Goal: Information Seeking & Learning: Learn about a topic

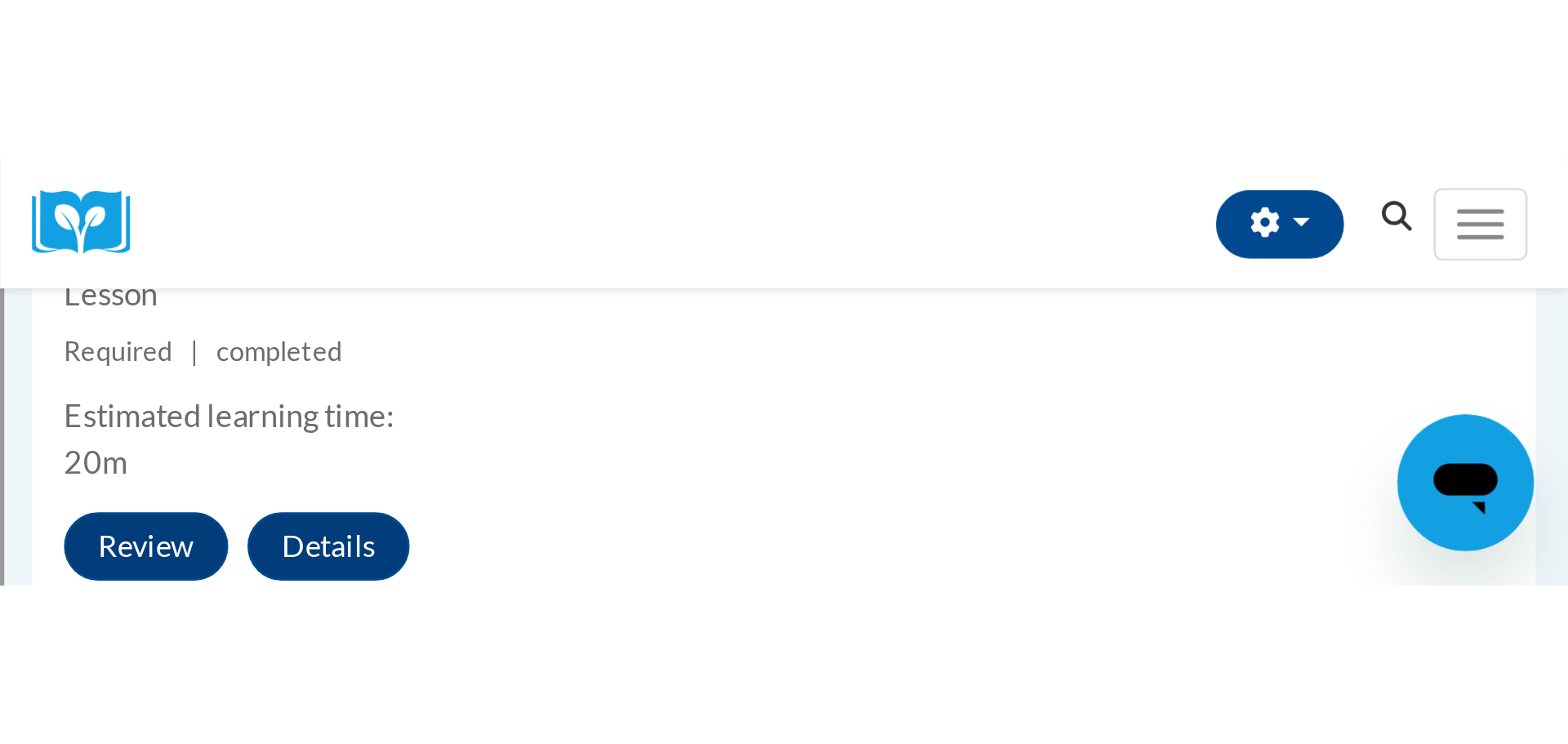
scroll to position [923, 0]
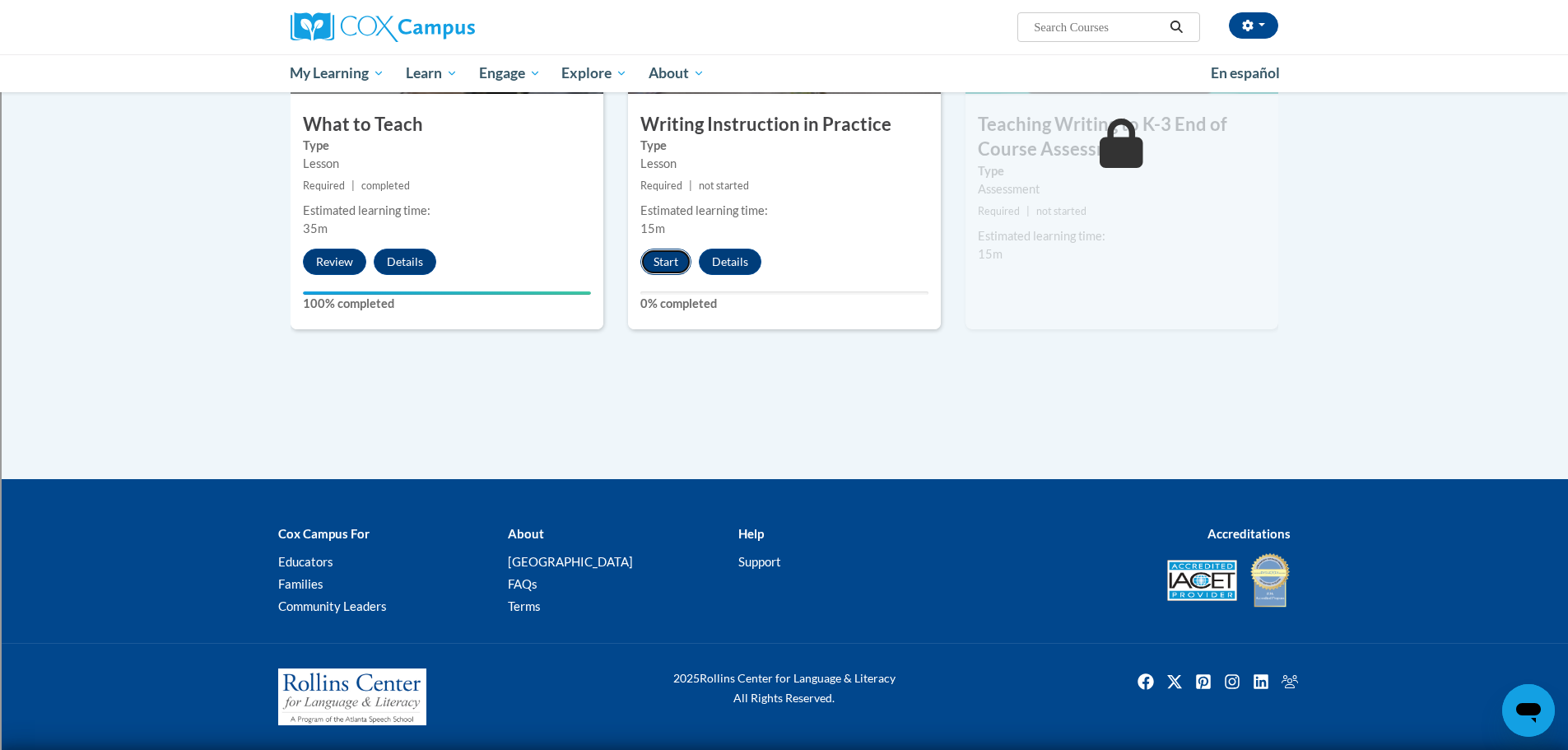
click at [659, 263] on button "Start" at bounding box center [666, 261] width 51 height 26
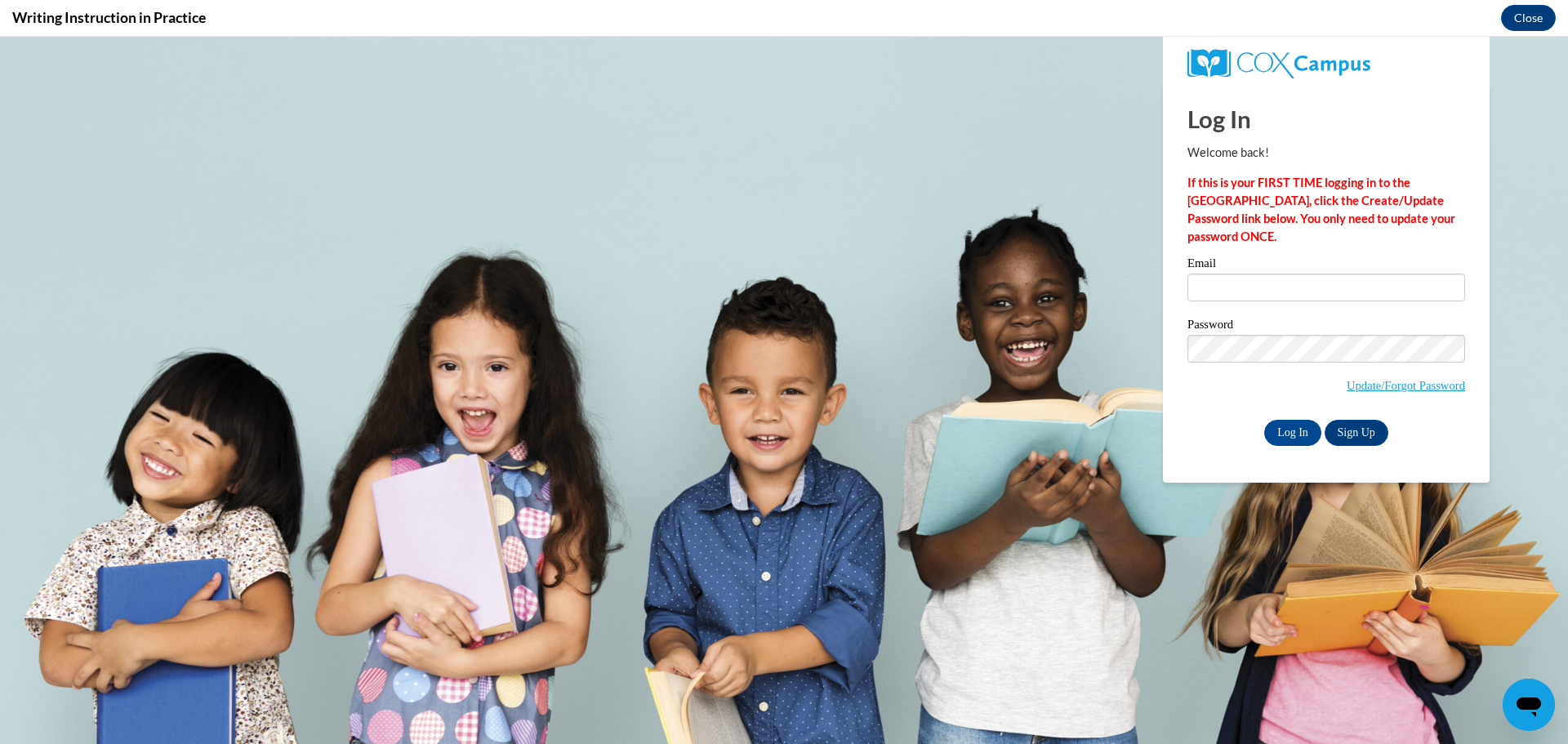
scroll to position [0, 0]
type input "luke.barnes@rusd.org"
click at [1032, 431] on input "Log In" at bounding box center [1292, 432] width 57 height 26
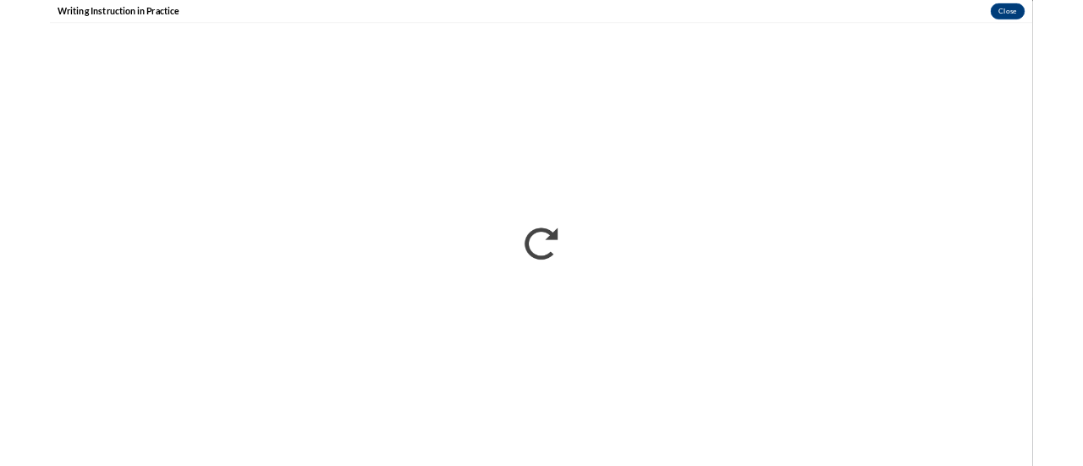
scroll to position [953, 0]
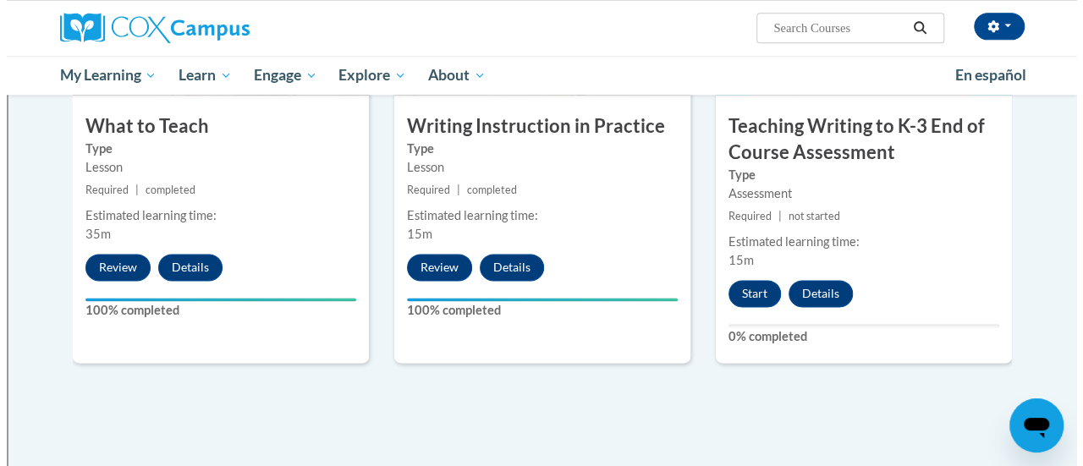
scroll to position [930, 0]
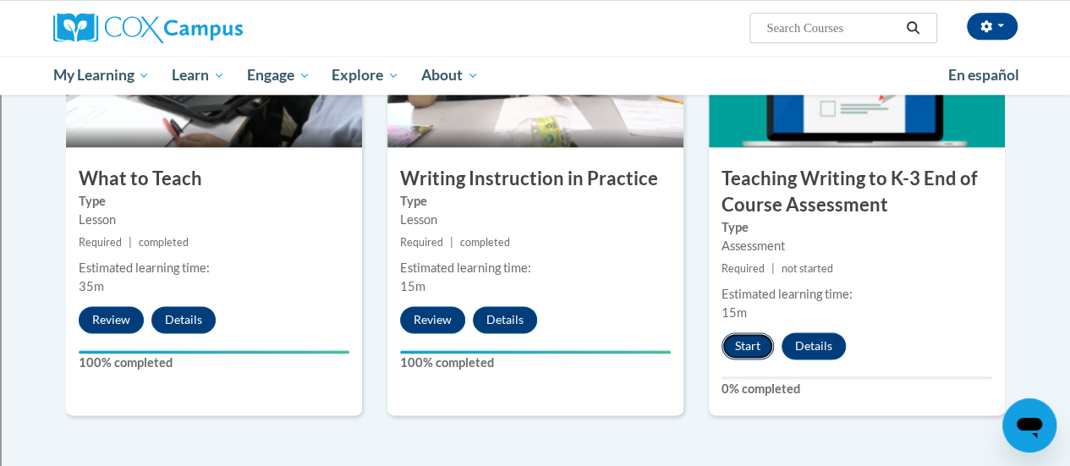
click at [745, 351] on button "Start" at bounding box center [747, 345] width 52 height 27
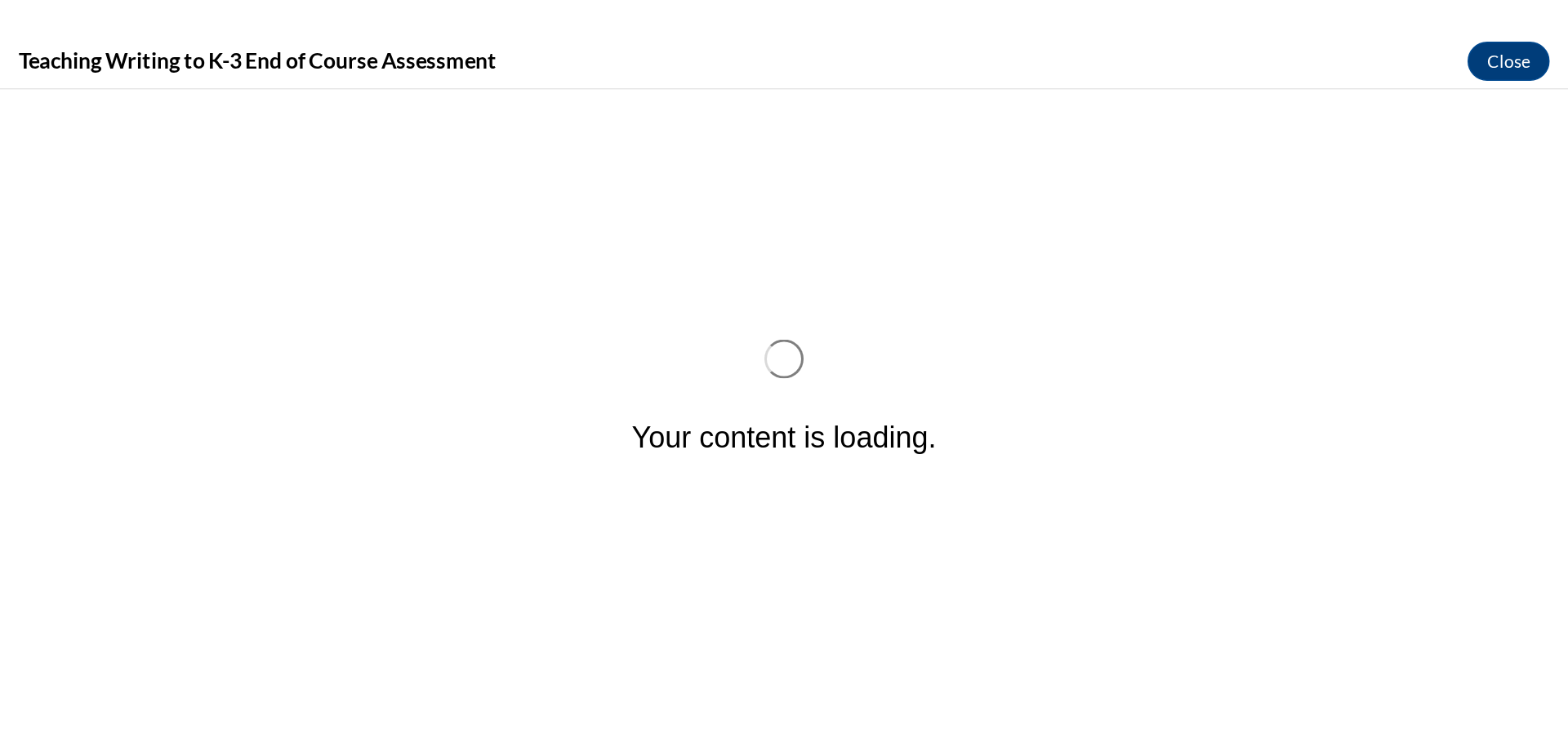
scroll to position [0, 0]
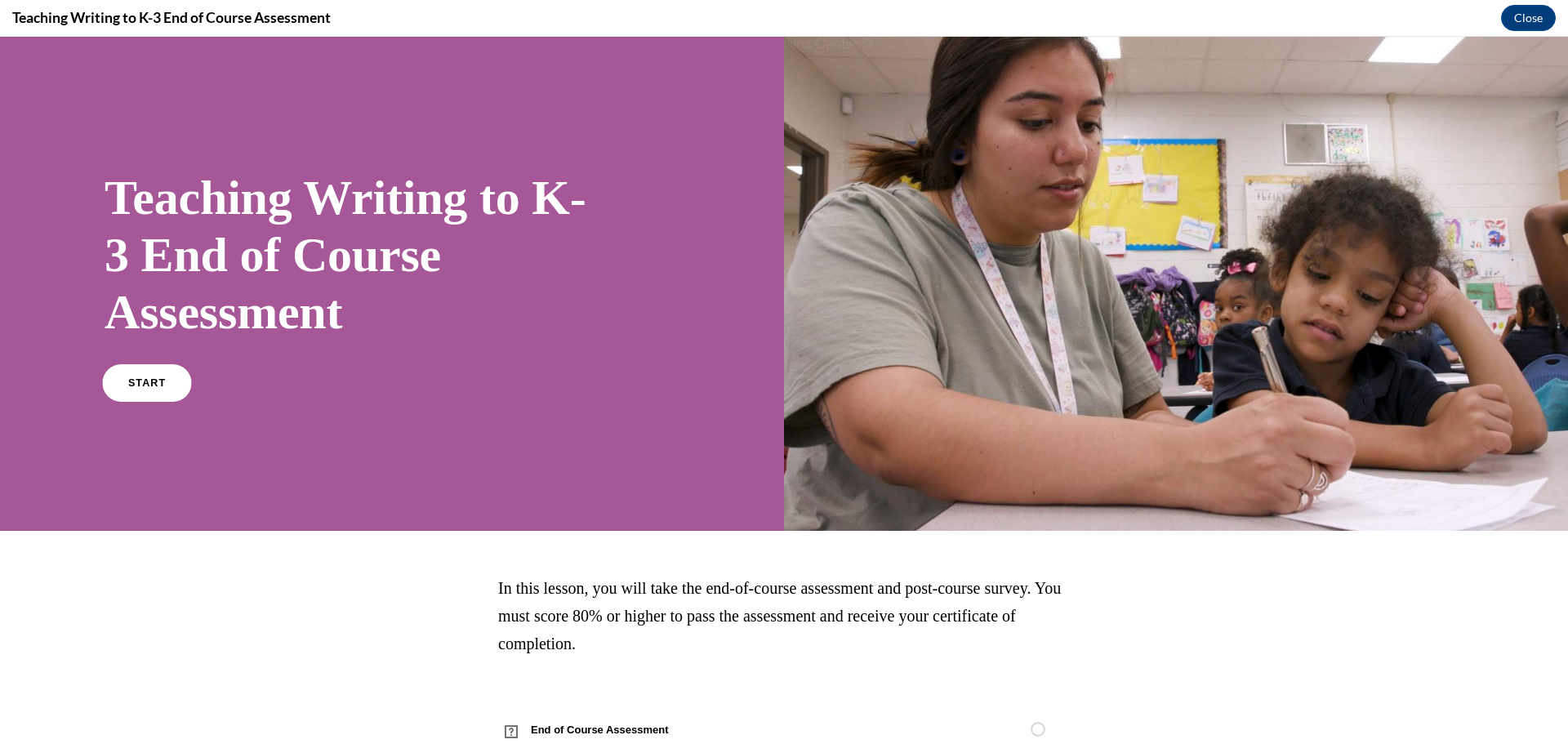
click at [156, 386] on span "START" at bounding box center [147, 383] width 38 height 13
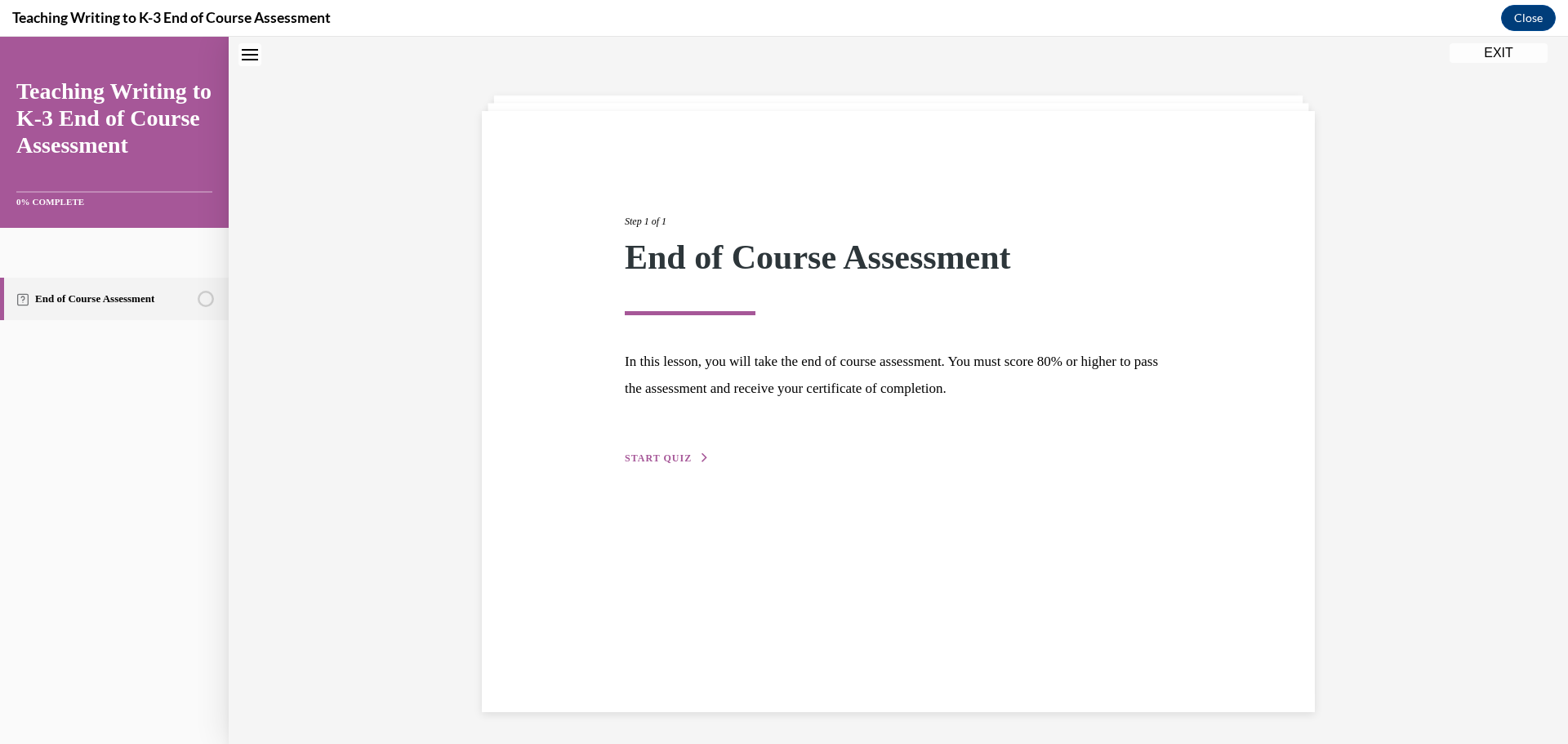
scroll to position [51, 0]
click at [642, 449] on span "START QUIZ" at bounding box center [658, 457] width 67 height 12
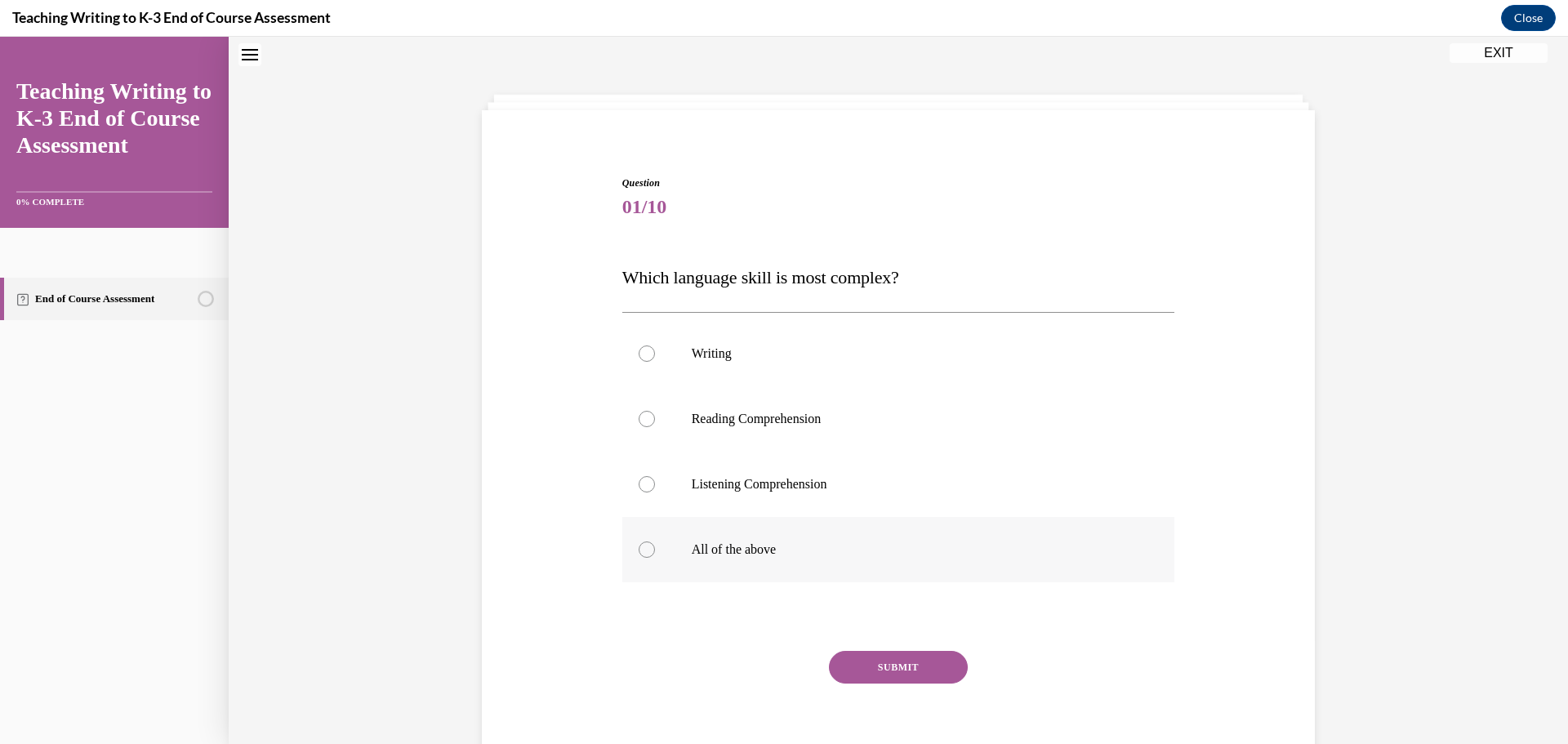
click at [638, 449] on div at bounding box center [646, 549] width 16 height 16
click at [638, 449] on input "All of the above" at bounding box center [646, 549] width 16 height 16
radio input "true"
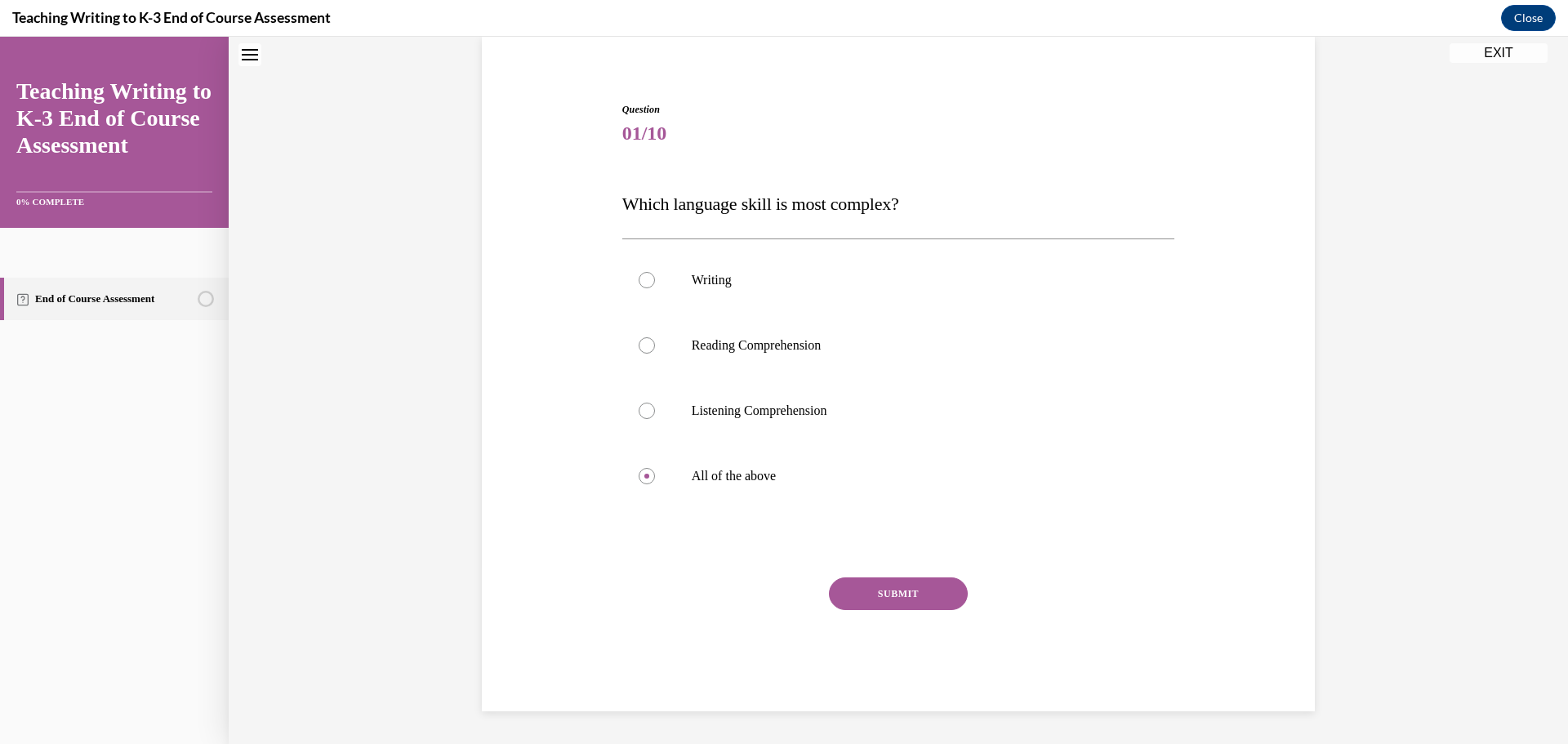
click at [891, 449] on button "SUBMIT" at bounding box center [898, 593] width 139 height 33
click at [638, 449] on div at bounding box center [646, 476] width 16 height 16
click at [638, 449] on input "All of the above" at bounding box center [646, 476] width 16 height 16
radio input "true"
click at [880, 449] on button "SUBMIT" at bounding box center [898, 593] width 139 height 33
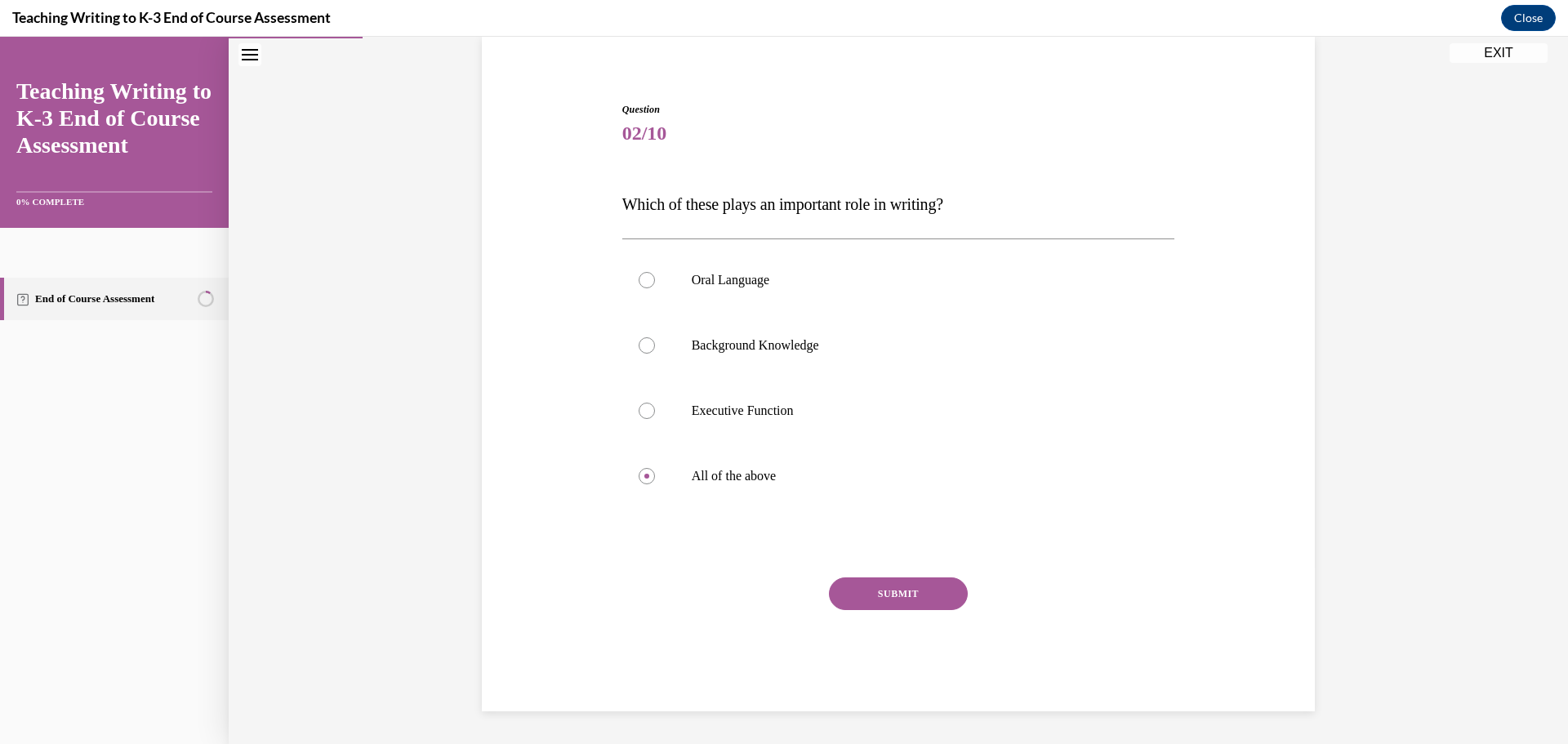
scroll to position [122, 0]
click at [639, 449] on div at bounding box center [646, 476] width 16 height 16
click at [639, 449] on input "Outlining" at bounding box center [646, 476] width 16 height 16
radio input "true"
click at [909, 449] on button "SUBMIT" at bounding box center [898, 593] width 139 height 33
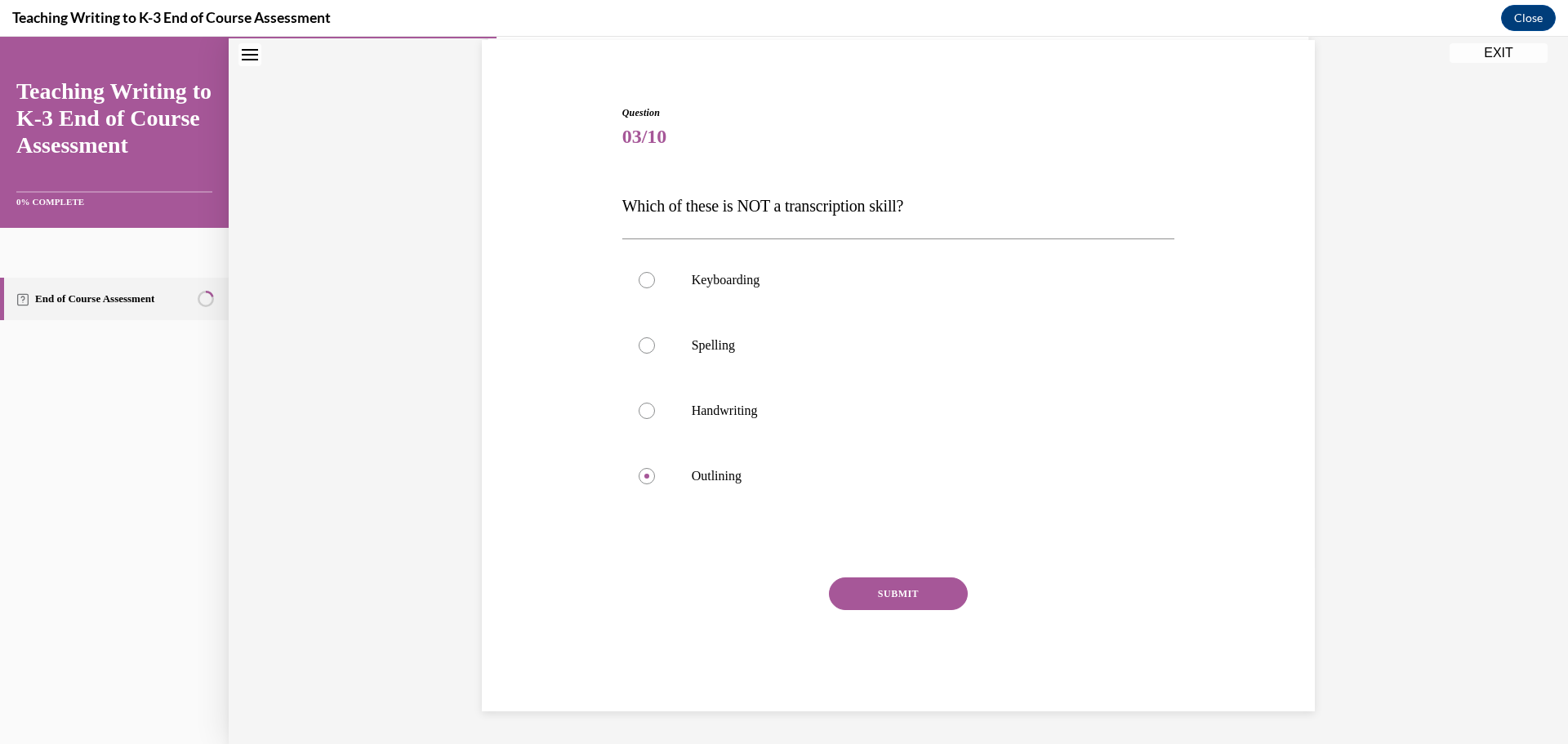
scroll to position [51, 0]
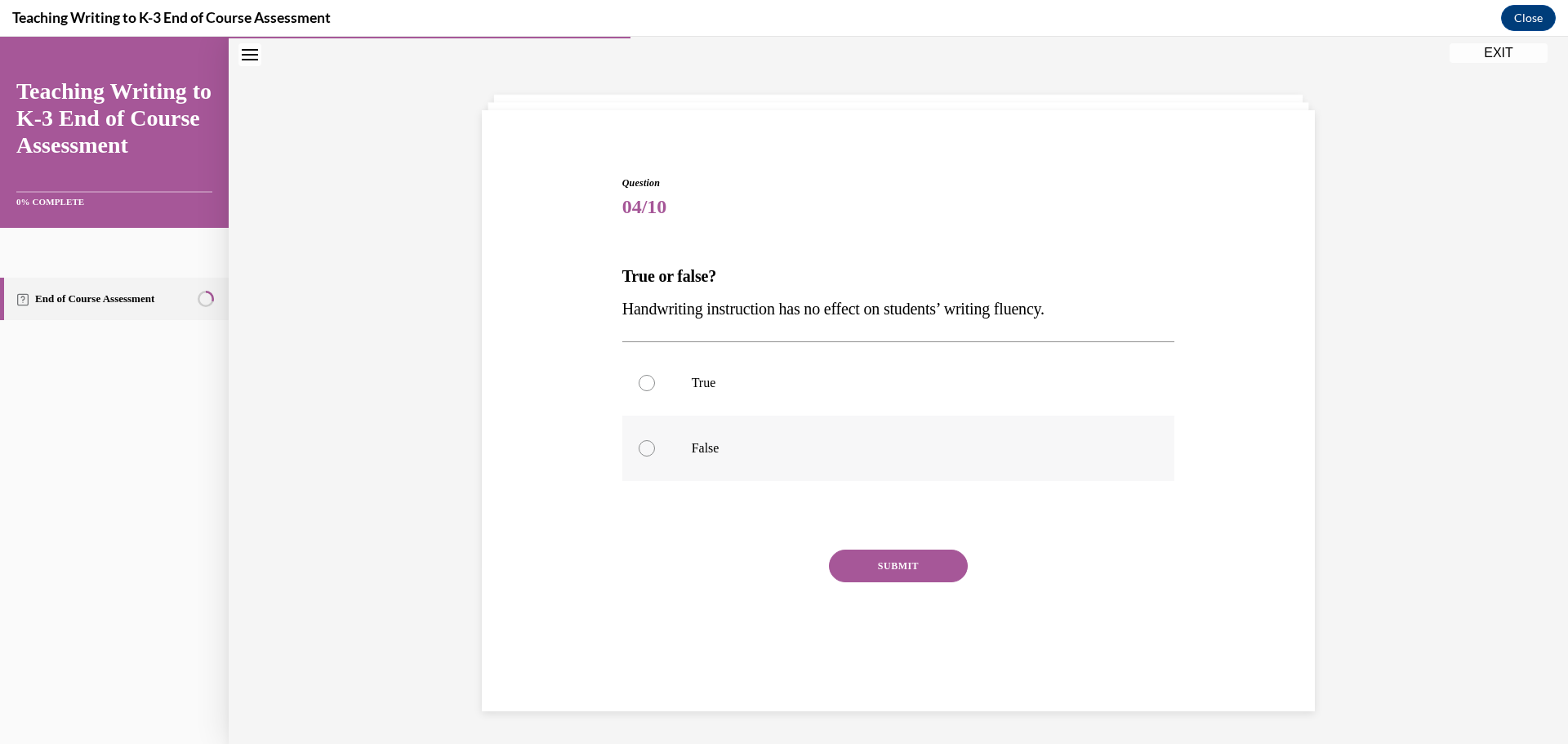
click at [643, 449] on div at bounding box center [646, 448] width 16 height 16
click at [643, 449] on input "False" at bounding box center [646, 448] width 16 height 16
radio input "true"
click at [901, 449] on button "SUBMIT" at bounding box center [898, 565] width 139 height 33
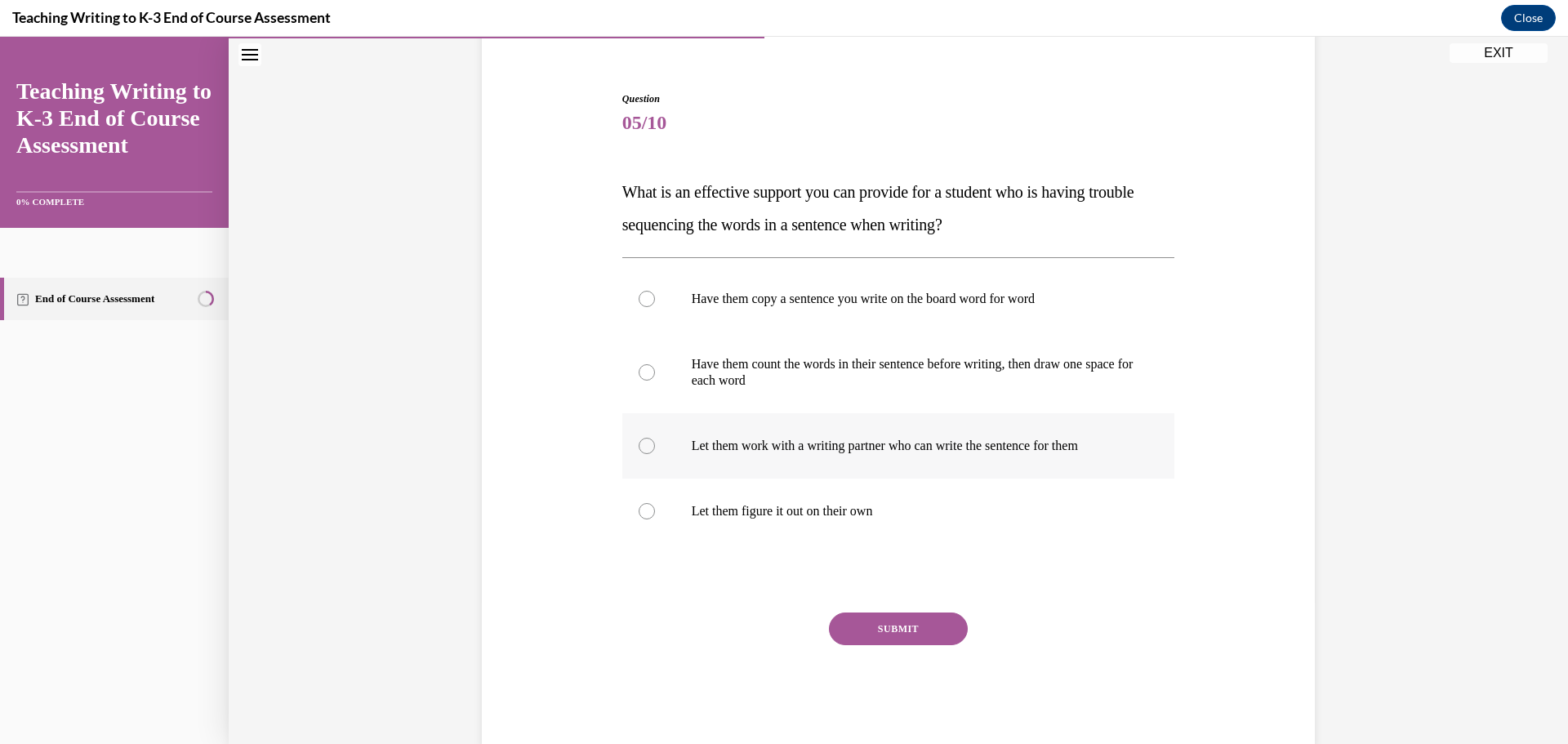
scroll to position [171, 0]
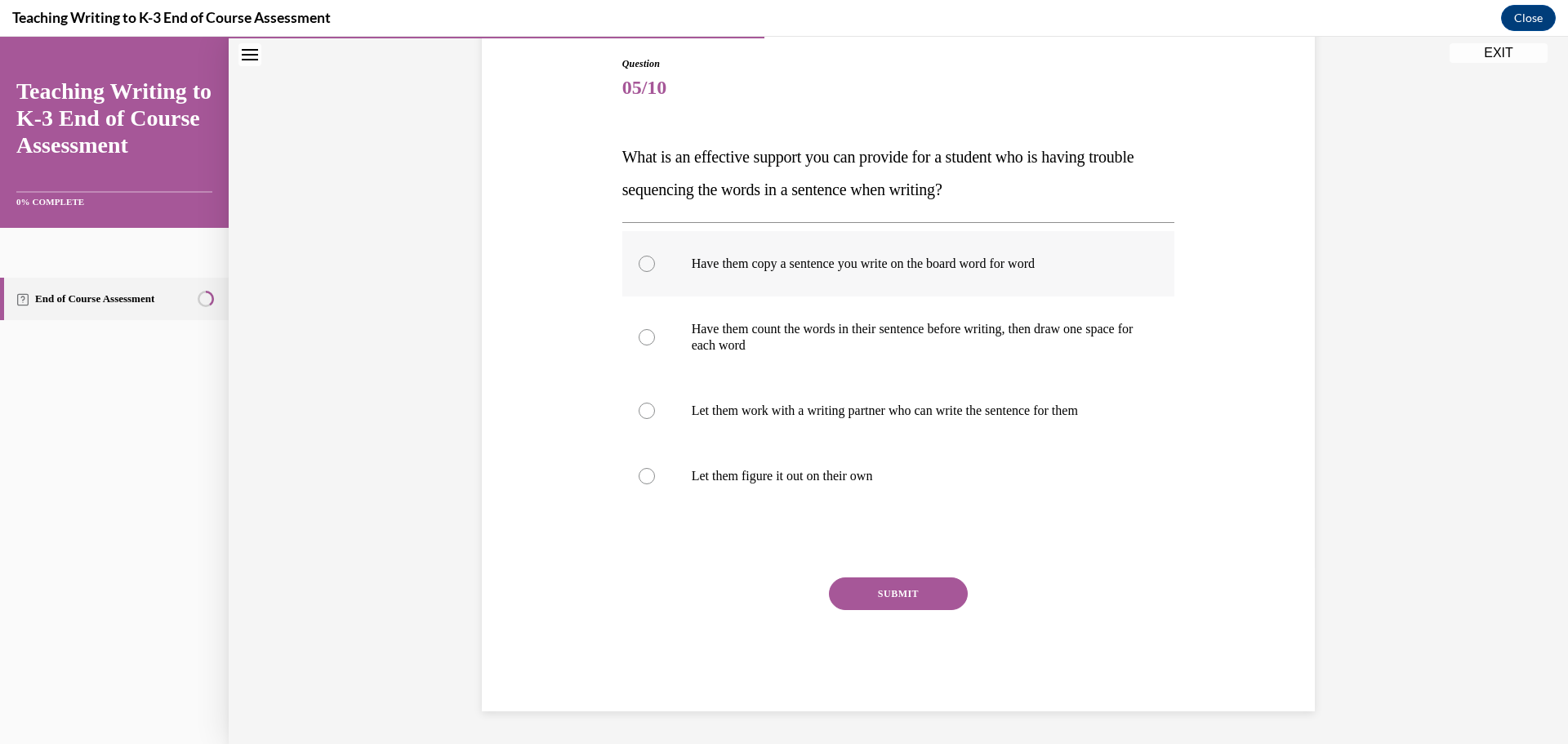
click at [640, 257] on div at bounding box center [646, 263] width 16 height 16
click at [640, 257] on input "Have them copy a sentence you write on the board word for word" at bounding box center [646, 263] width 16 height 16
radio input "true"
click at [901, 449] on button "SUBMIT" at bounding box center [898, 593] width 139 height 33
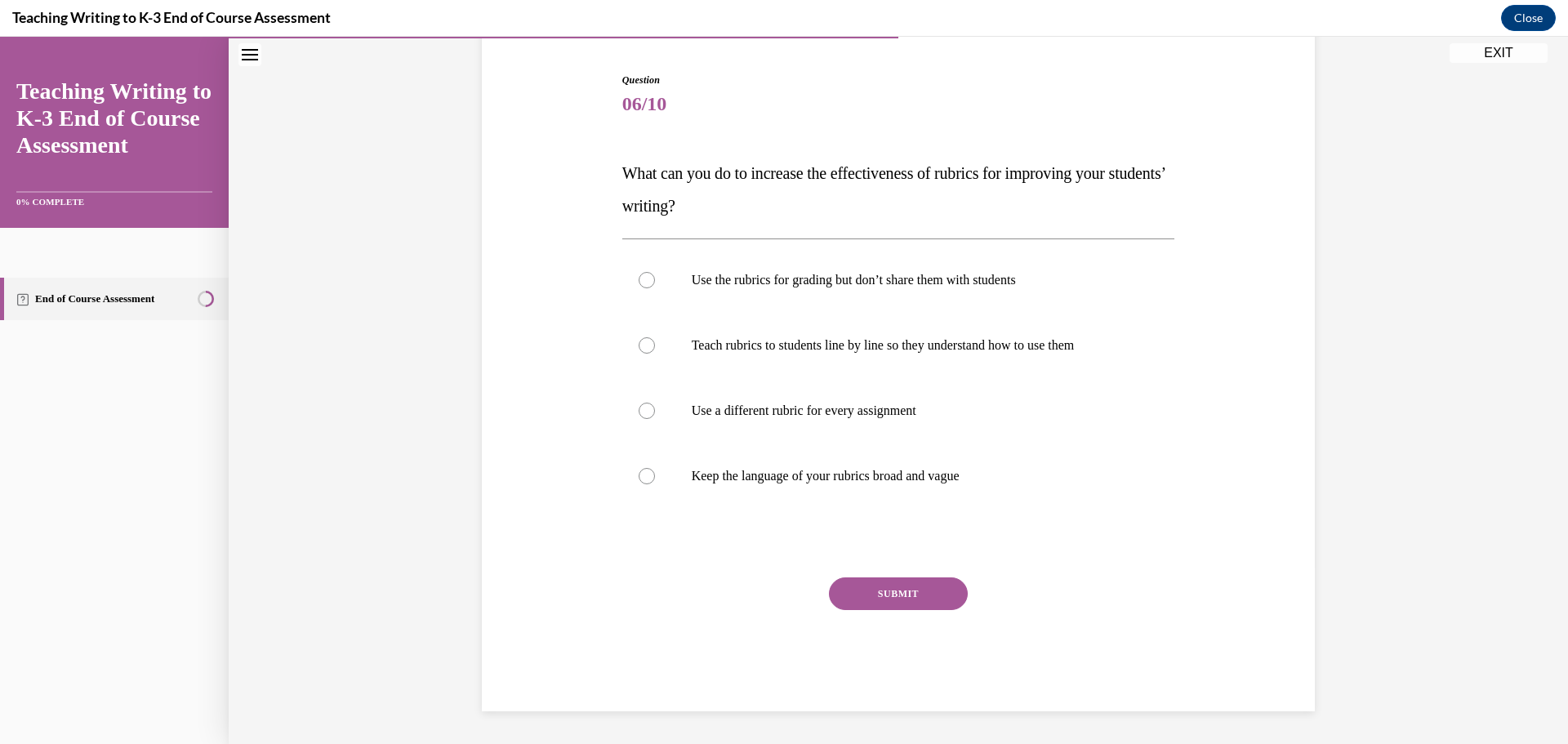
scroll to position [154, 0]
click at [649, 352] on label "Teach rubrics to students line by line so they understand how to use them" at bounding box center [898, 345] width 553 height 66
click at [649, 352] on input "Teach rubrics to students line by line so they understand how to use them" at bounding box center [646, 344] width 16 height 16
radio input "true"
click at [910, 449] on button "SUBMIT" at bounding box center [898, 593] width 139 height 33
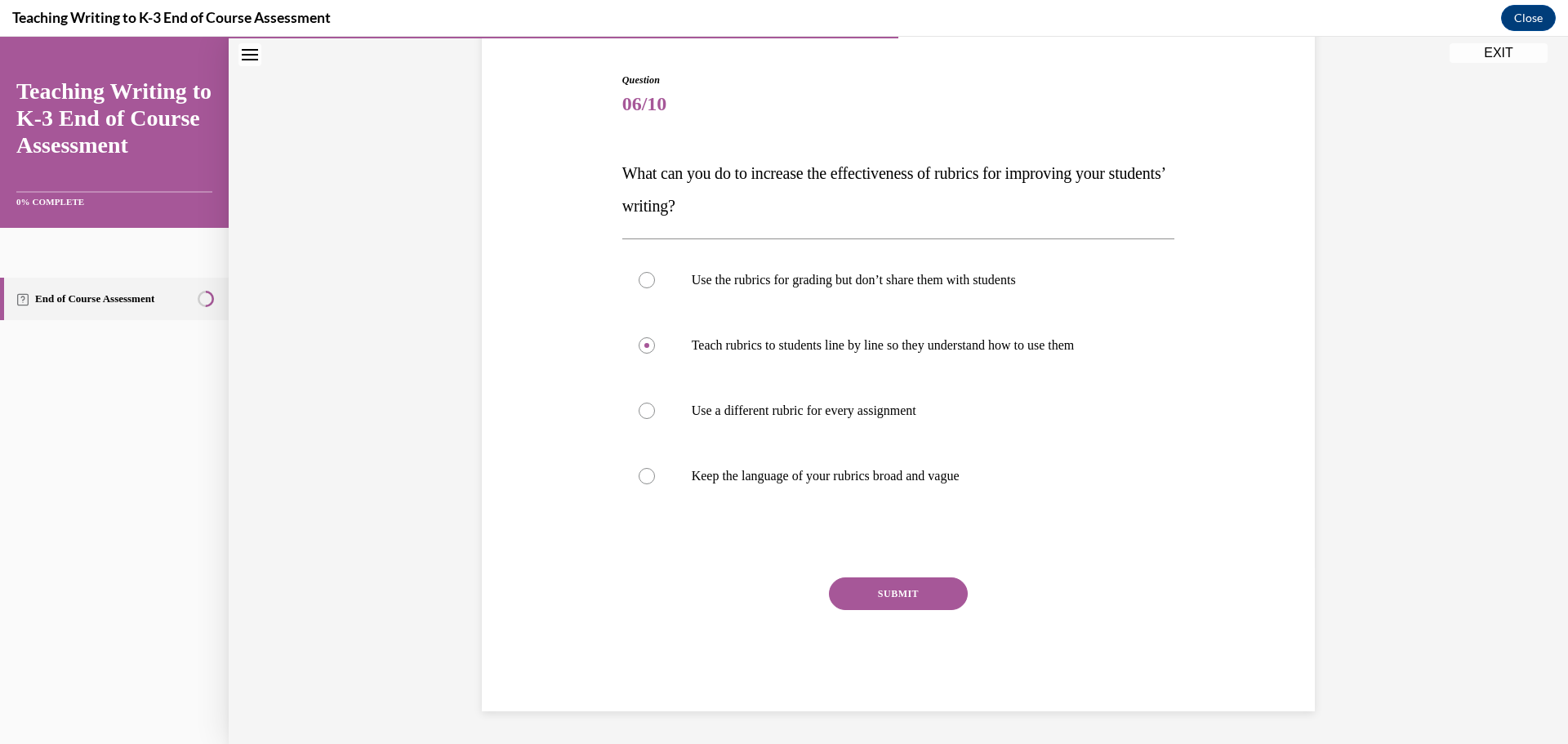
scroll to position [122, 0]
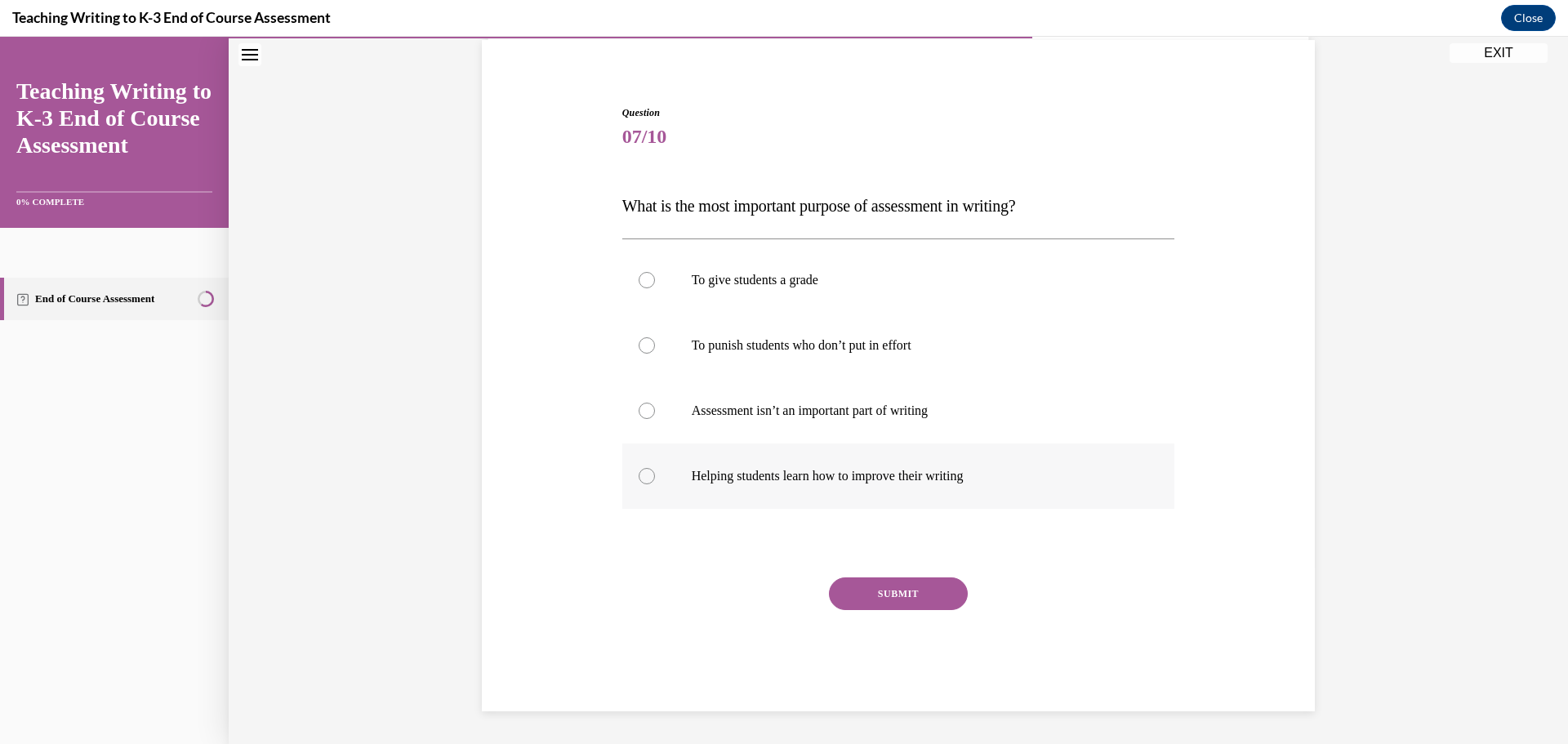
click at [643, 449] on div at bounding box center [646, 476] width 16 height 16
click at [643, 449] on input "Helping students learn how to improve their writing" at bounding box center [646, 476] width 16 height 16
radio input "true"
click at [905, 449] on button "SUBMIT" at bounding box center [898, 593] width 139 height 33
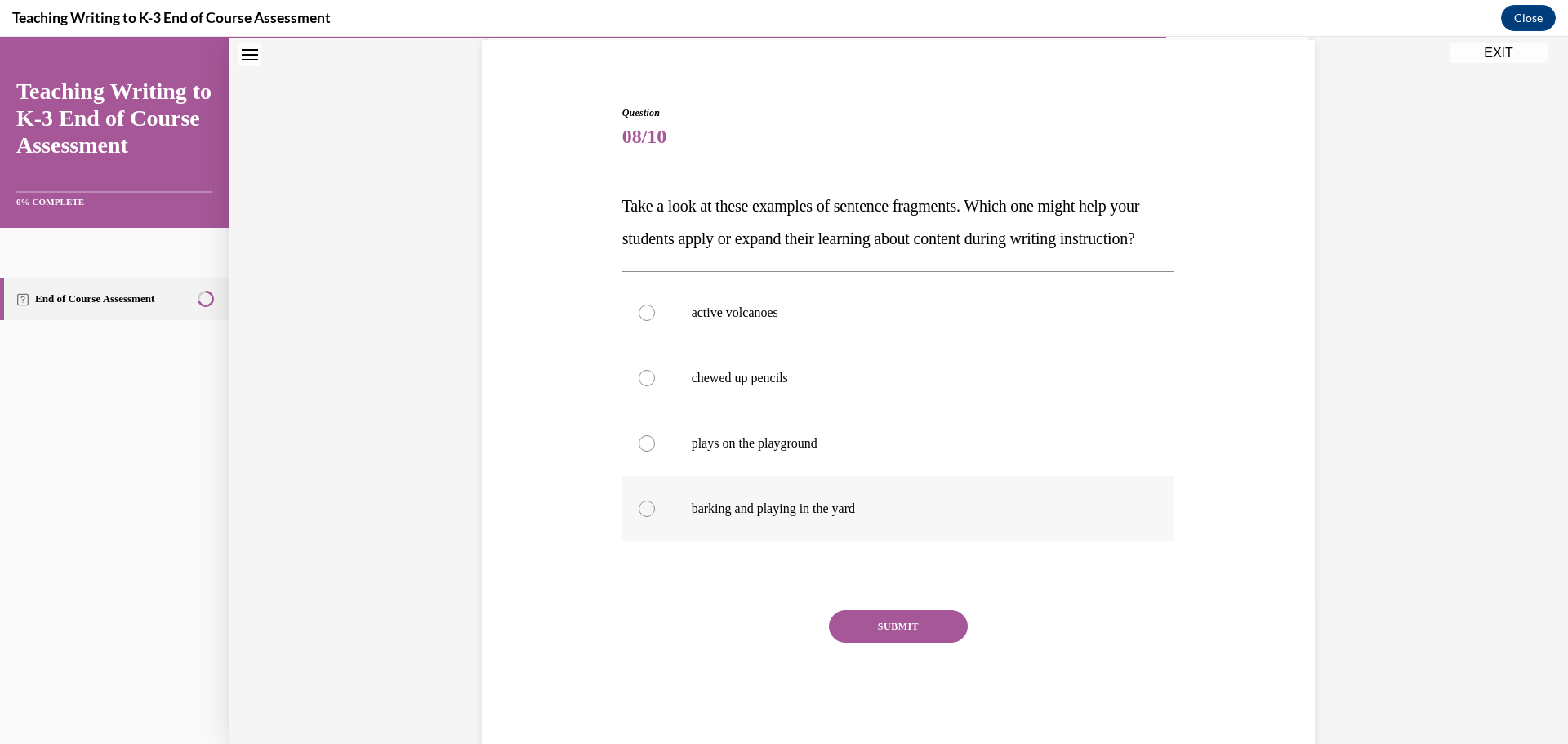
click at [641, 449] on div at bounding box center [646, 508] width 16 height 16
click at [641, 449] on input "barking and playing in the yard" at bounding box center [646, 508] width 16 height 16
radio input "true"
click at [898, 449] on button "SUBMIT" at bounding box center [898, 626] width 139 height 33
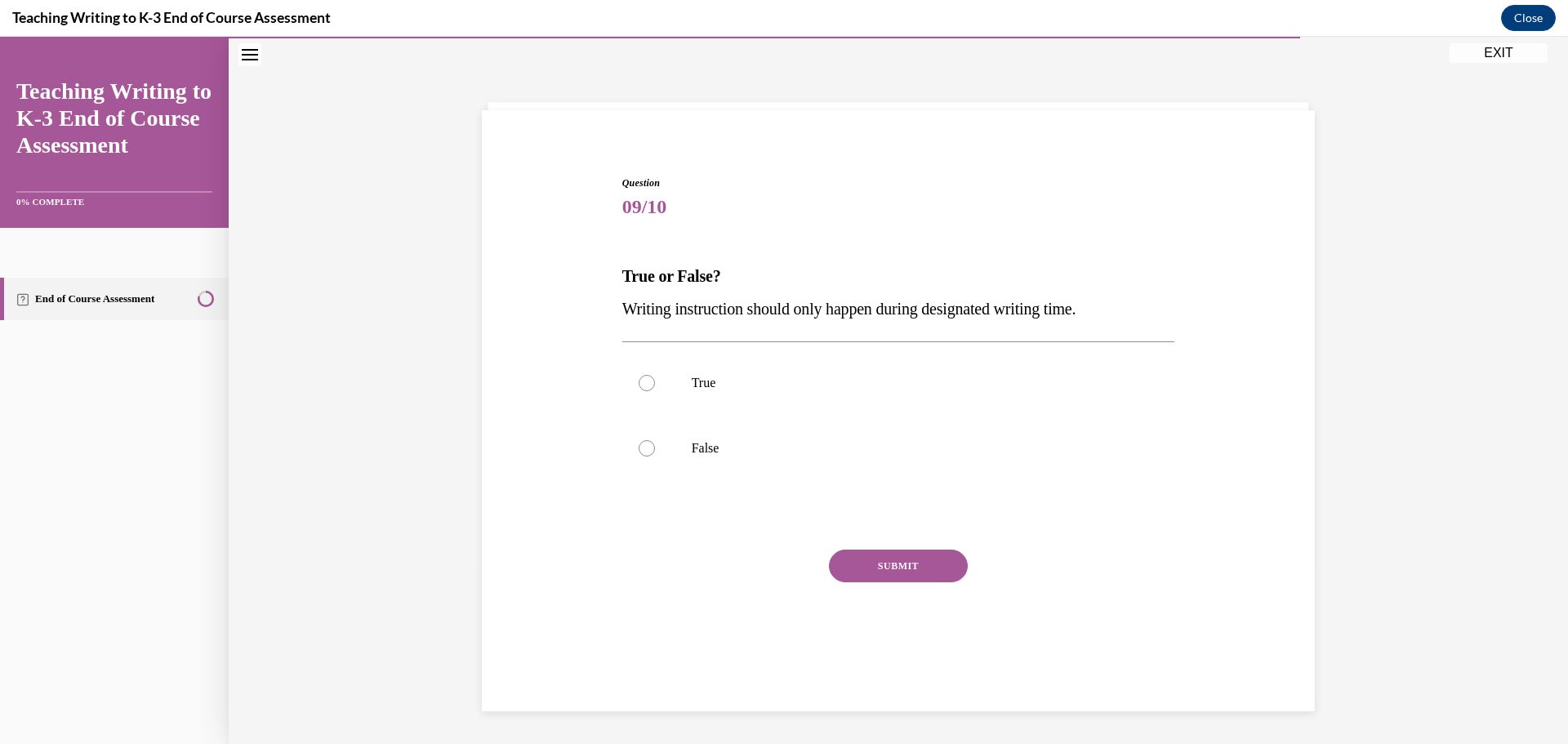
scroll to position [51, 0]
click at [640, 449] on div at bounding box center [646, 448] width 16 height 16
click at [640, 449] on input "False" at bounding box center [646, 448] width 16 height 16
radio input "true"
click at [910, 449] on button "SUBMIT" at bounding box center [898, 565] width 139 height 33
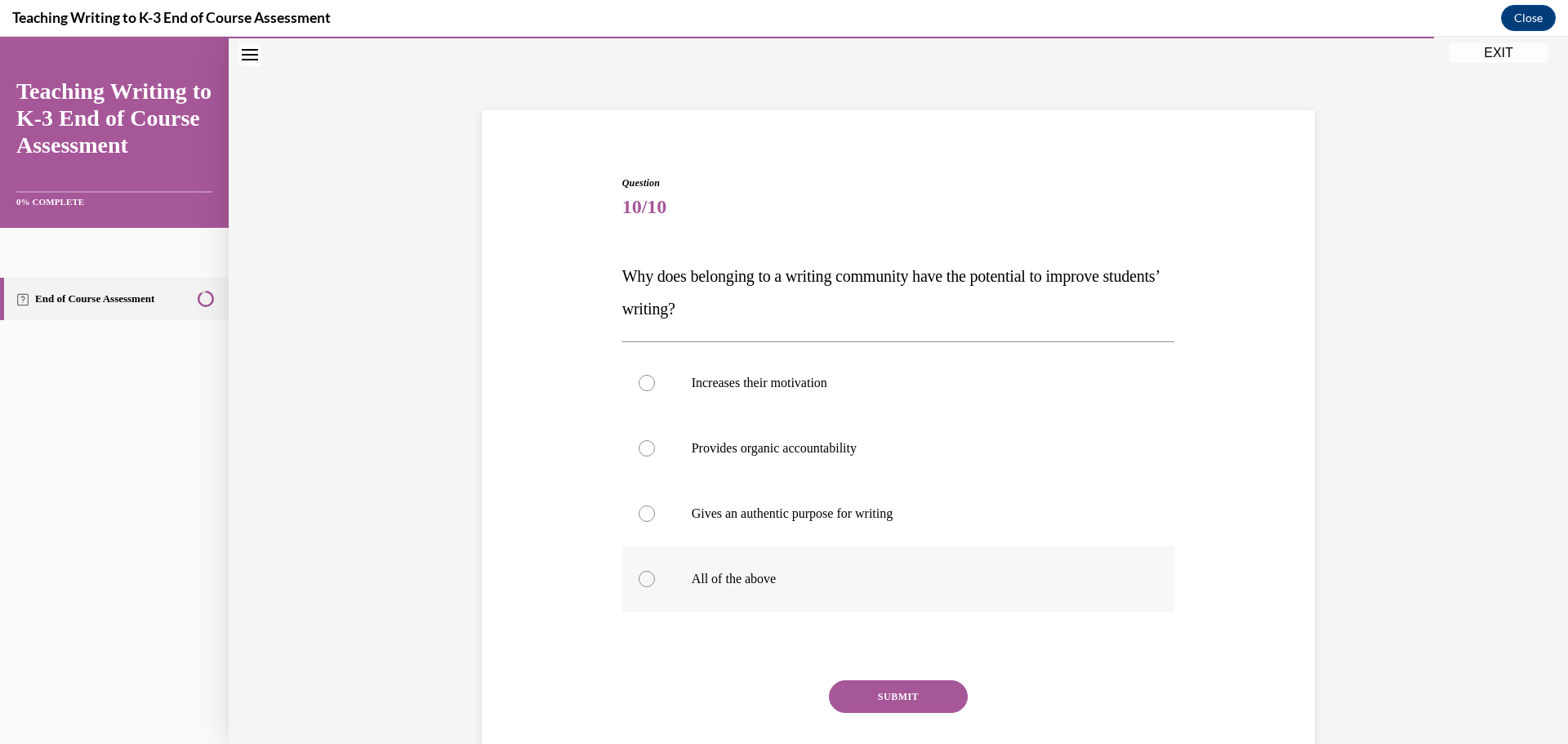
click at [641, 449] on div at bounding box center [646, 578] width 16 height 16
click at [641, 449] on input "All of the above" at bounding box center [646, 578] width 16 height 16
radio input "true"
click at [885, 449] on button "SUBMIT" at bounding box center [898, 697] width 139 height 33
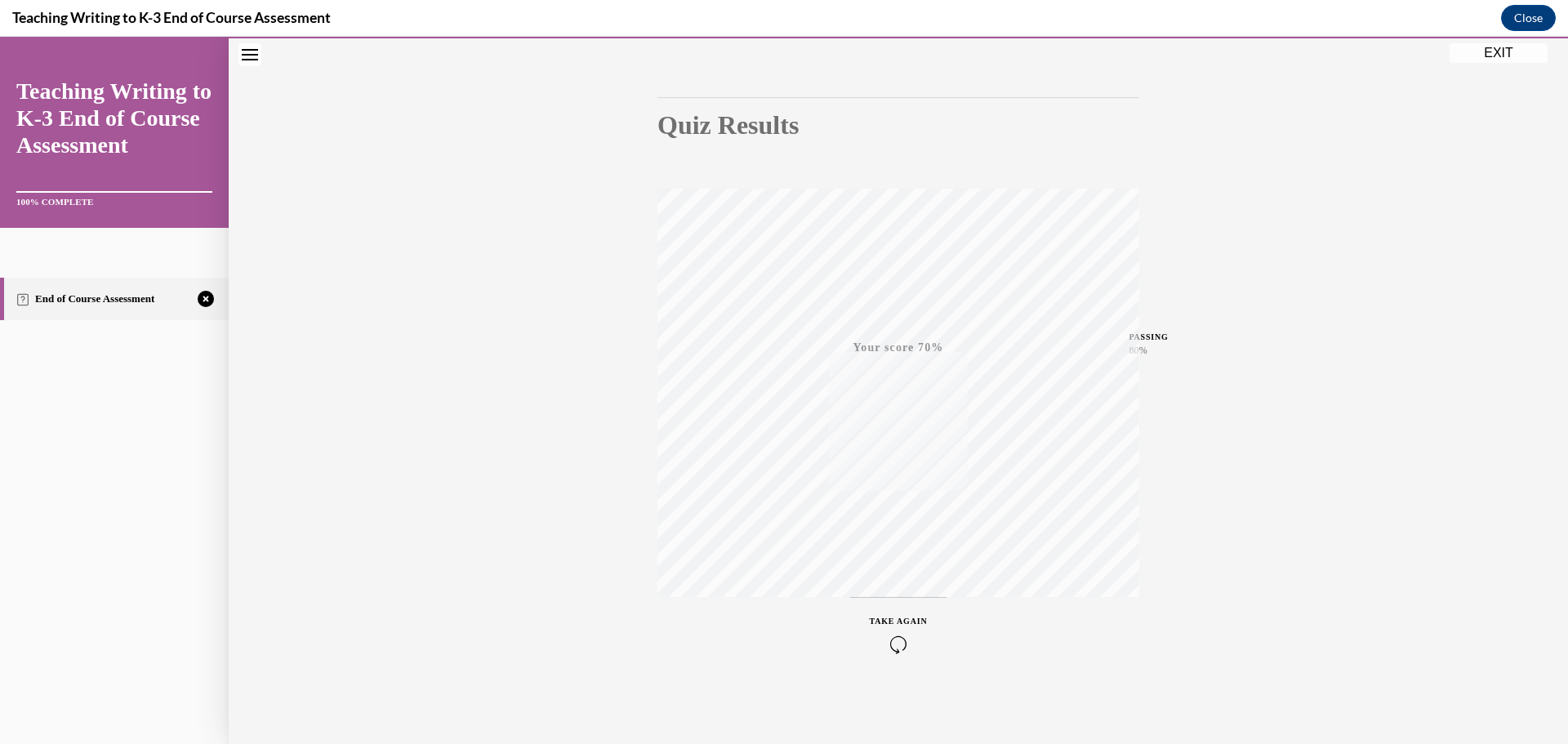
scroll to position [0, 0]
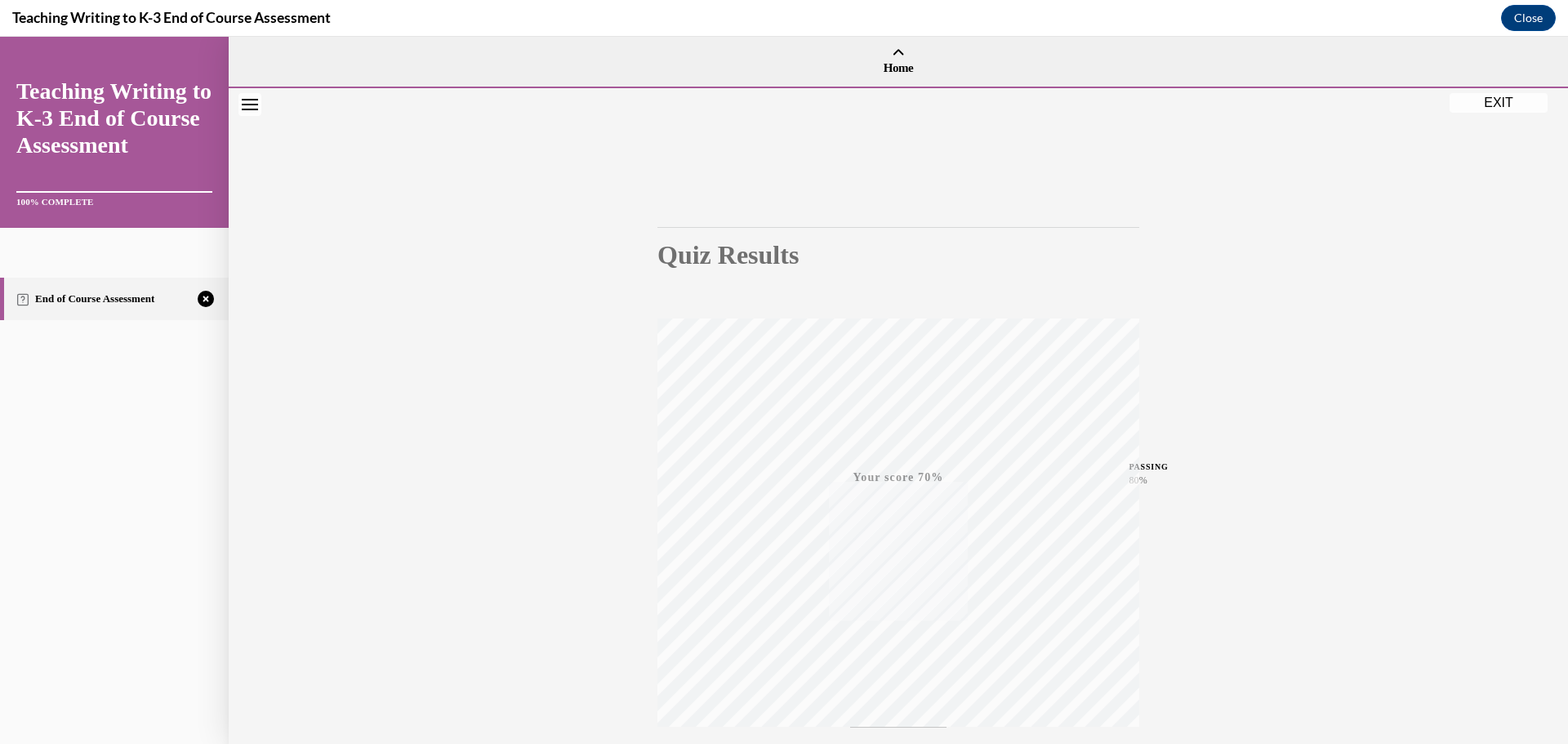
click at [246, 102] on icon "Close navigation menu" at bounding box center [249, 104] width 16 height 12
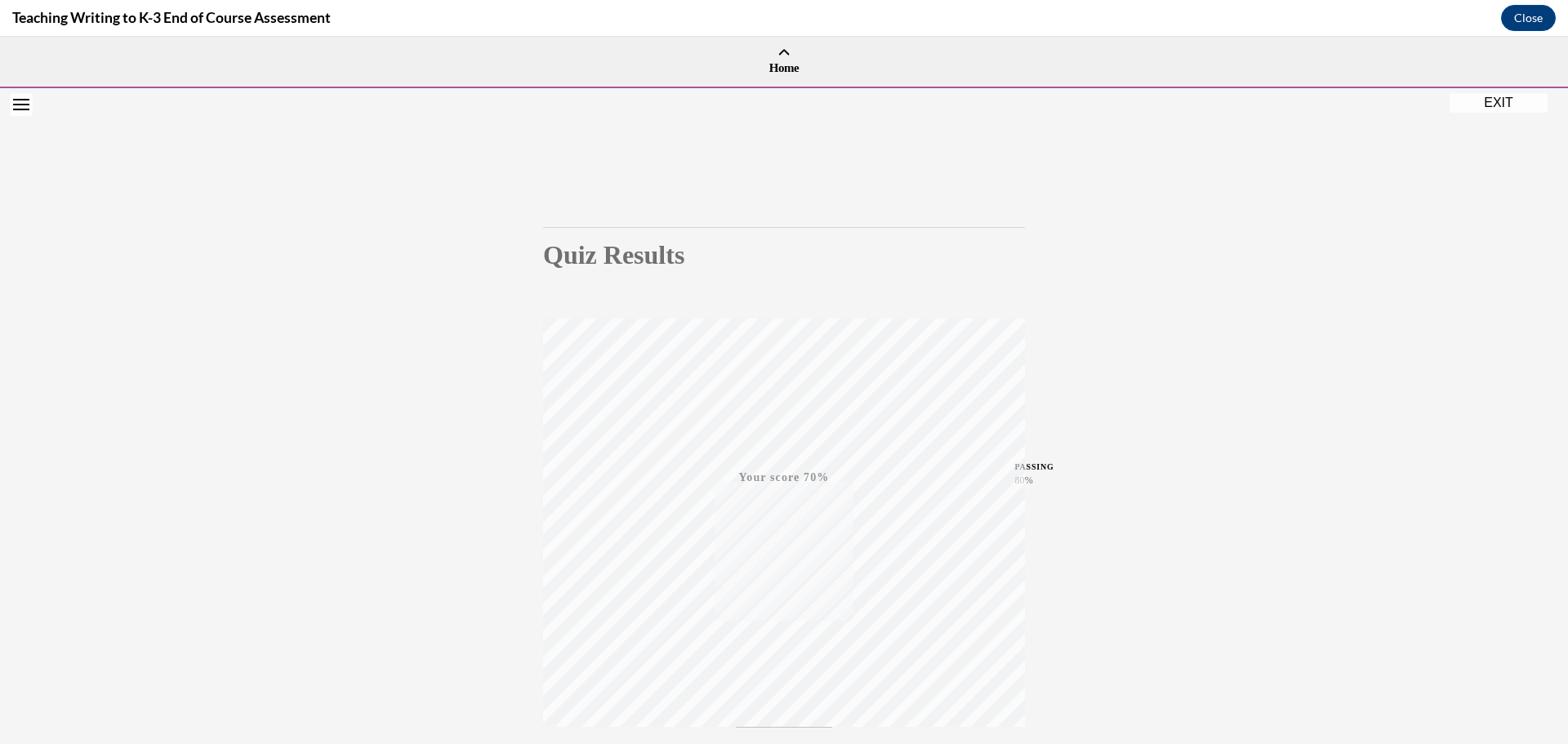
click at [24, 114] on button "Open navigation menu" at bounding box center [21, 104] width 23 height 23
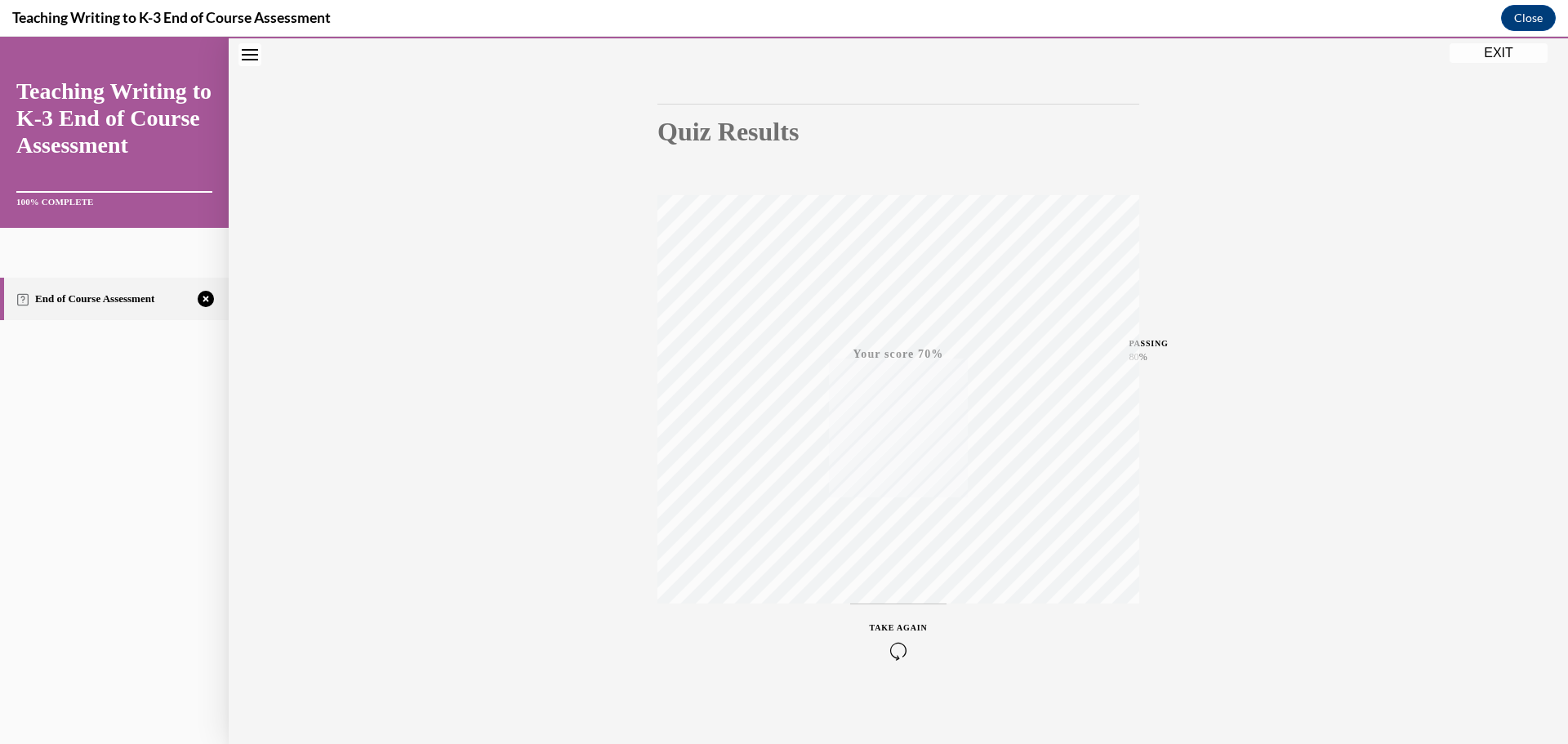
scroll to position [129, 0]
click at [1032, 345] on div "80%" at bounding box center [1148, 349] width 40 height 14
click at [66, 298] on link "End of Course Assessment" at bounding box center [114, 299] width 229 height 42
click at [887, 449] on icon "button" at bounding box center [899, 644] width 58 height 18
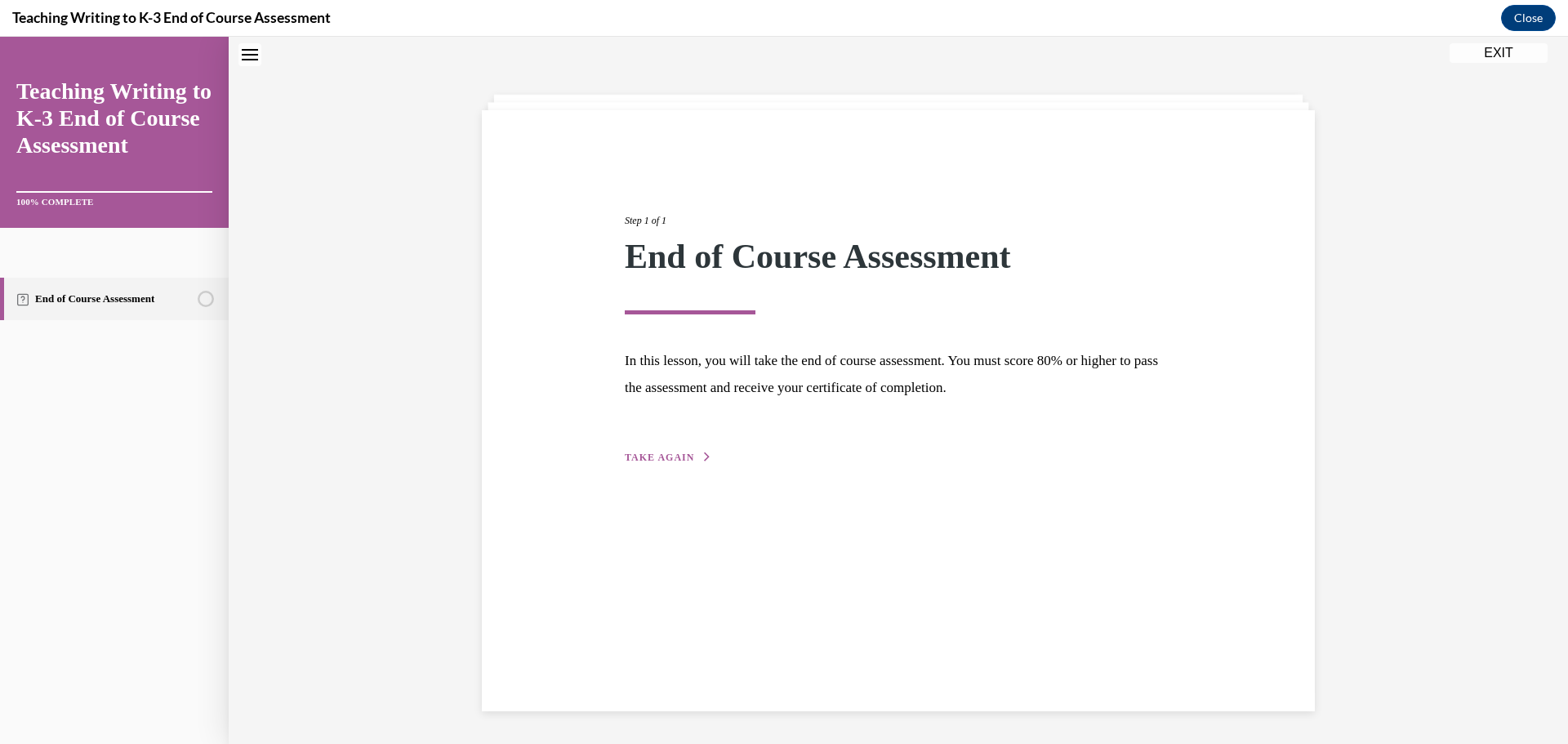
click at [647, 449] on span "TAKE AGAIN" at bounding box center [659, 457] width 70 height 12
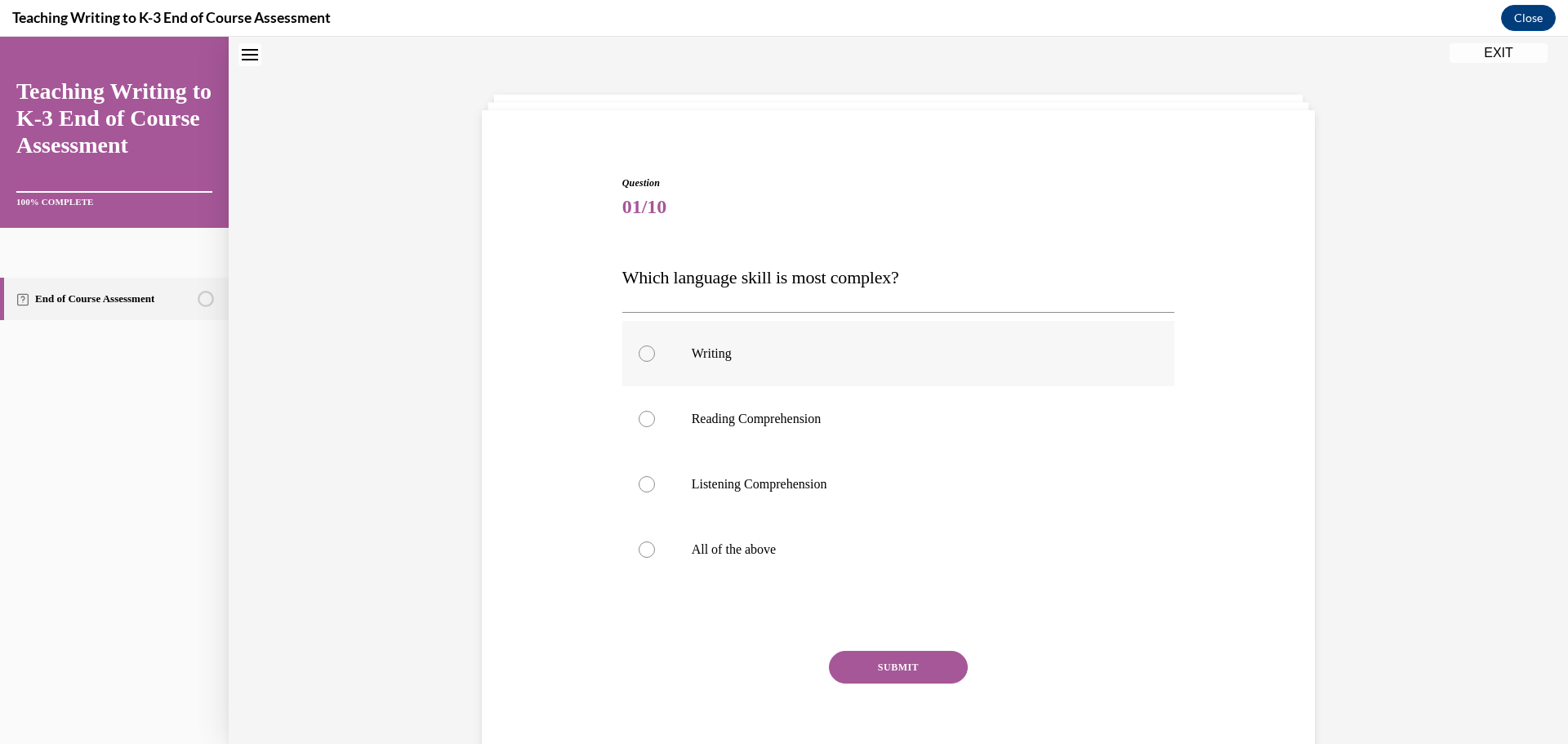
click at [638, 351] on div at bounding box center [646, 353] width 16 height 16
click at [638, 351] on input "Writing" at bounding box center [646, 353] width 16 height 16
radio input "true"
click at [868, 449] on button "SUBMIT" at bounding box center [898, 667] width 139 height 33
click at [642, 355] on div at bounding box center [646, 353] width 16 height 16
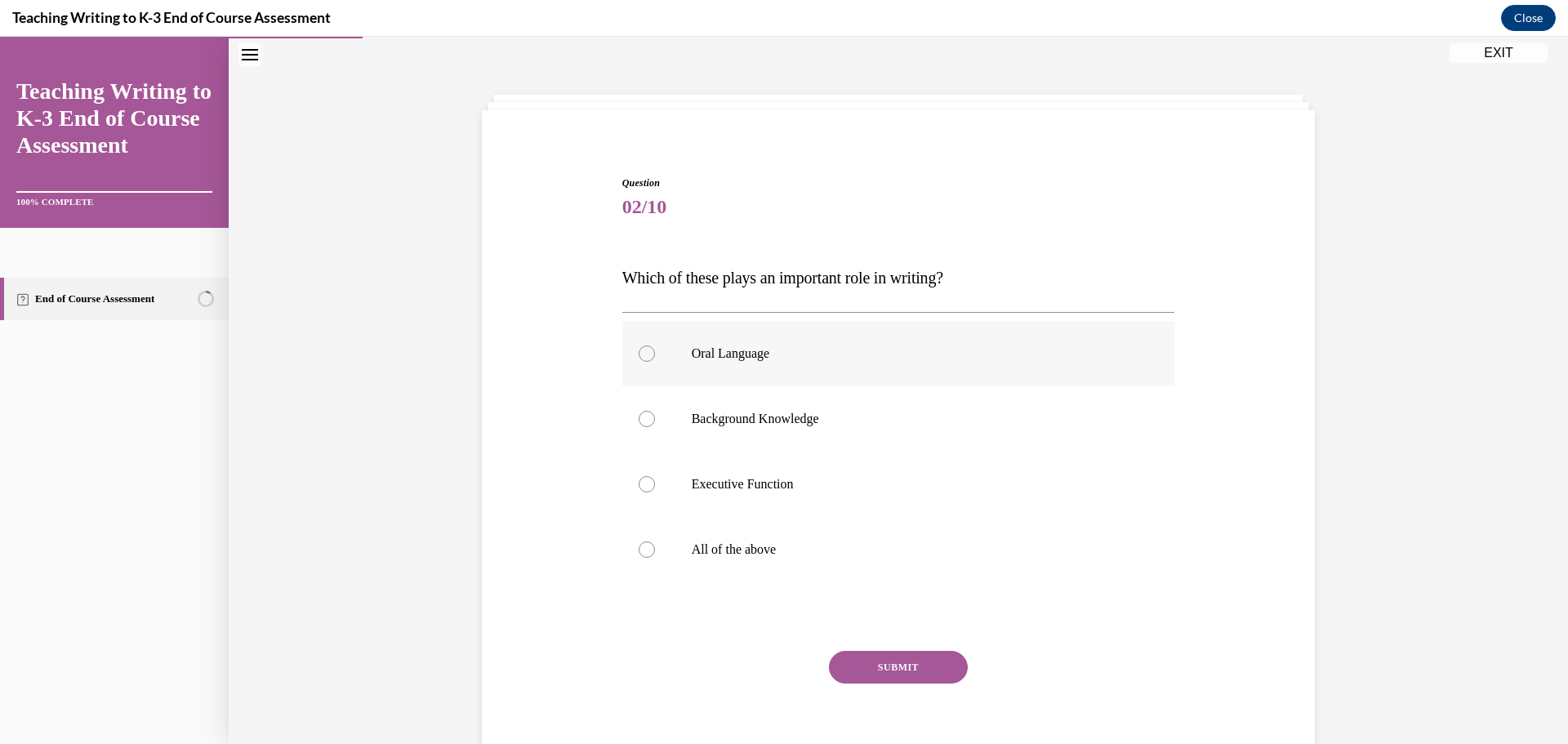
click at [642, 355] on input "Oral Language" at bounding box center [646, 353] width 16 height 16
radio input "true"
click at [897, 449] on button "SUBMIT" at bounding box center [898, 667] width 139 height 33
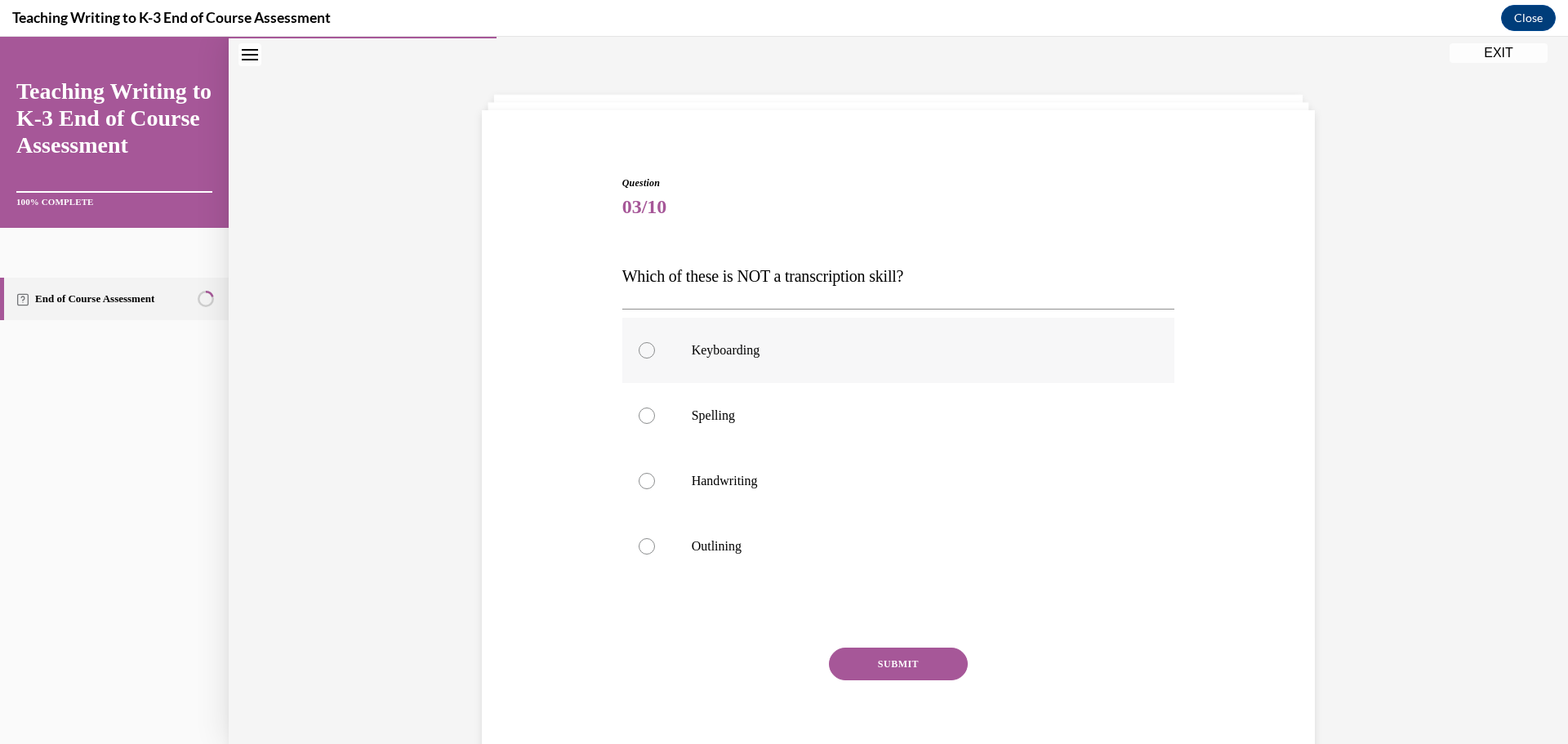
click at [638, 352] on div at bounding box center [646, 349] width 16 height 16
click at [638, 352] on input "Keyboarding" at bounding box center [646, 349] width 16 height 16
radio input "true"
click at [881, 449] on button "SUBMIT" at bounding box center [898, 664] width 139 height 33
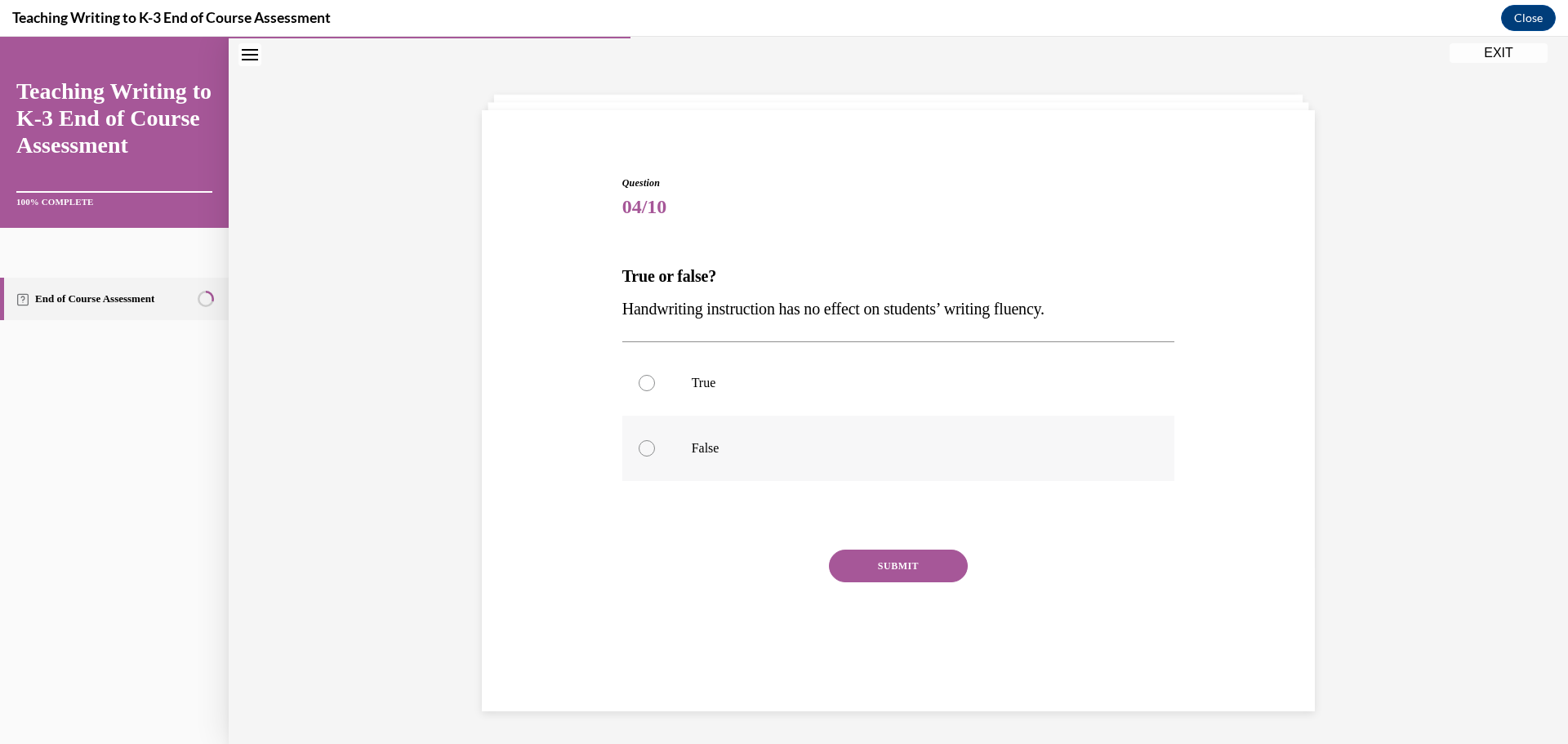
click at [643, 449] on div at bounding box center [646, 448] width 16 height 16
click at [643, 449] on input "False" at bounding box center [646, 448] width 16 height 16
radio input "true"
click at [896, 449] on button "SUBMIT" at bounding box center [898, 565] width 139 height 33
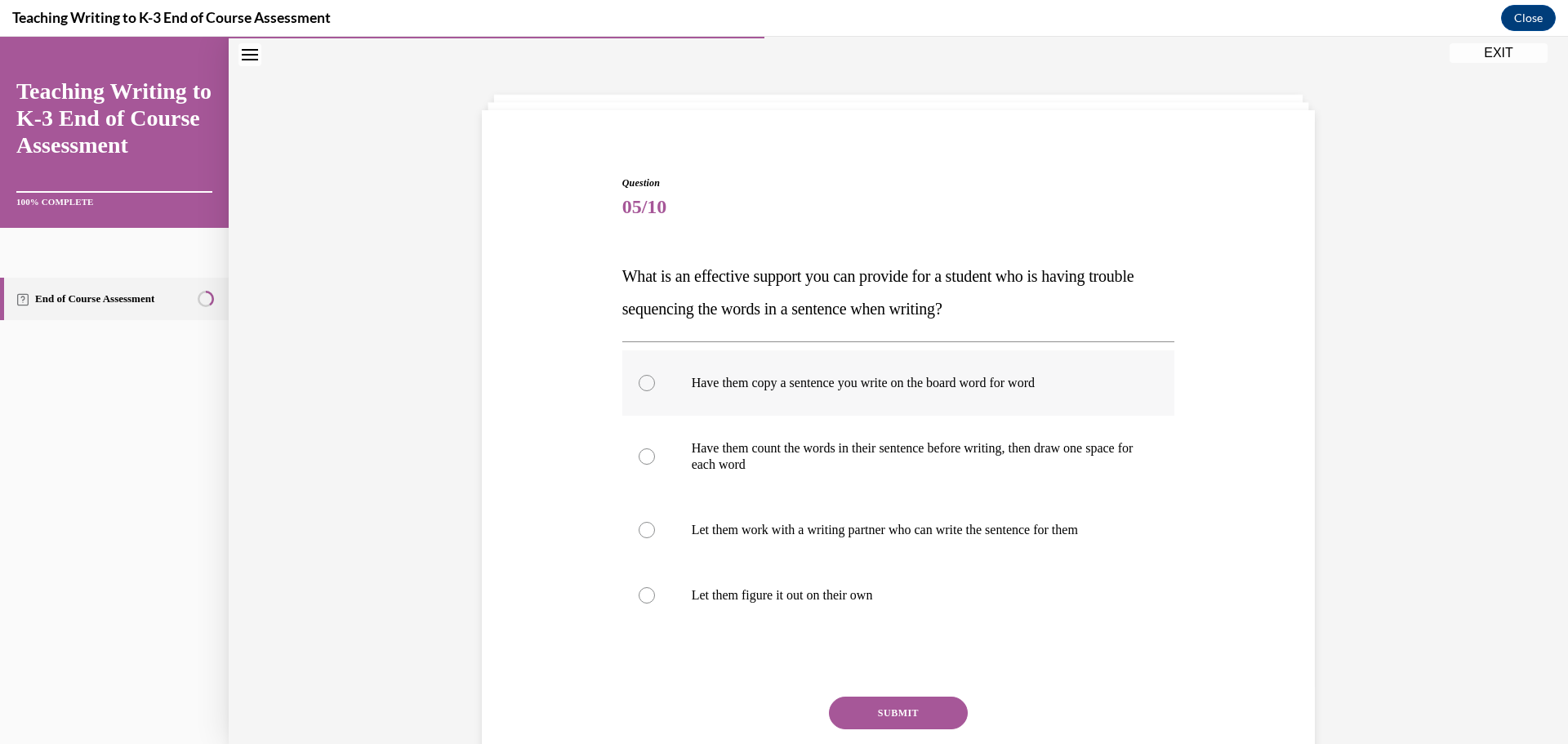
click at [643, 384] on div at bounding box center [646, 382] width 16 height 16
click at [643, 384] on input "Have them copy a sentence you write on the board word for word" at bounding box center [646, 382] width 16 height 16
radio input "true"
click at [880, 449] on button "SUBMIT" at bounding box center [898, 712] width 139 height 33
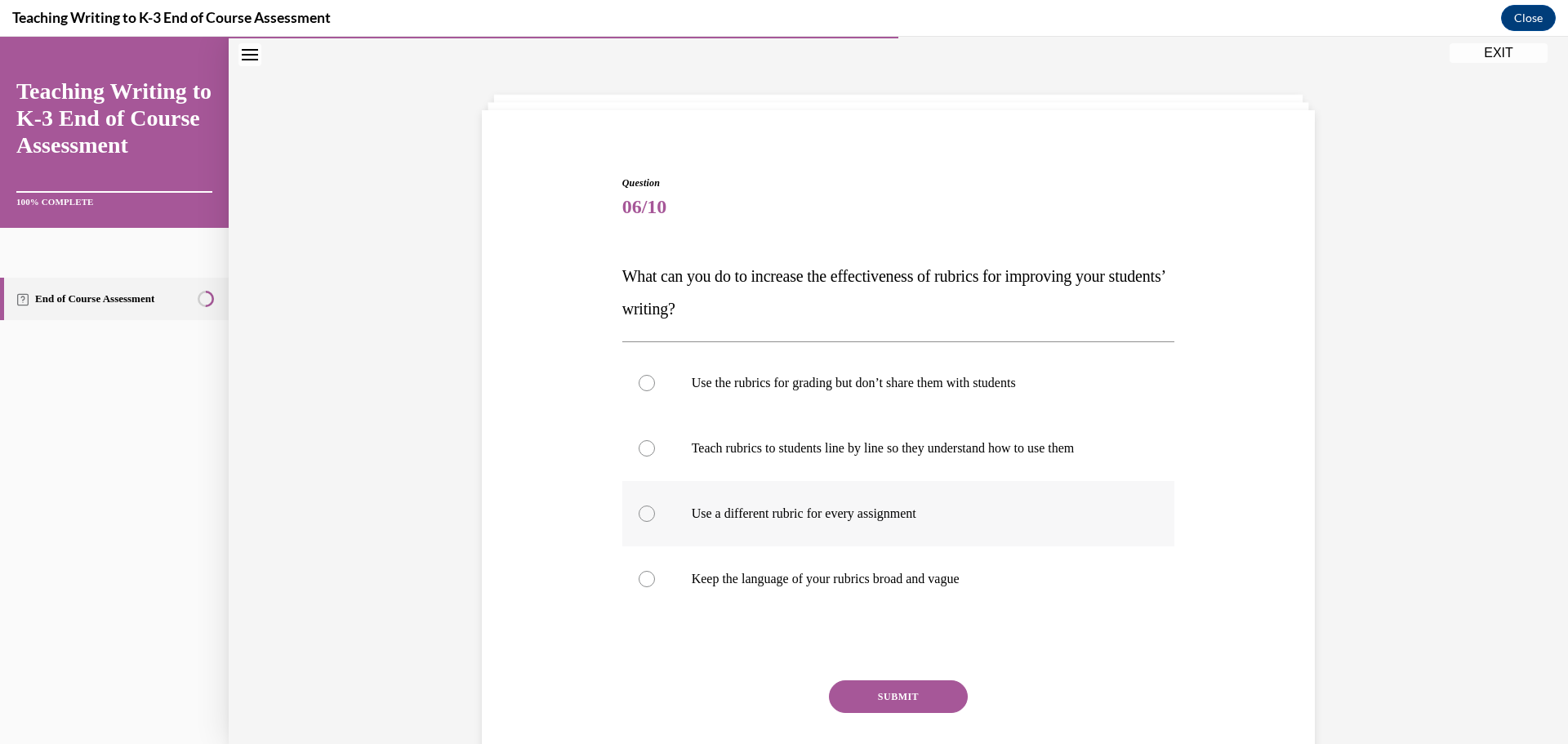
click at [640, 449] on div at bounding box center [646, 513] width 16 height 16
click at [640, 449] on input "Use a different rubric for every assignment" at bounding box center [646, 513] width 16 height 16
radio input "true"
click at [905, 449] on button "SUBMIT" at bounding box center [898, 697] width 139 height 33
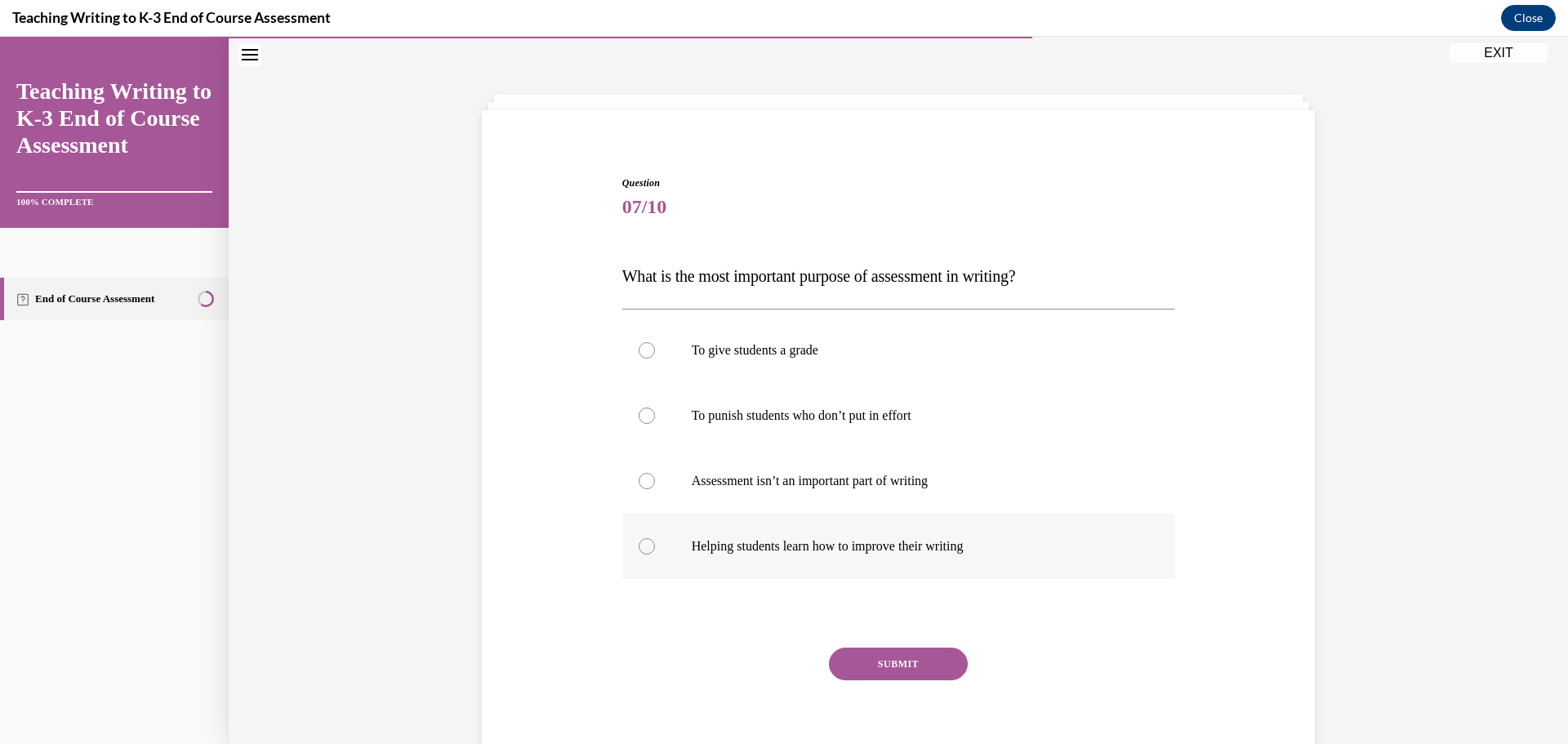
click at [638, 449] on div at bounding box center [646, 545] width 16 height 16
click at [638, 449] on input "Helping students learn how to improve their writing" at bounding box center [646, 545] width 16 height 16
radio input "true"
click at [921, 449] on button "SUBMIT" at bounding box center [898, 664] width 139 height 33
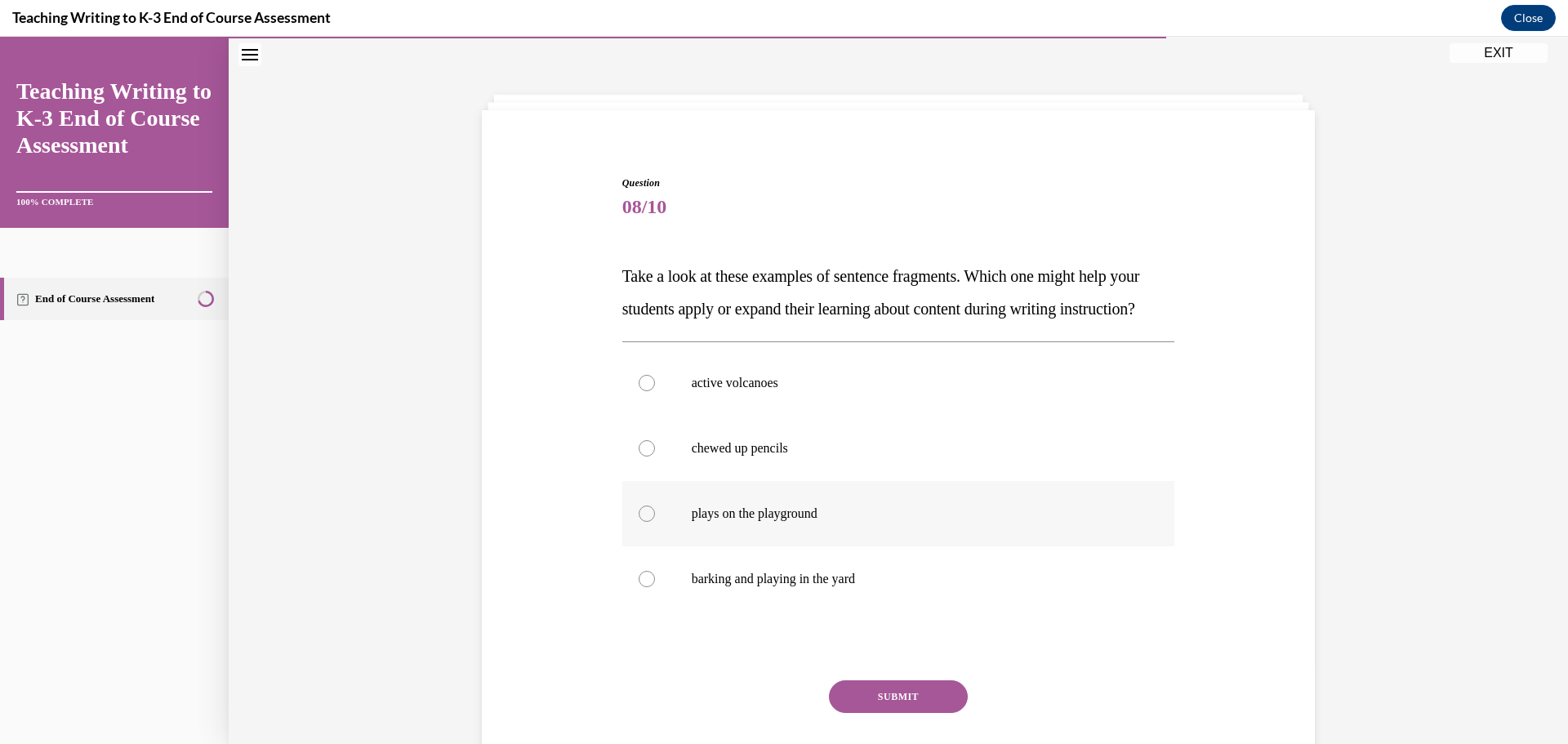
click at [640, 449] on div at bounding box center [646, 513] width 16 height 16
click at [640, 449] on input "plays on the playground" at bounding box center [646, 513] width 16 height 16
radio input "true"
click at [902, 449] on button "SUBMIT" at bounding box center [898, 697] width 139 height 33
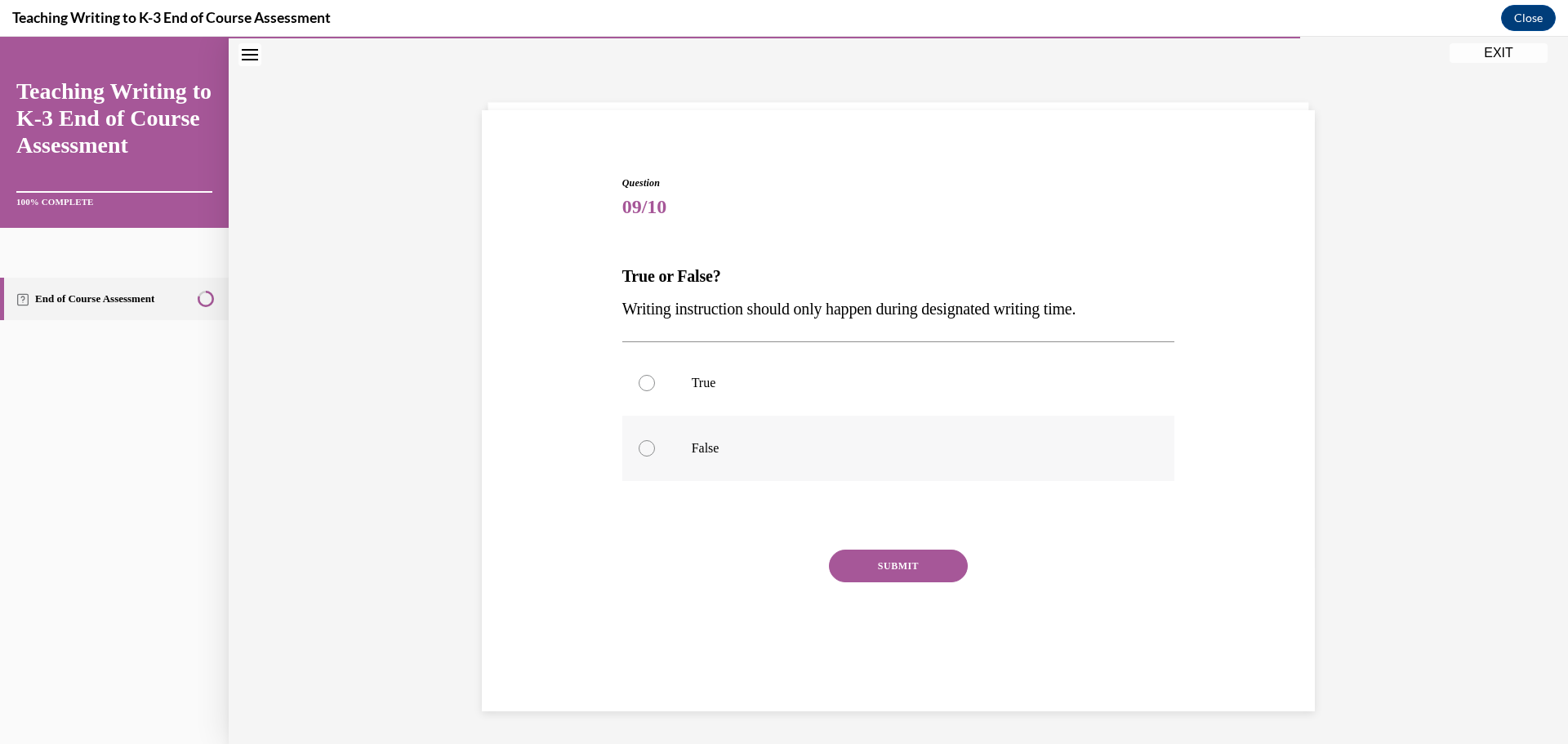
click at [632, 441] on label "False" at bounding box center [898, 449] width 553 height 66
click at [638, 441] on input "False" at bounding box center [646, 448] width 16 height 16
radio input "true"
click at [882, 449] on button "SUBMIT" at bounding box center [898, 565] width 139 height 33
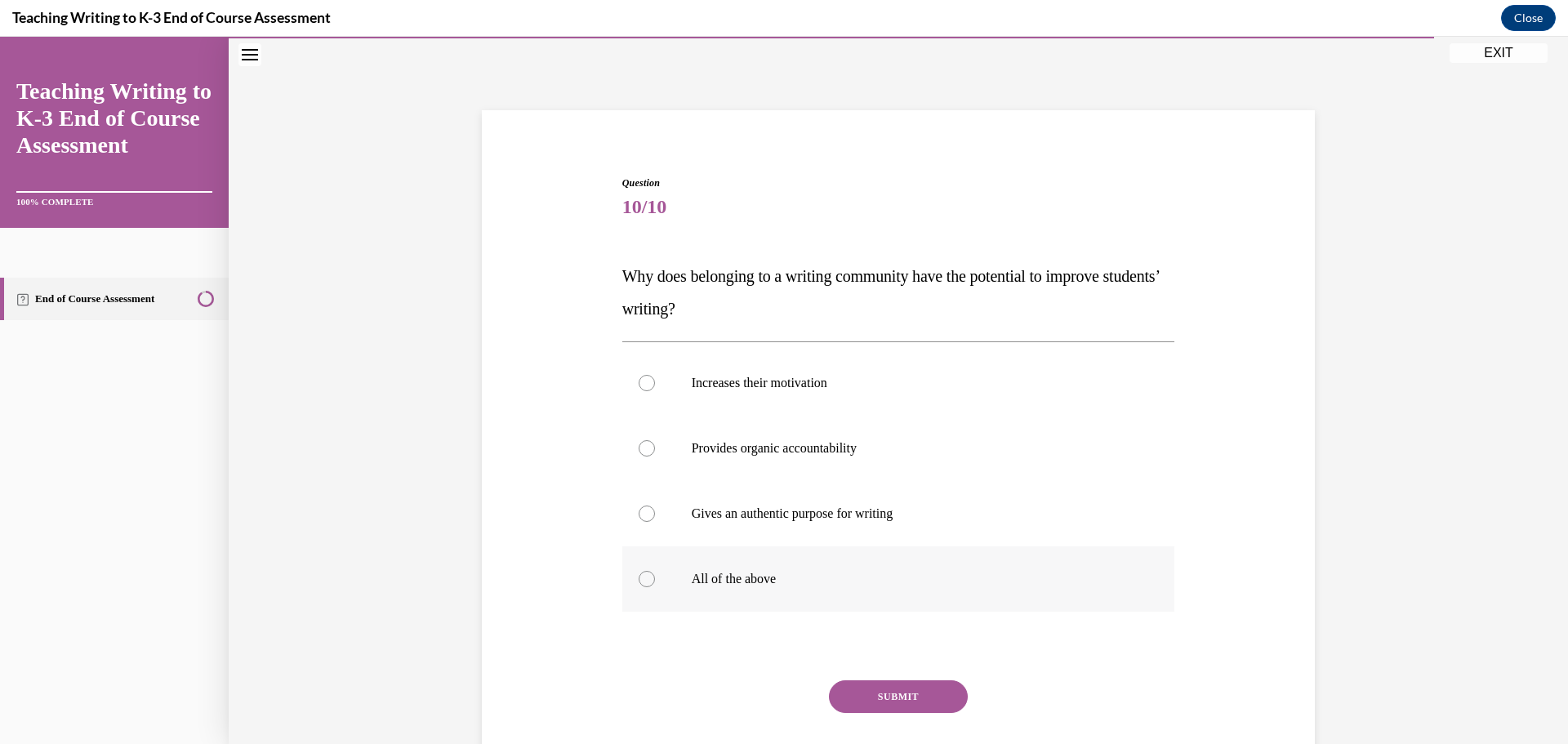
click at [638, 449] on div at bounding box center [646, 578] width 16 height 16
click at [638, 449] on input "All of the above" at bounding box center [646, 578] width 16 height 16
radio input "true"
click at [923, 449] on button "SUBMIT" at bounding box center [898, 697] width 139 height 33
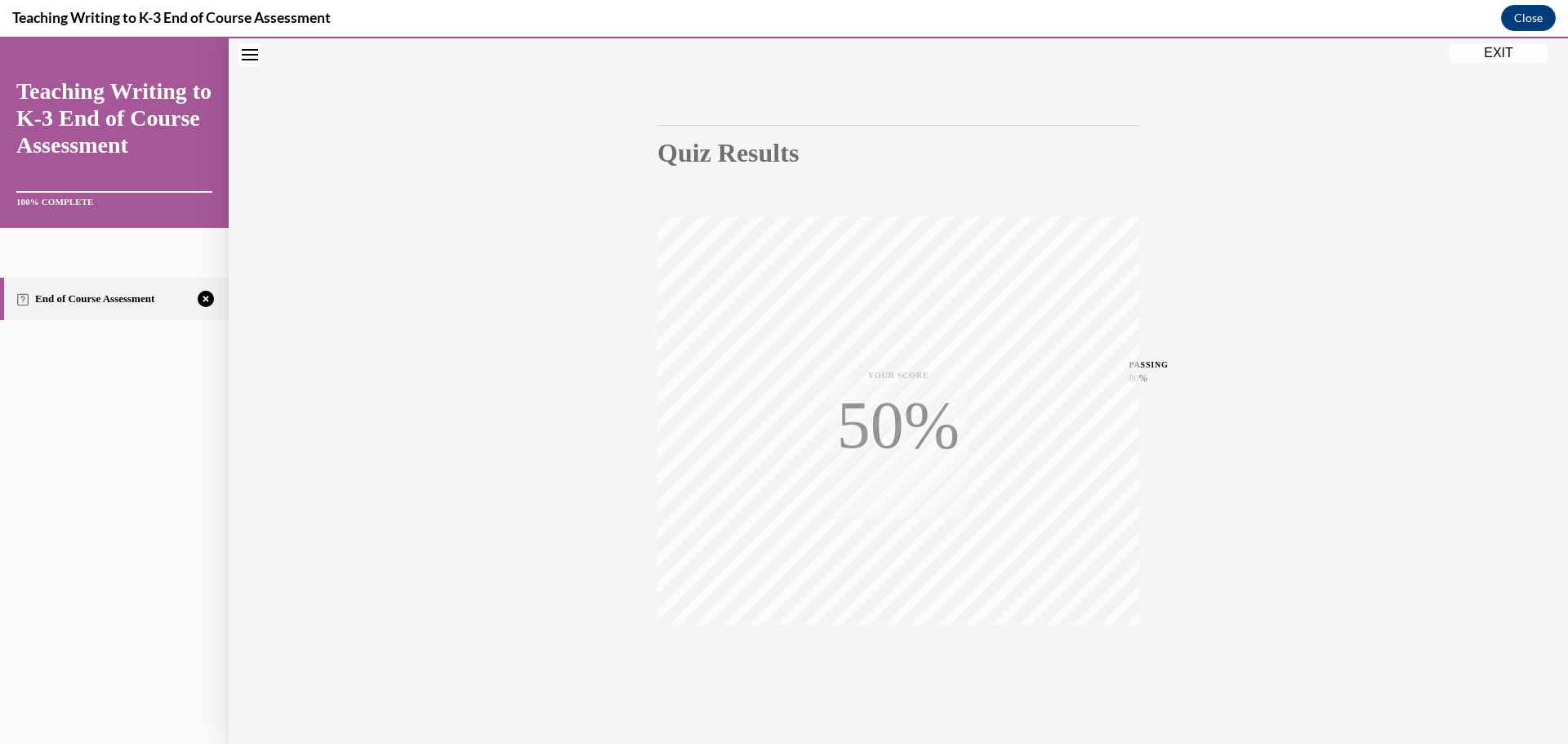
scroll to position [129, 0]
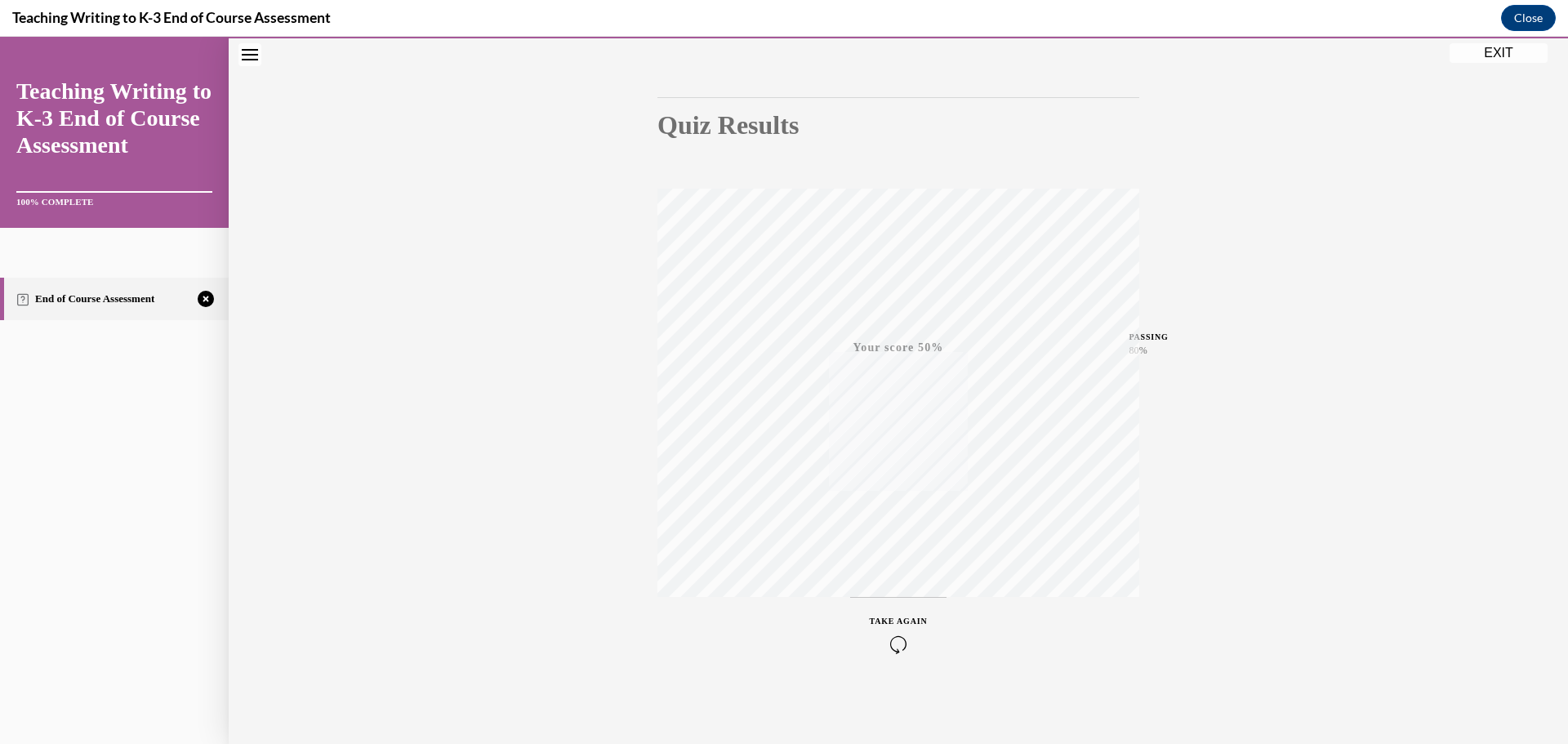
click at [896, 449] on icon "button" at bounding box center [899, 644] width 58 height 18
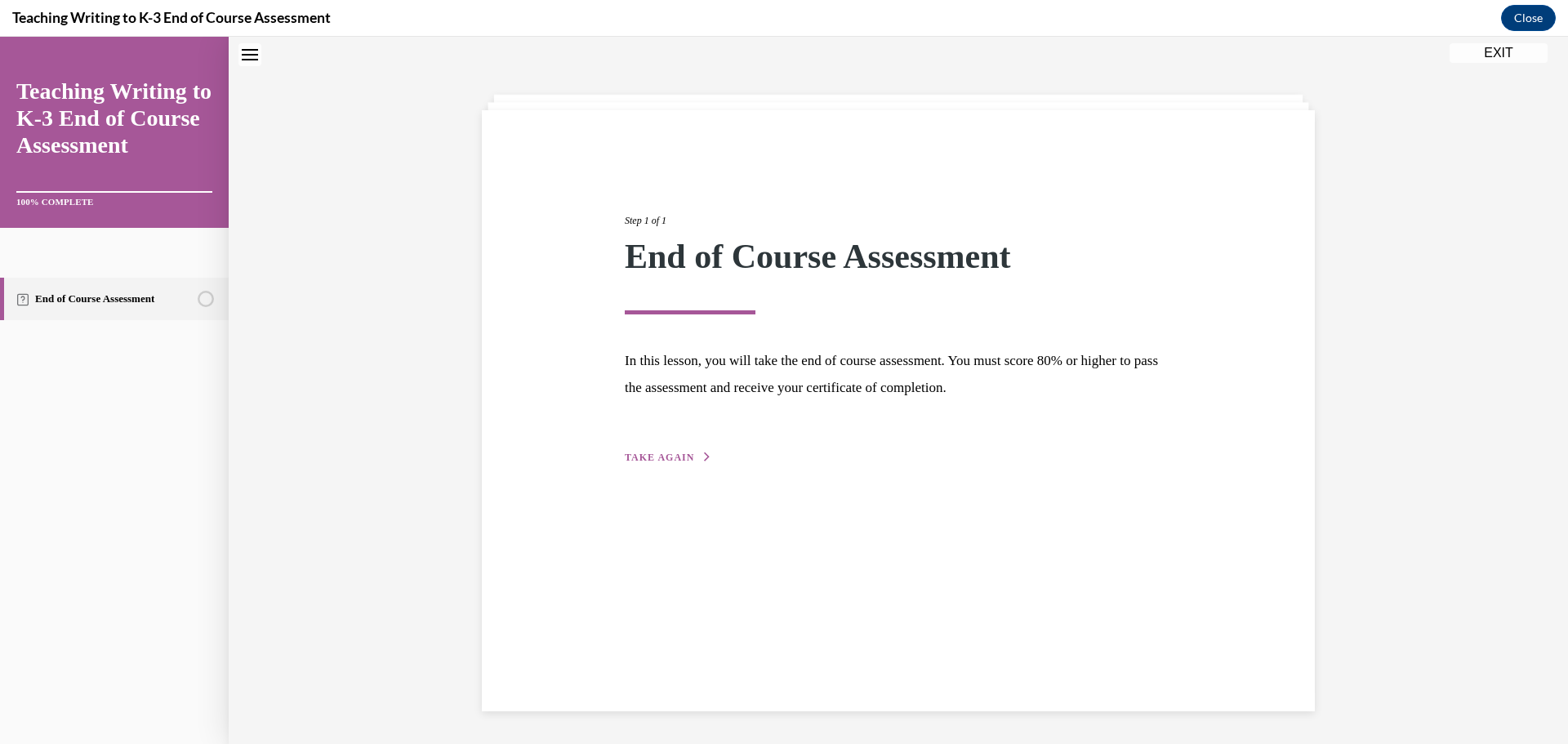
click at [653, 449] on span "TAKE AGAIN" at bounding box center [659, 457] width 70 height 12
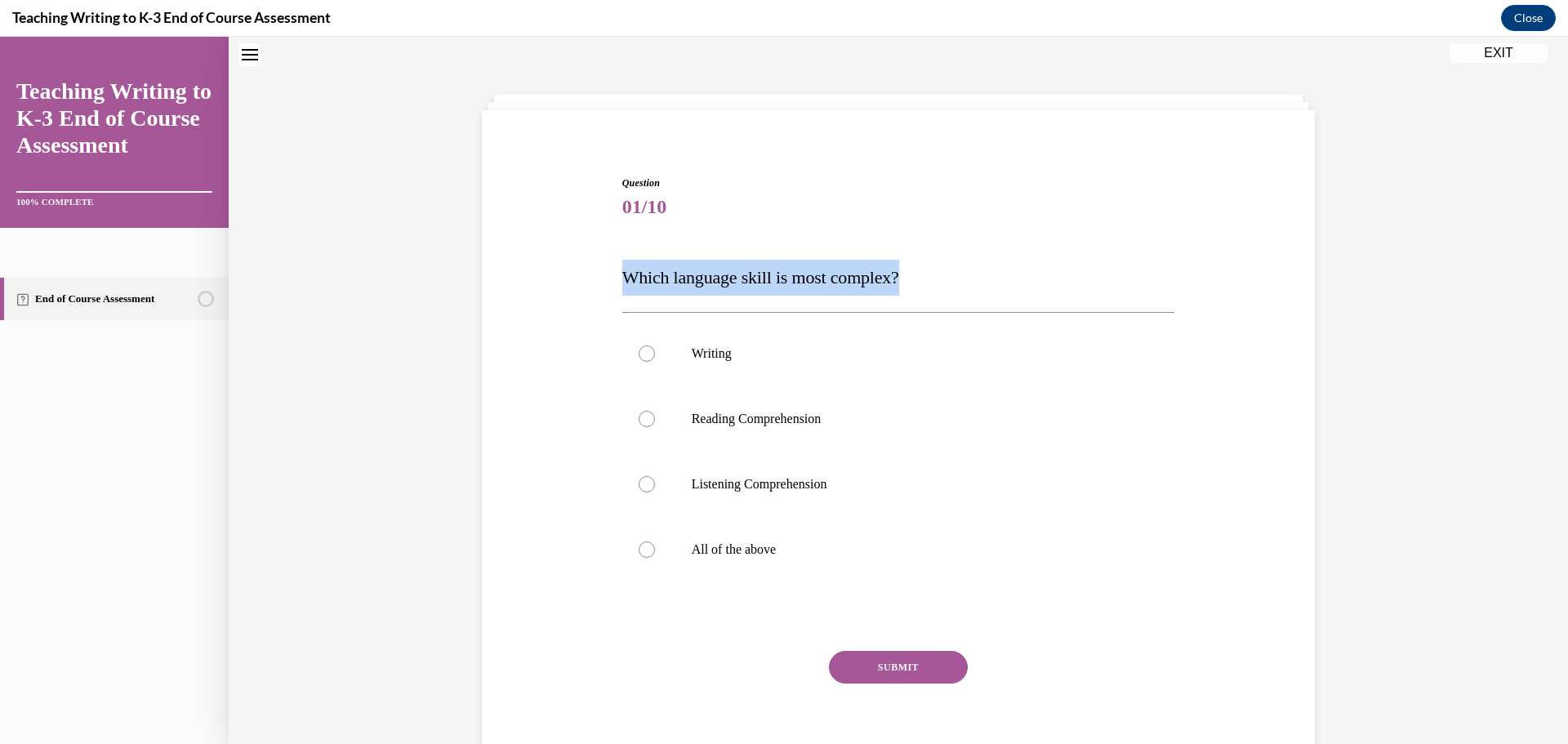
drag, startPoint x: 614, startPoint y: 276, endPoint x: 910, endPoint y: 283, distance: 296.1
click at [910, 283] on div "Question 01/10 Which language skill is most complex? Writing Reading Comprehens…" at bounding box center [898, 467] width 561 height 633
copy span "Which language skill is most complex?"
click at [638, 352] on div at bounding box center [646, 353] width 16 height 16
click at [638, 352] on input "Writing" at bounding box center [646, 353] width 16 height 16
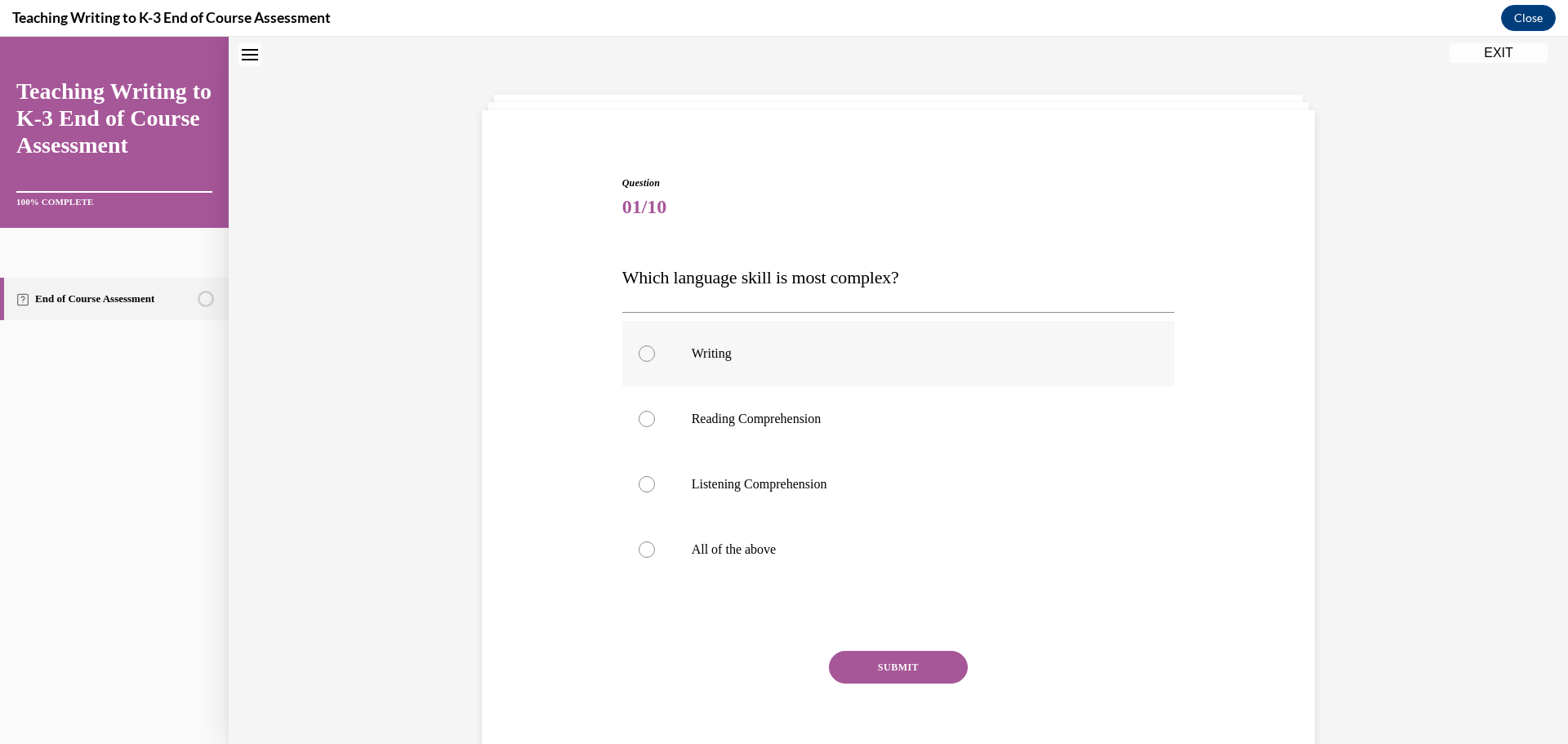
radio input "true"
click at [901, 449] on button "SUBMIT" at bounding box center [898, 667] width 139 height 33
click at [638, 449] on div at bounding box center [646, 549] width 16 height 16
click at [638, 449] on input "All of the above" at bounding box center [646, 549] width 16 height 16
radio input "true"
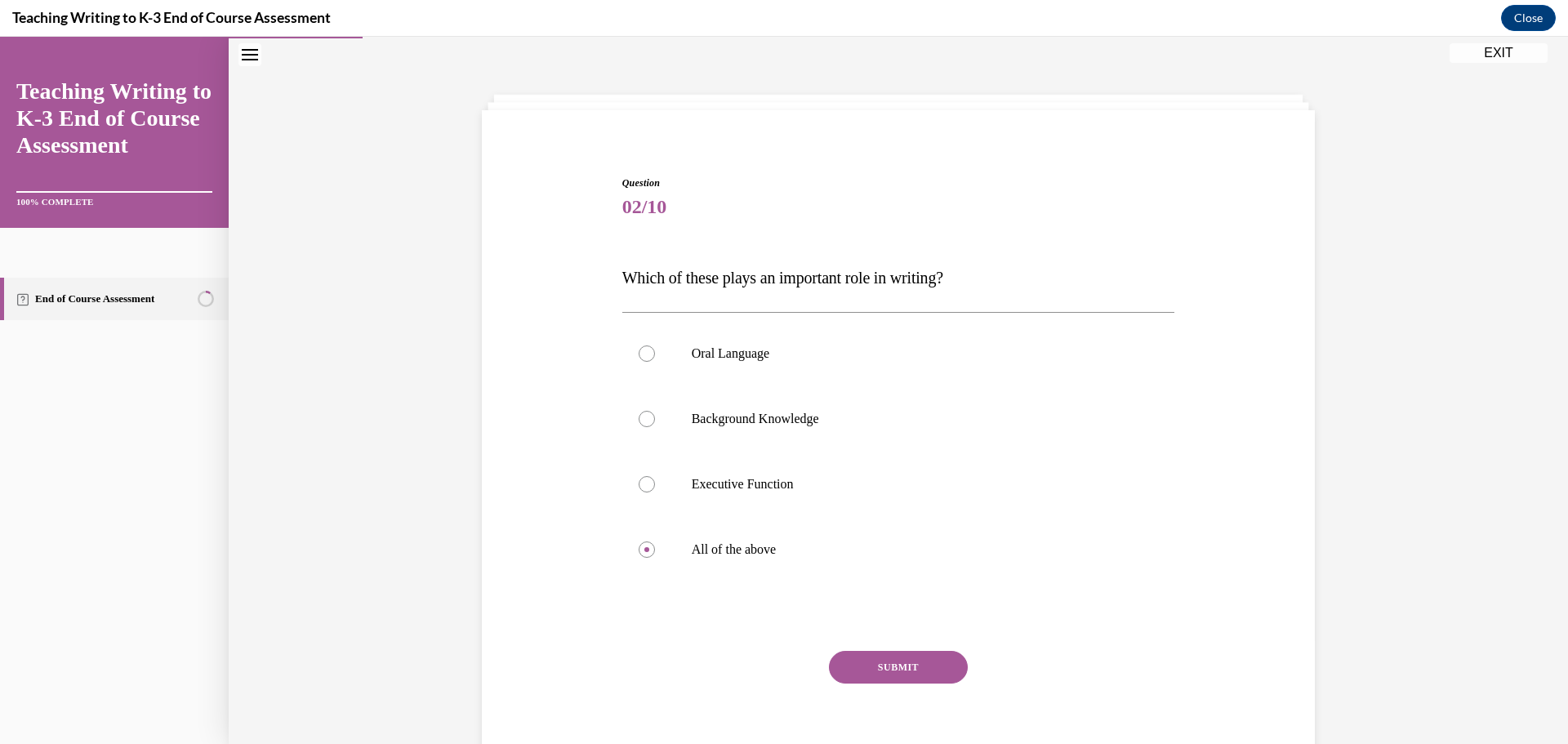
click at [882, 449] on button "SUBMIT" at bounding box center [898, 667] width 139 height 33
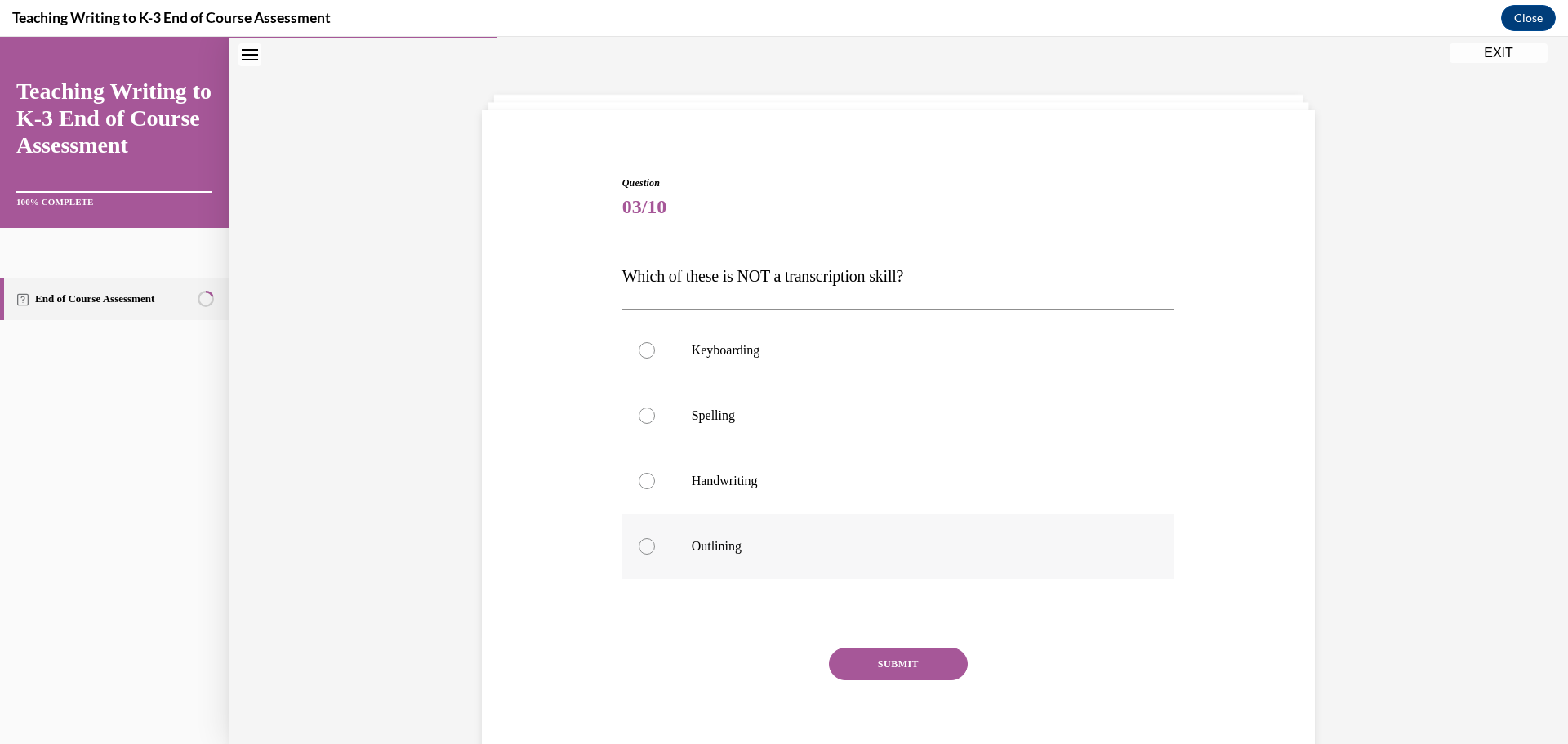
click at [643, 449] on div at bounding box center [646, 545] width 16 height 16
click at [643, 449] on input "Outlining" at bounding box center [646, 545] width 16 height 16
radio input "true"
click at [898, 449] on button "SUBMIT" at bounding box center [898, 664] width 139 height 33
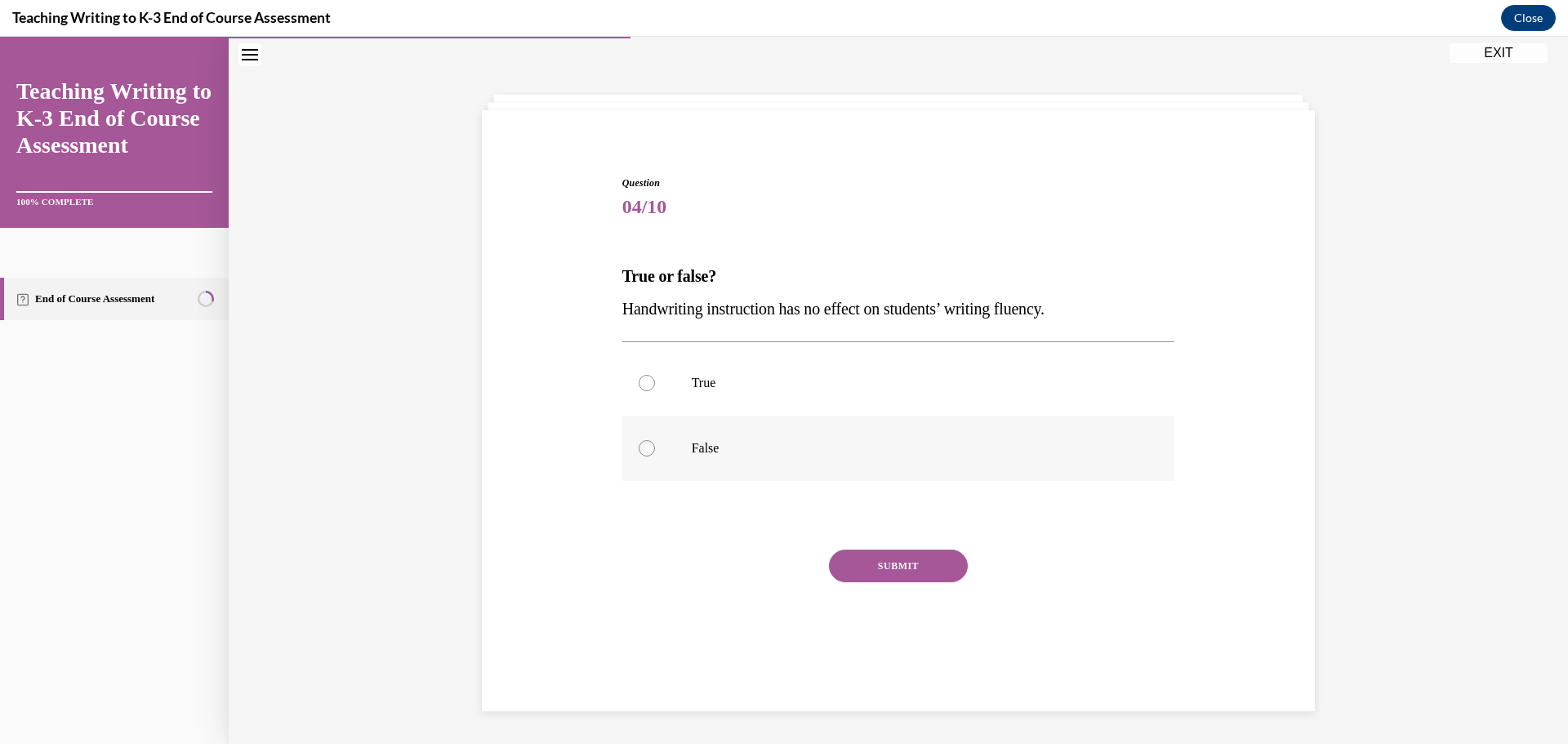
click at [638, 448] on div at bounding box center [646, 448] width 16 height 16
click at [638, 448] on input "False" at bounding box center [646, 448] width 16 height 16
radio input "true"
click at [893, 449] on button "SUBMIT" at bounding box center [898, 565] width 139 height 33
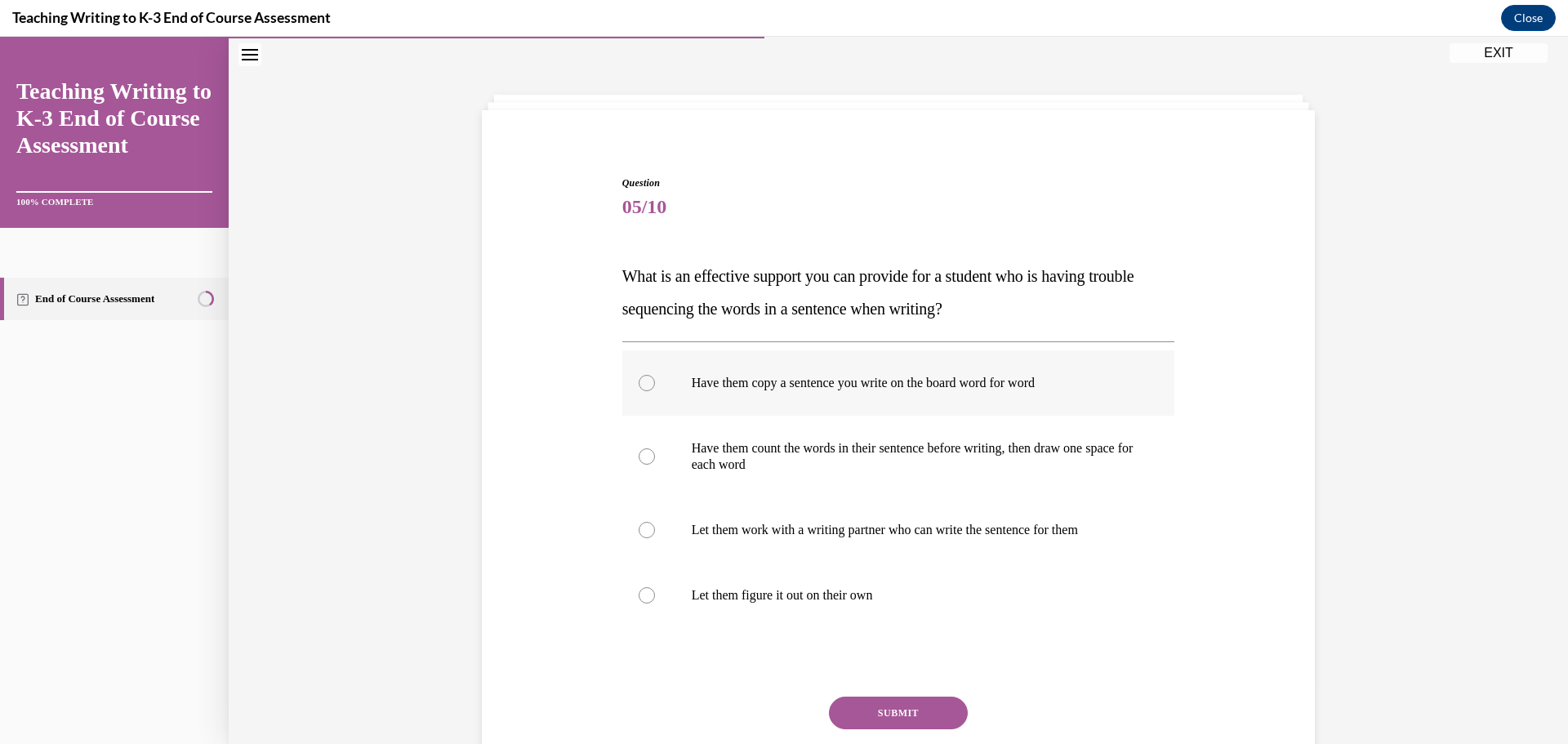
click at [638, 384] on div at bounding box center [646, 382] width 16 height 16
click at [638, 384] on input "Have them copy a sentence you write on the board word for word" at bounding box center [646, 382] width 16 height 16
radio input "true"
click at [898, 449] on button "SUBMIT" at bounding box center [898, 712] width 139 height 33
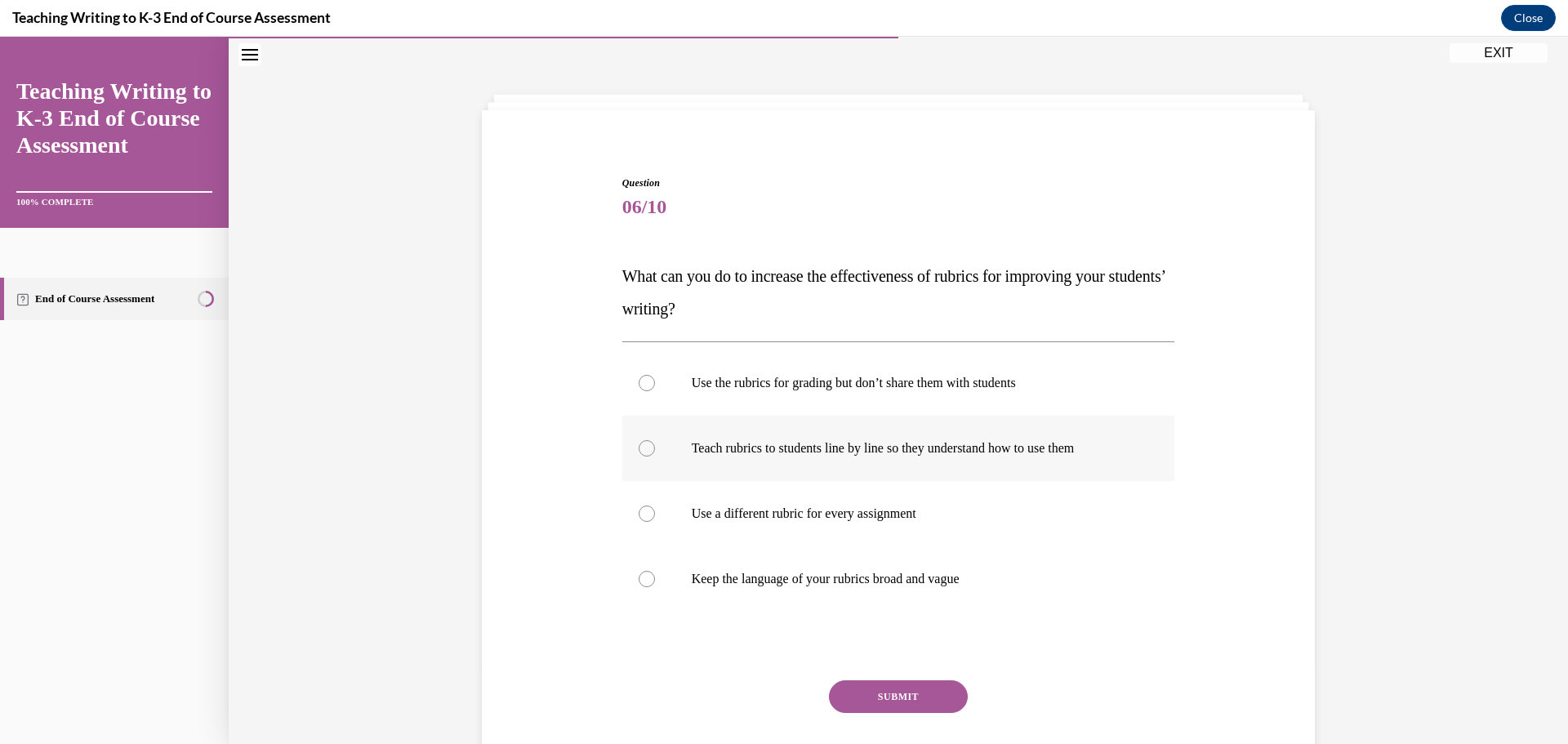
click at [638, 449] on div at bounding box center [646, 448] width 16 height 16
click at [638, 449] on input "Teach rubrics to students line by line so they understand how to use them" at bounding box center [646, 448] width 16 height 16
radio input "true"
click at [909, 449] on button "SUBMIT" at bounding box center [898, 697] width 139 height 33
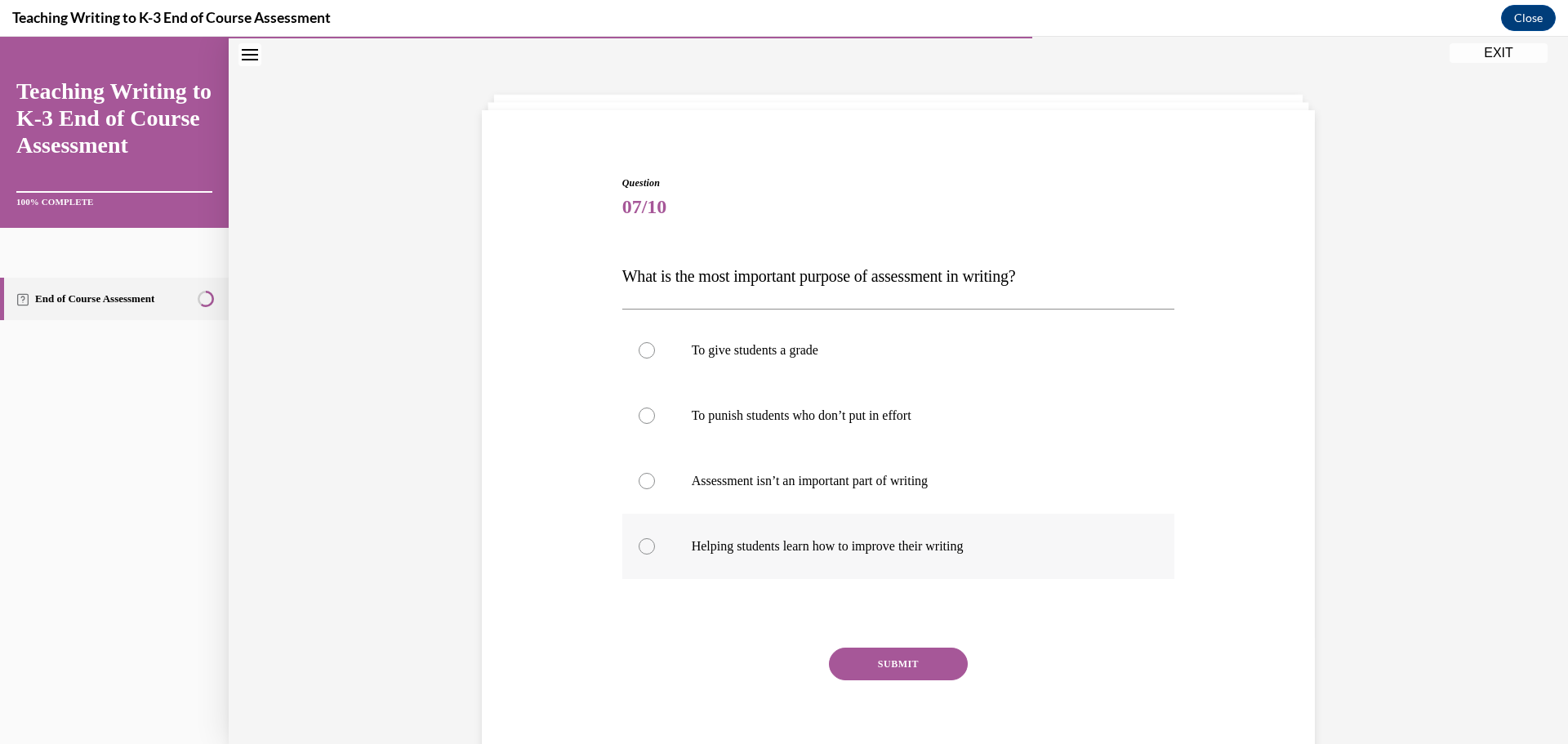
click at [638, 449] on div at bounding box center [646, 545] width 16 height 16
click at [638, 449] on input "Helping students learn how to improve their writing" at bounding box center [646, 545] width 16 height 16
radio input "true"
click at [897, 449] on button "SUBMIT" at bounding box center [898, 664] width 139 height 33
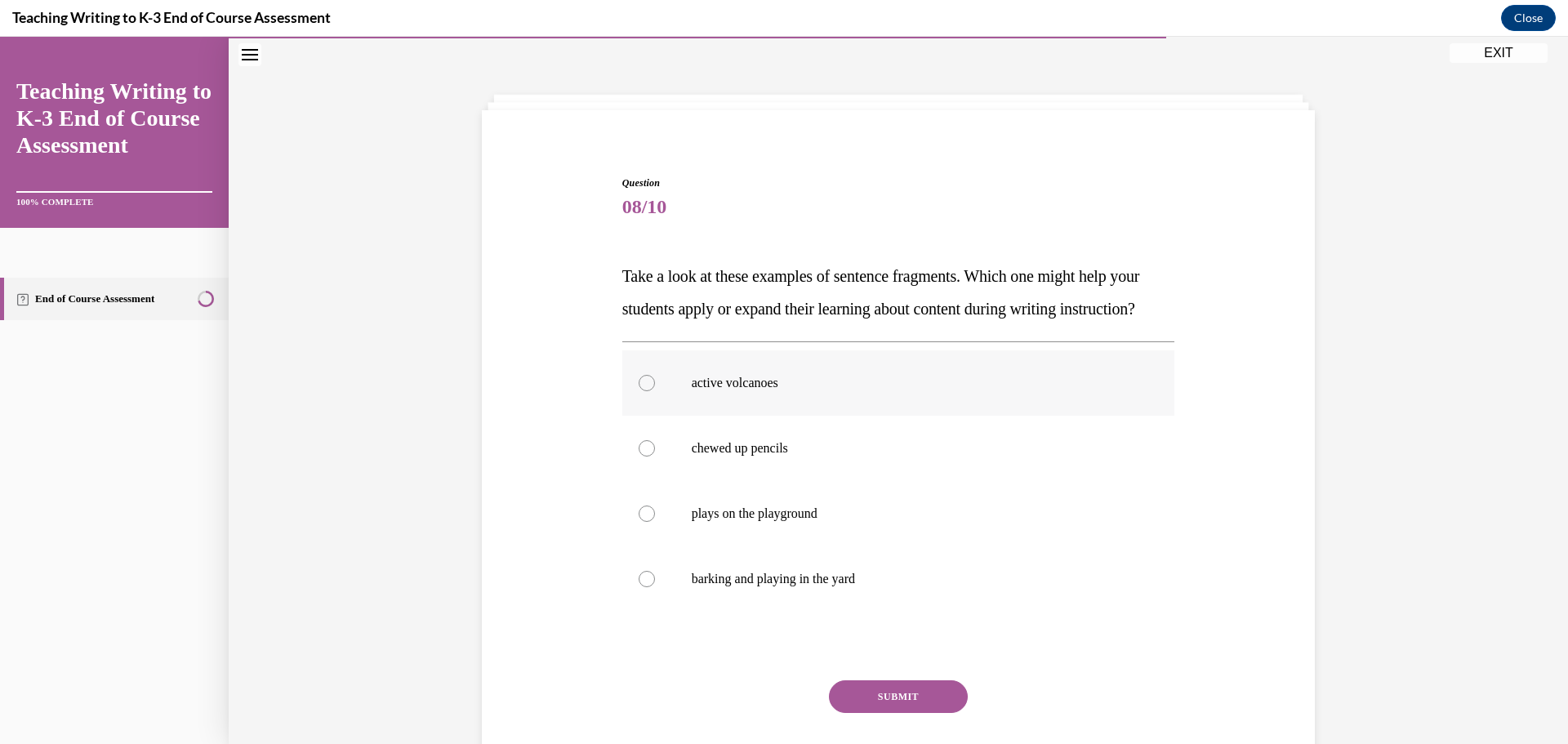
click at [638, 391] on div at bounding box center [646, 382] width 16 height 16
click at [638, 391] on input "active volcanoes" at bounding box center [646, 382] width 16 height 16
radio input "true"
click at [882, 449] on button "SUBMIT" at bounding box center [898, 697] width 139 height 33
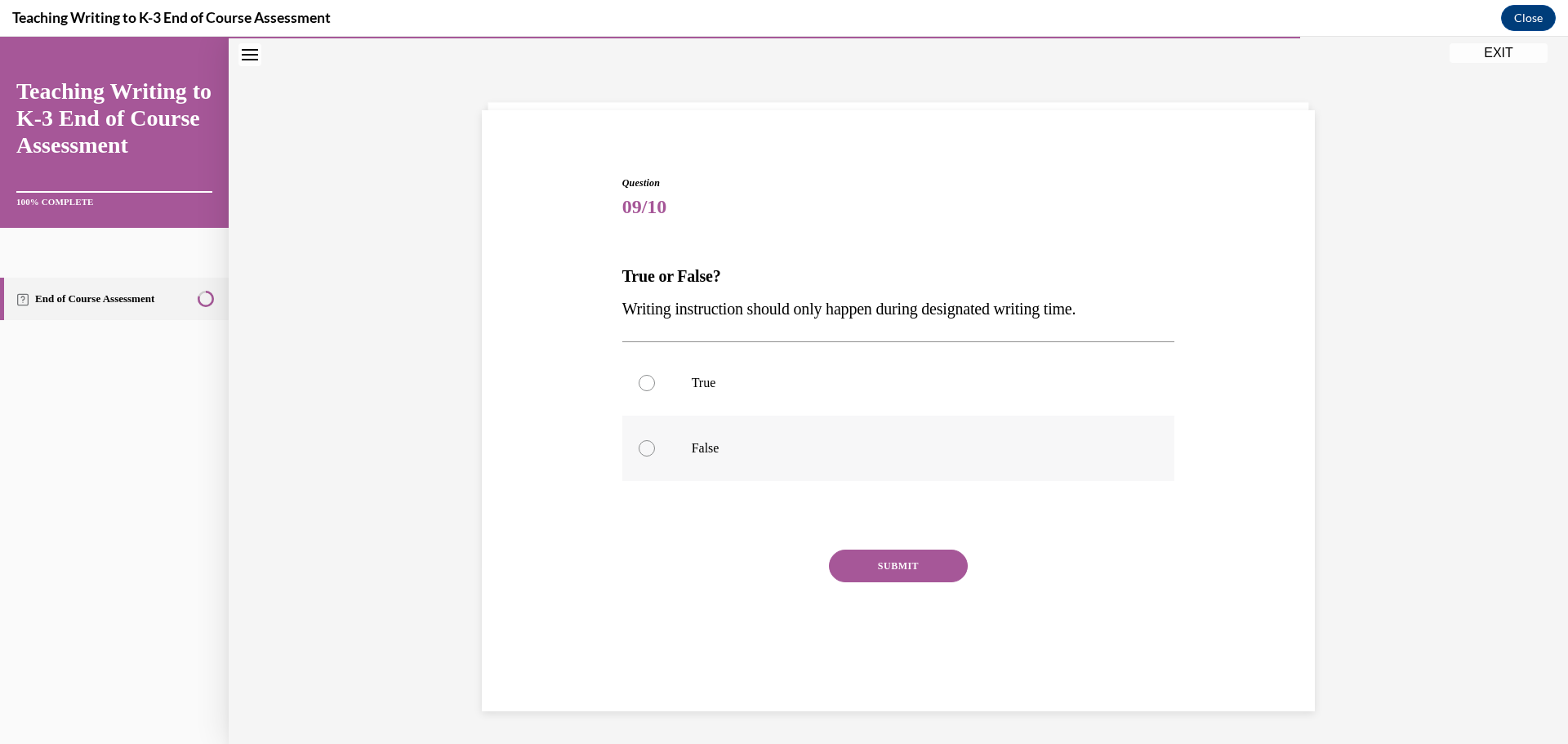
click at [638, 449] on div at bounding box center [646, 448] width 16 height 16
click at [638, 449] on input "False" at bounding box center [646, 448] width 16 height 16
radio input "true"
click at [884, 449] on button "SUBMIT" at bounding box center [898, 565] width 139 height 33
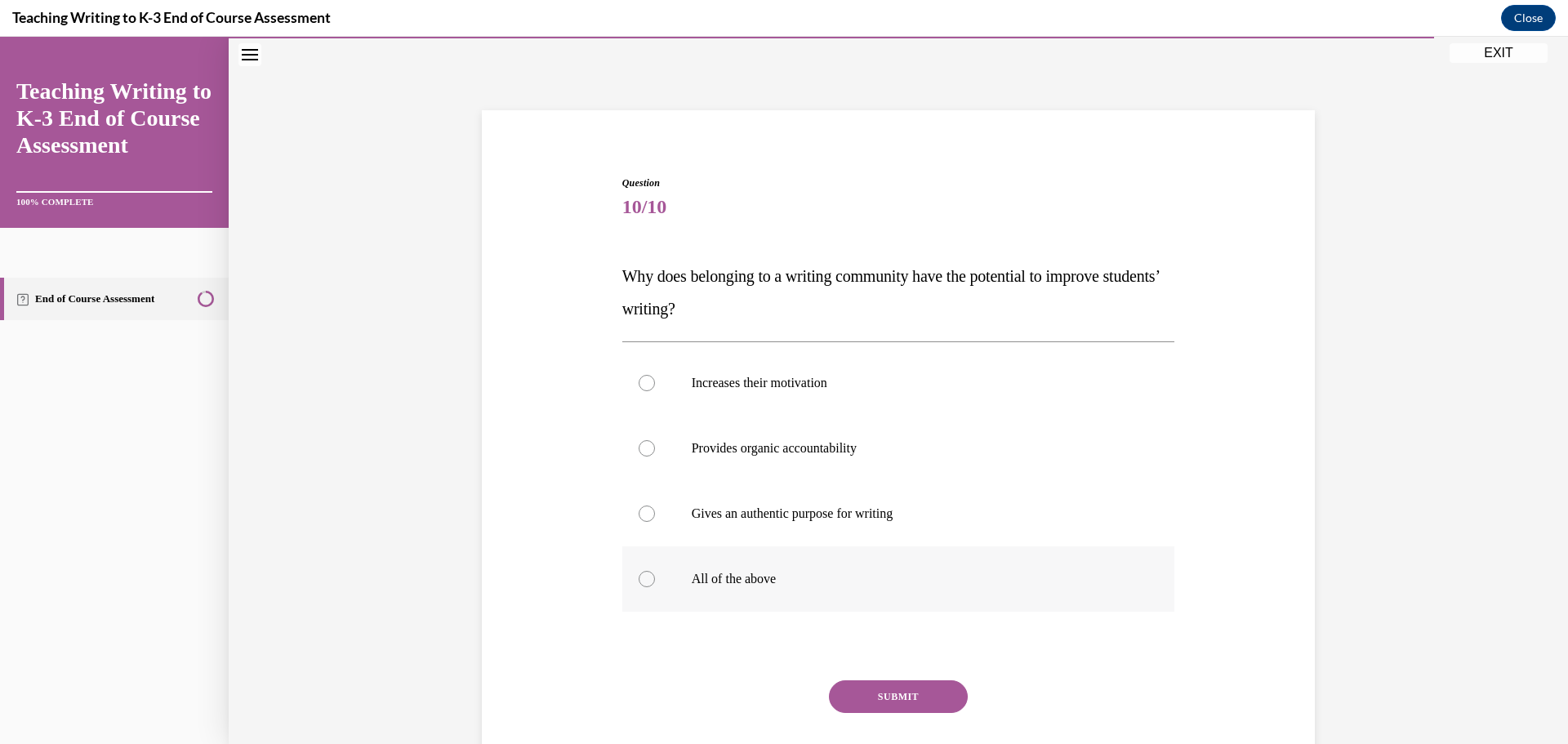
click at [649, 449] on label "All of the above" at bounding box center [898, 579] width 553 height 66
click at [649, 449] on input "All of the above" at bounding box center [646, 578] width 16 height 16
radio input "true"
click at [917, 449] on button "SUBMIT" at bounding box center [898, 697] width 139 height 33
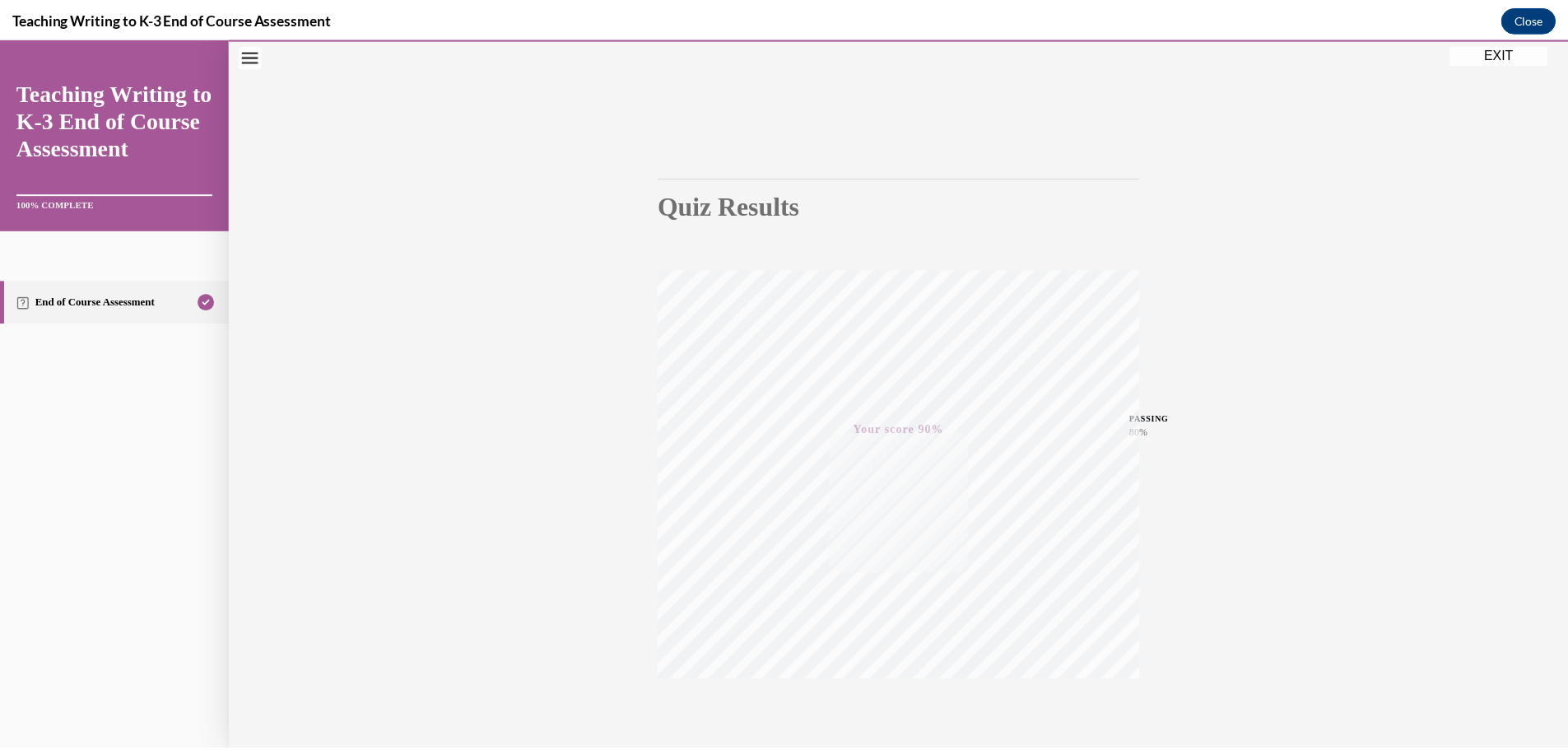
scroll to position [130, 0]
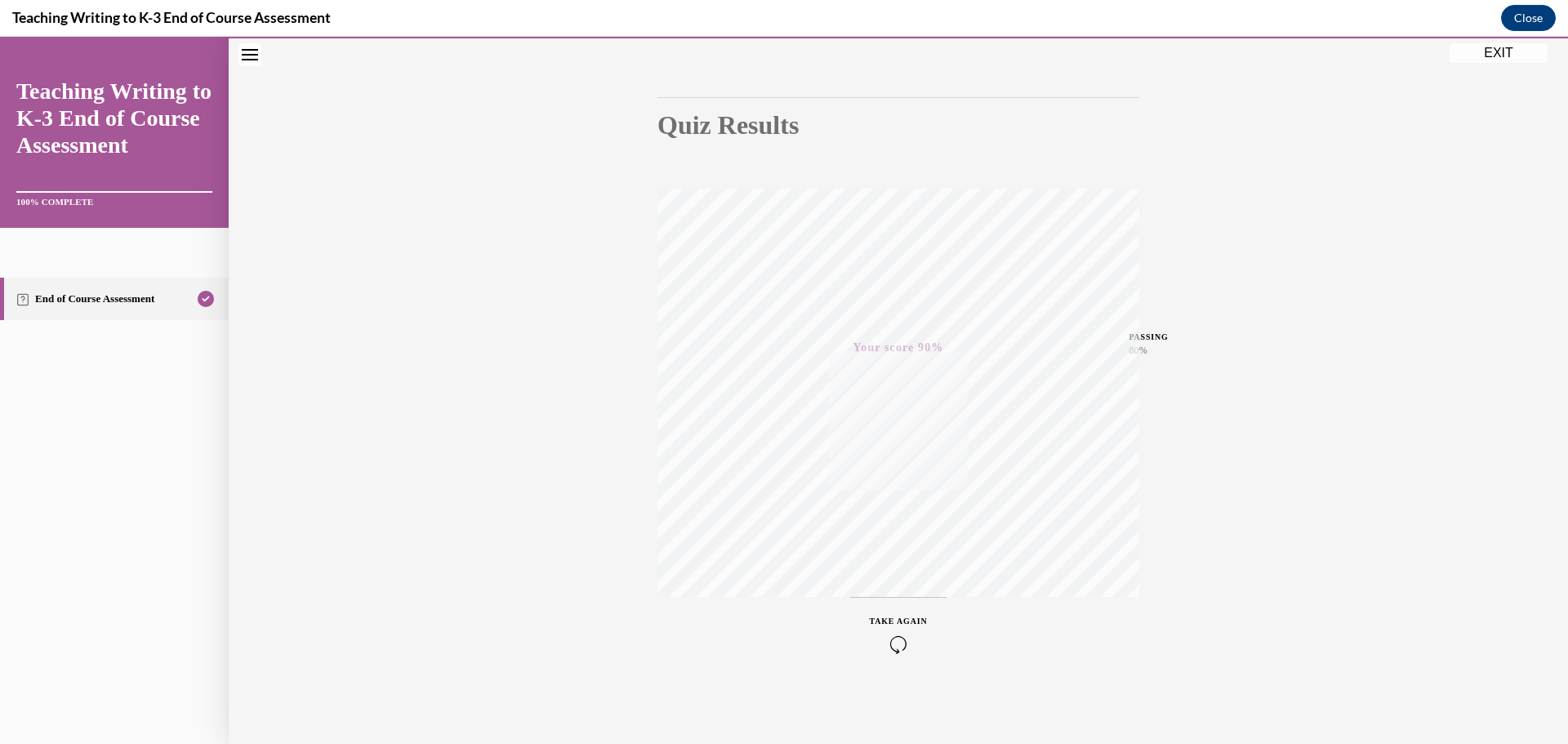
click at [1032, 56] on button "EXIT" at bounding box center [1498, 53] width 98 height 19
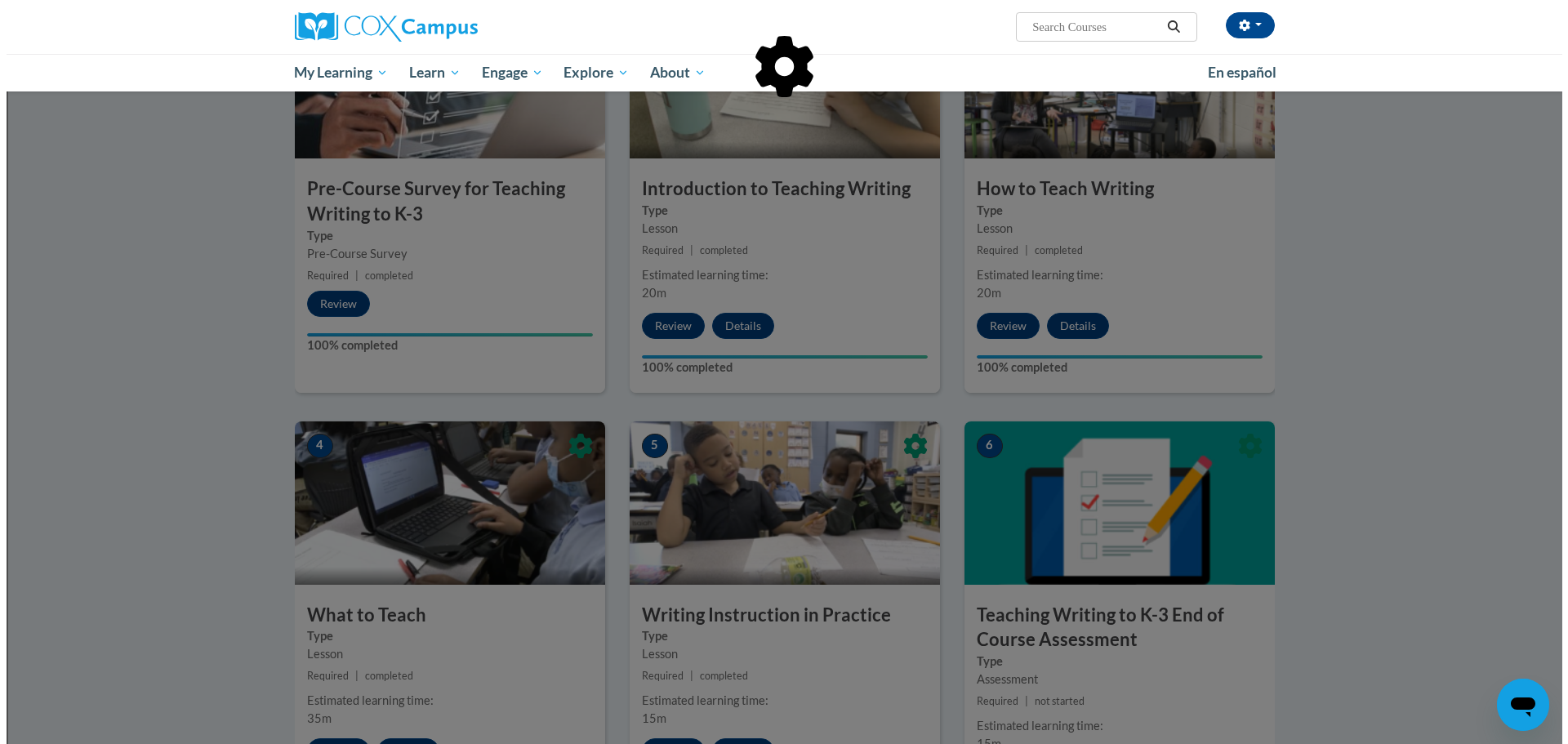
scroll to position [408, 0]
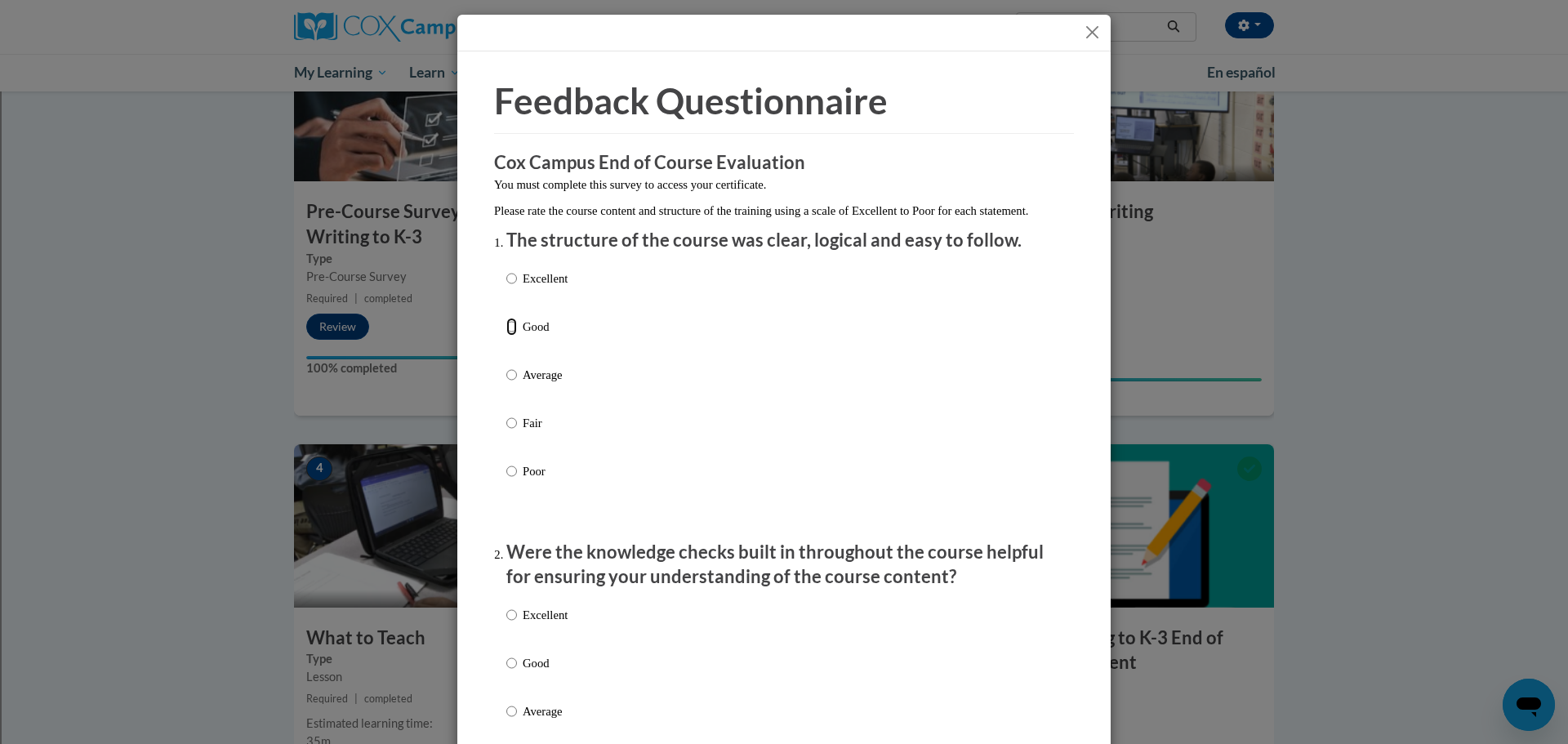
click at [511, 336] on input "Good" at bounding box center [511, 326] width 11 height 18
radio input "true"
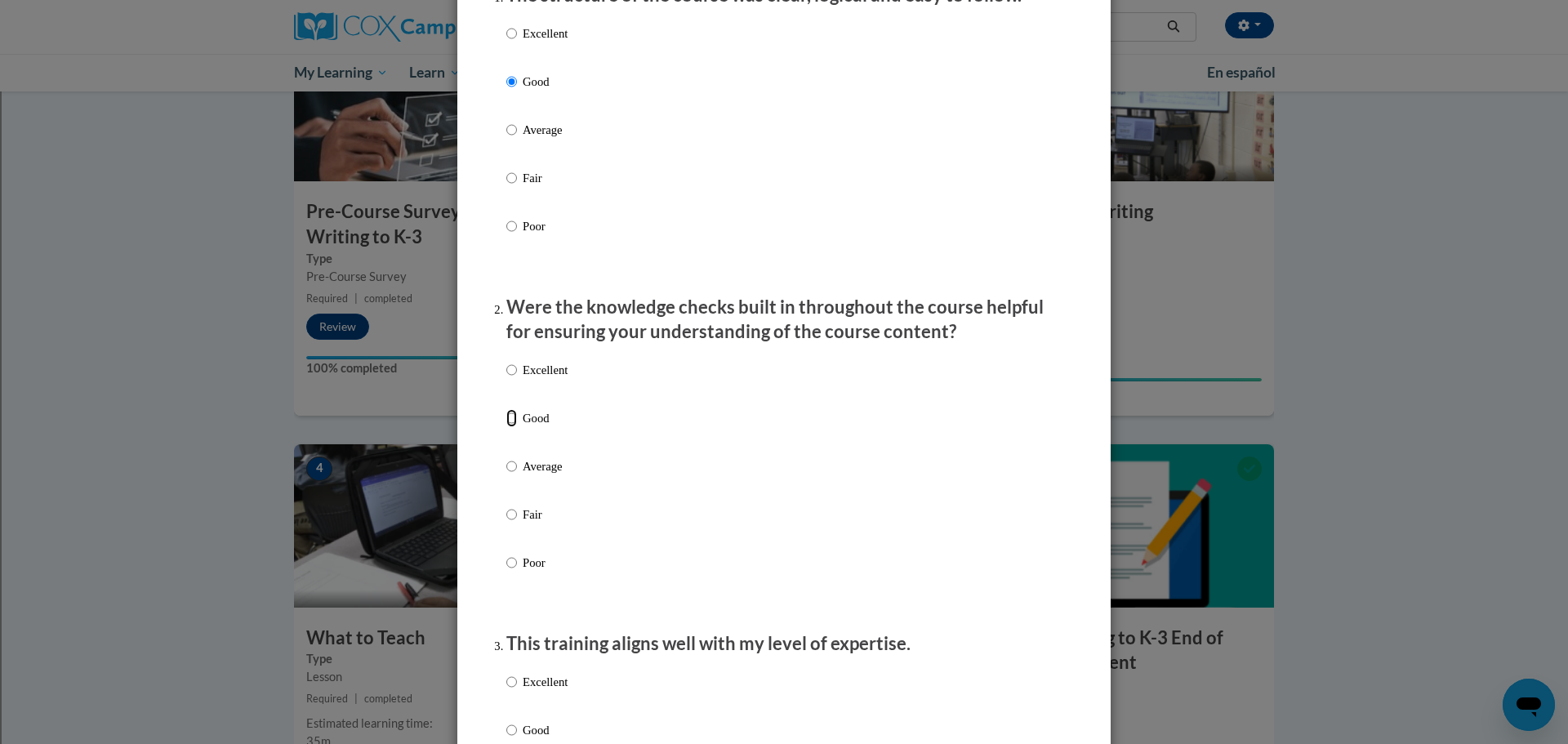
click at [509, 427] on input "Good" at bounding box center [511, 418] width 11 height 18
radio input "true"
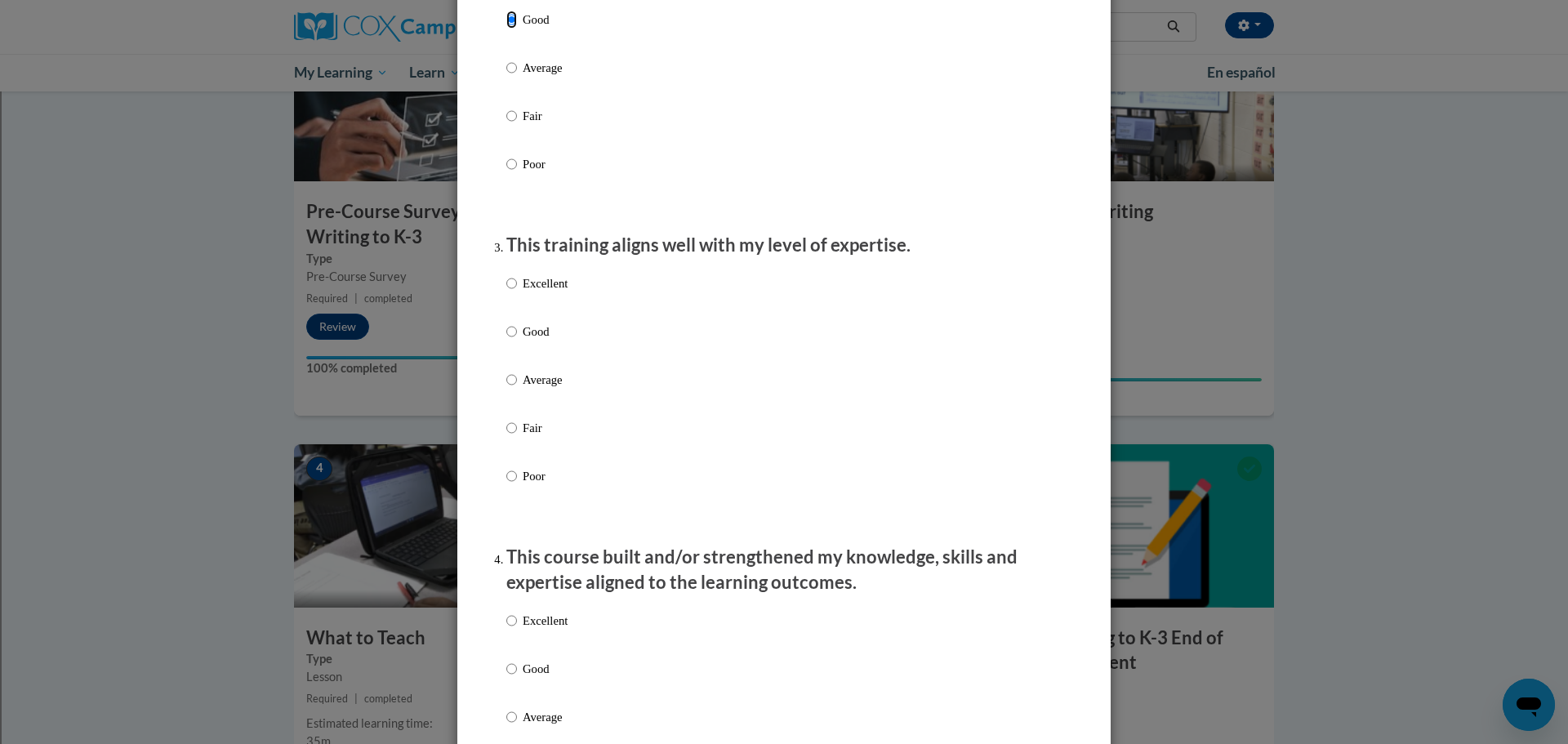
scroll to position [653, 0]
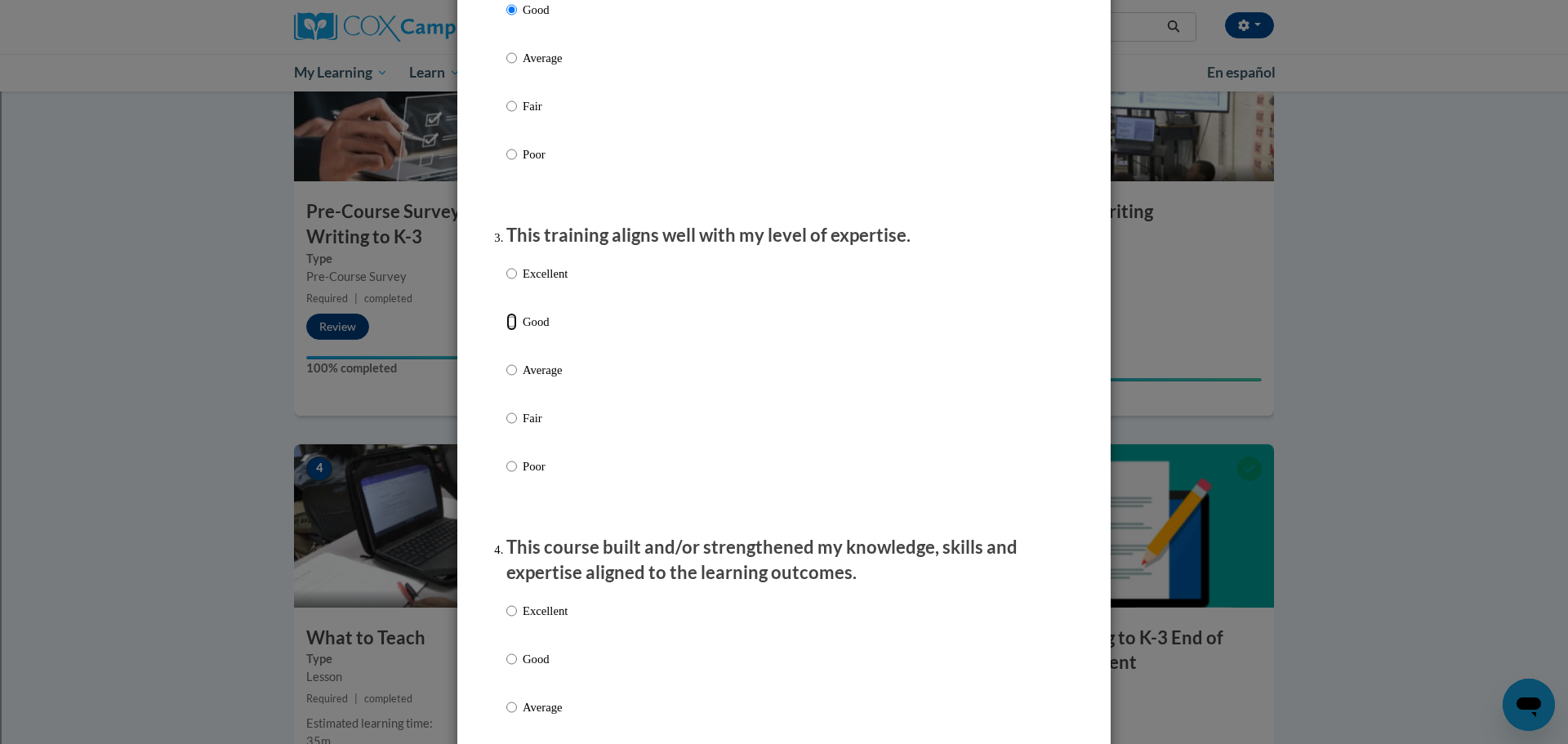
click at [506, 331] on input "Good" at bounding box center [511, 321] width 11 height 18
radio input "true"
click at [506, 449] on input "Good" at bounding box center [511, 658] width 11 height 18
radio input "true"
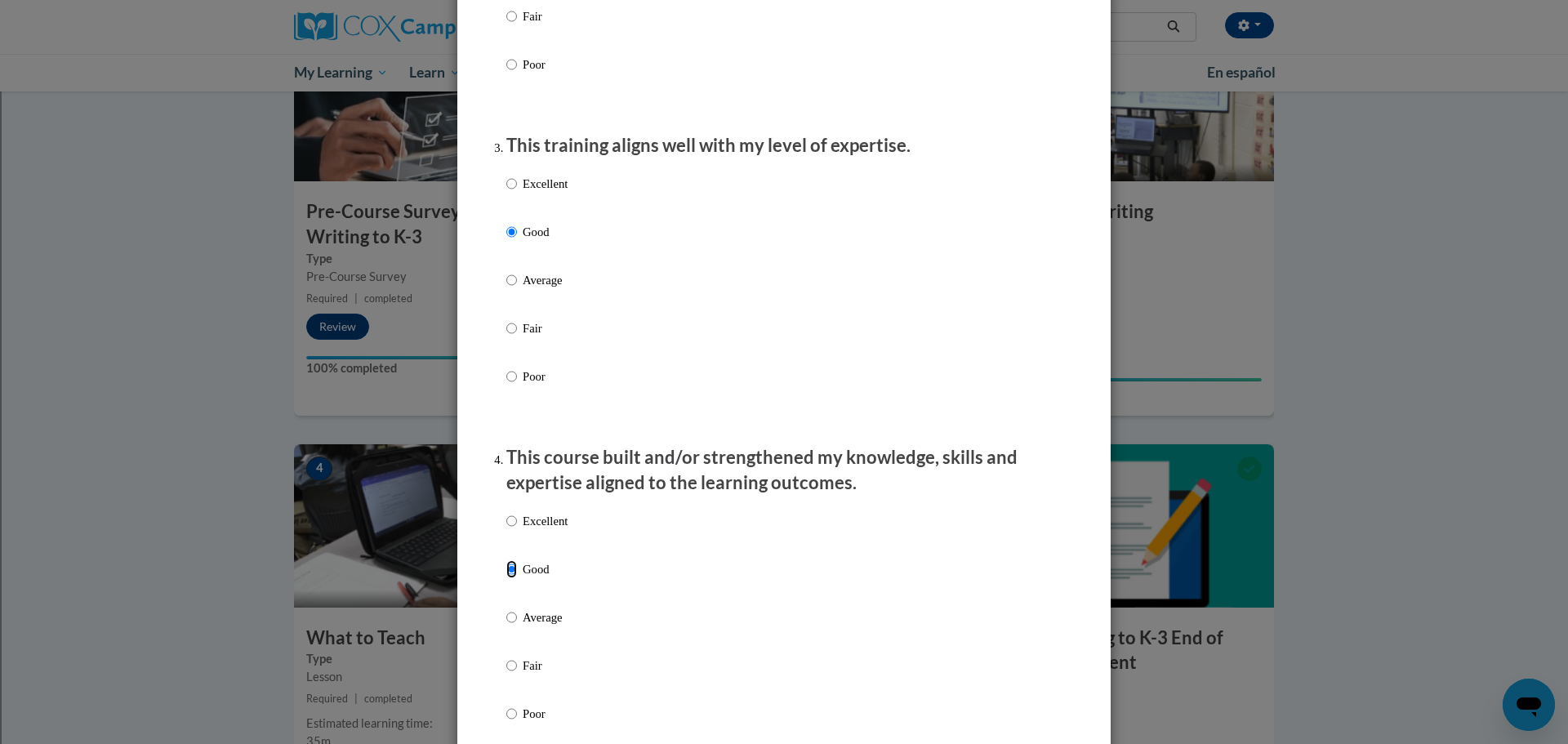
scroll to position [1061, 0]
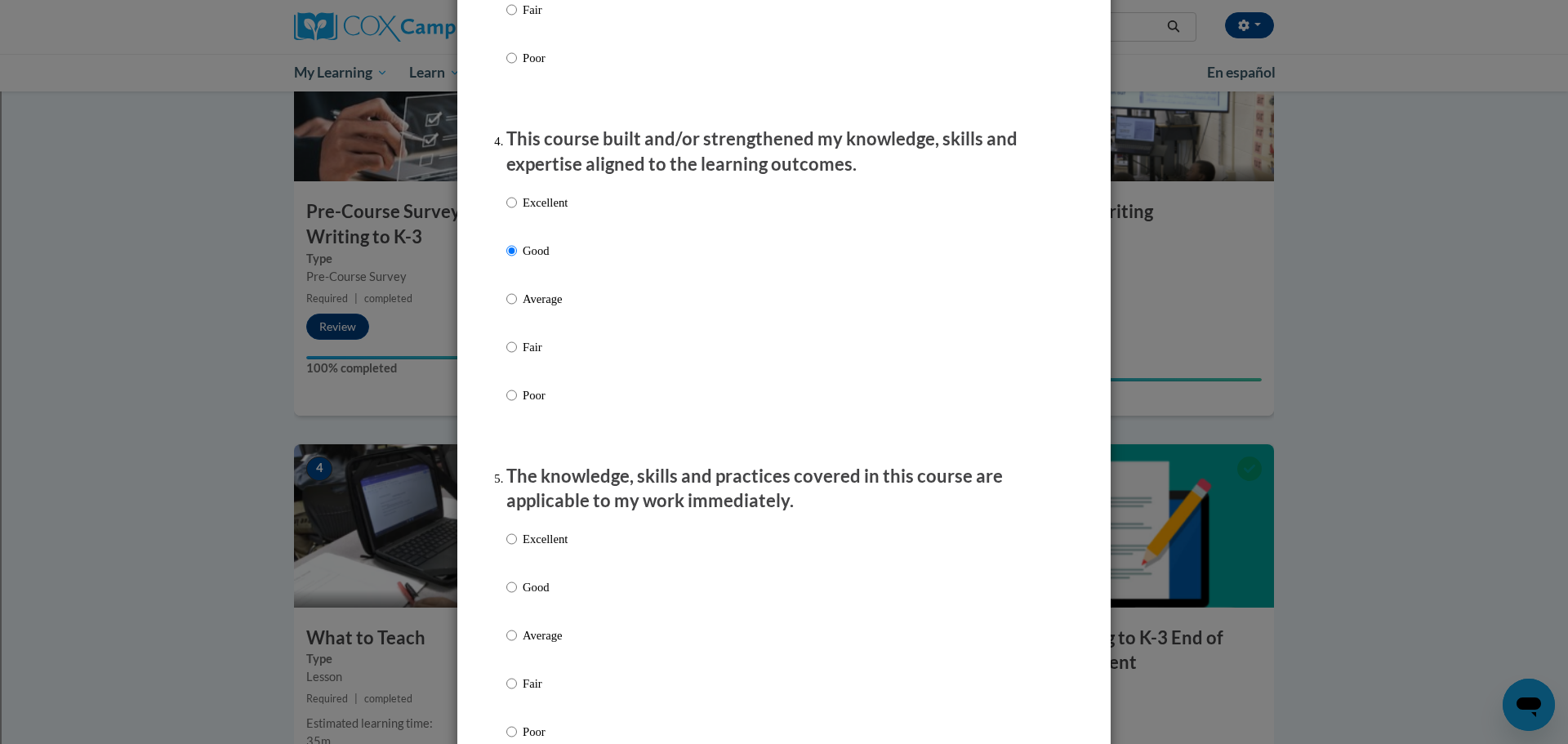
click at [512, 449] on label "Good" at bounding box center [536, 600] width 61 height 44
click at [512, 449] on input "Good" at bounding box center [511, 587] width 11 height 18
radio input "true"
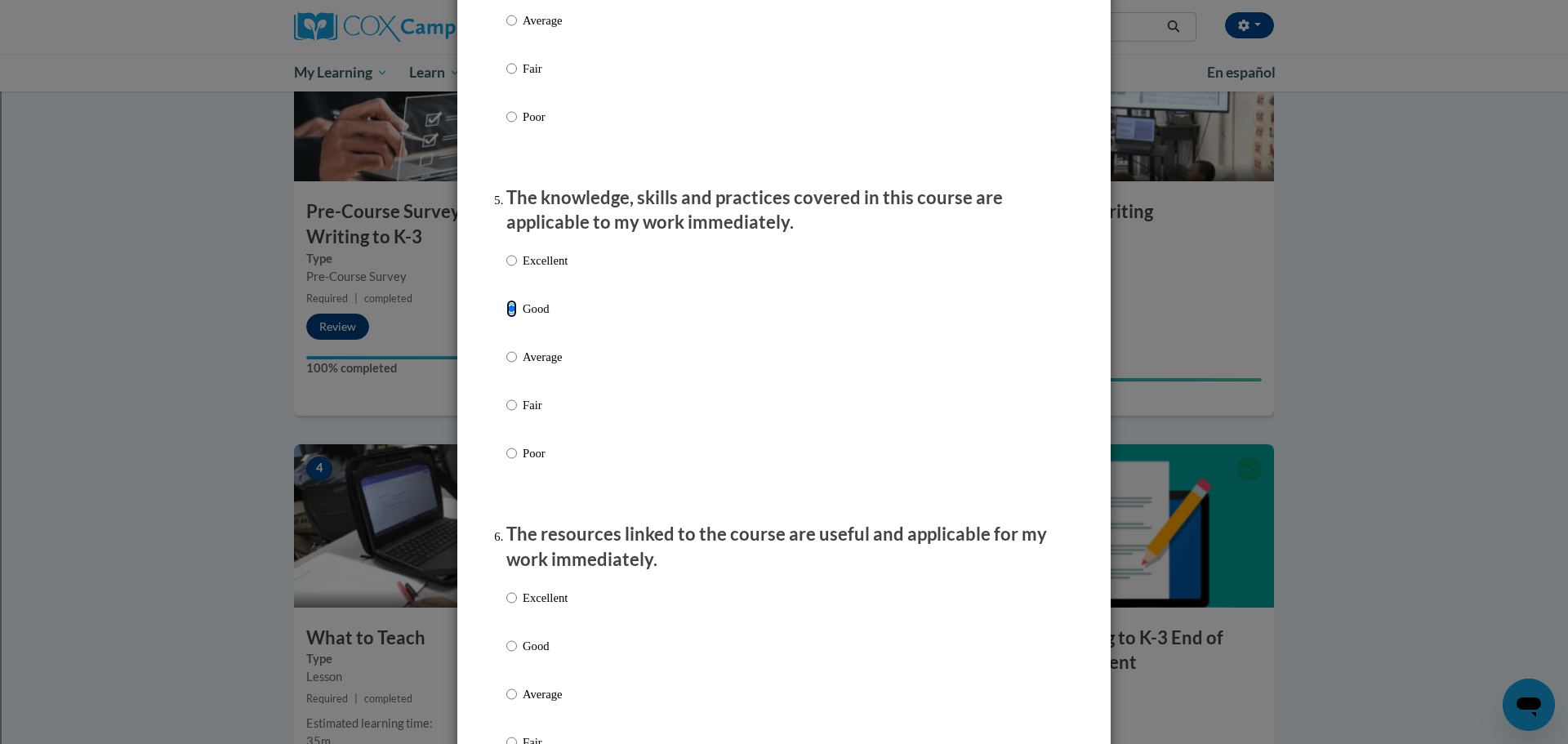
scroll to position [1388, 0]
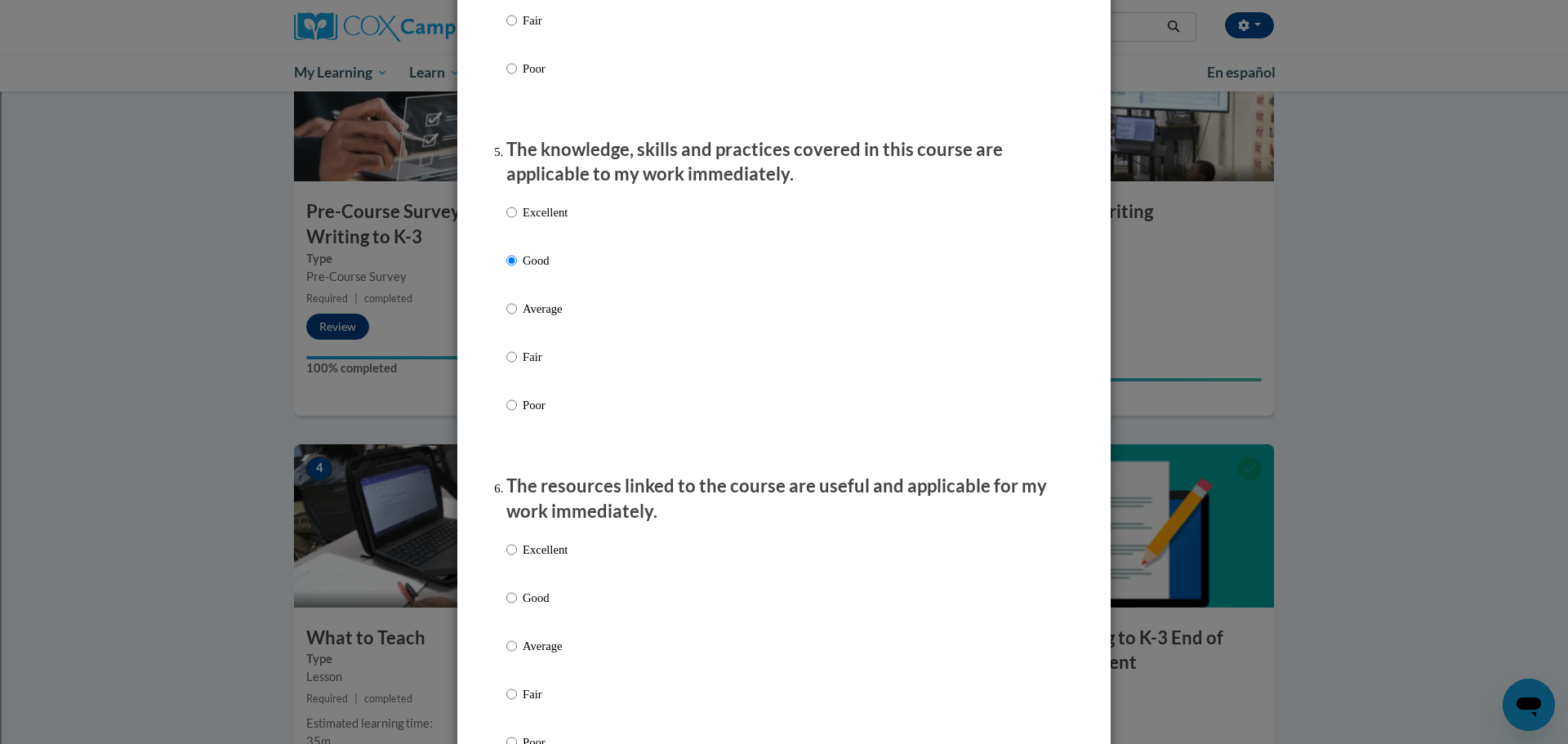
click at [511, 449] on label "Good" at bounding box center [536, 611] width 61 height 44
click at [511, 449] on input "Good" at bounding box center [511, 597] width 11 height 18
radio input "true"
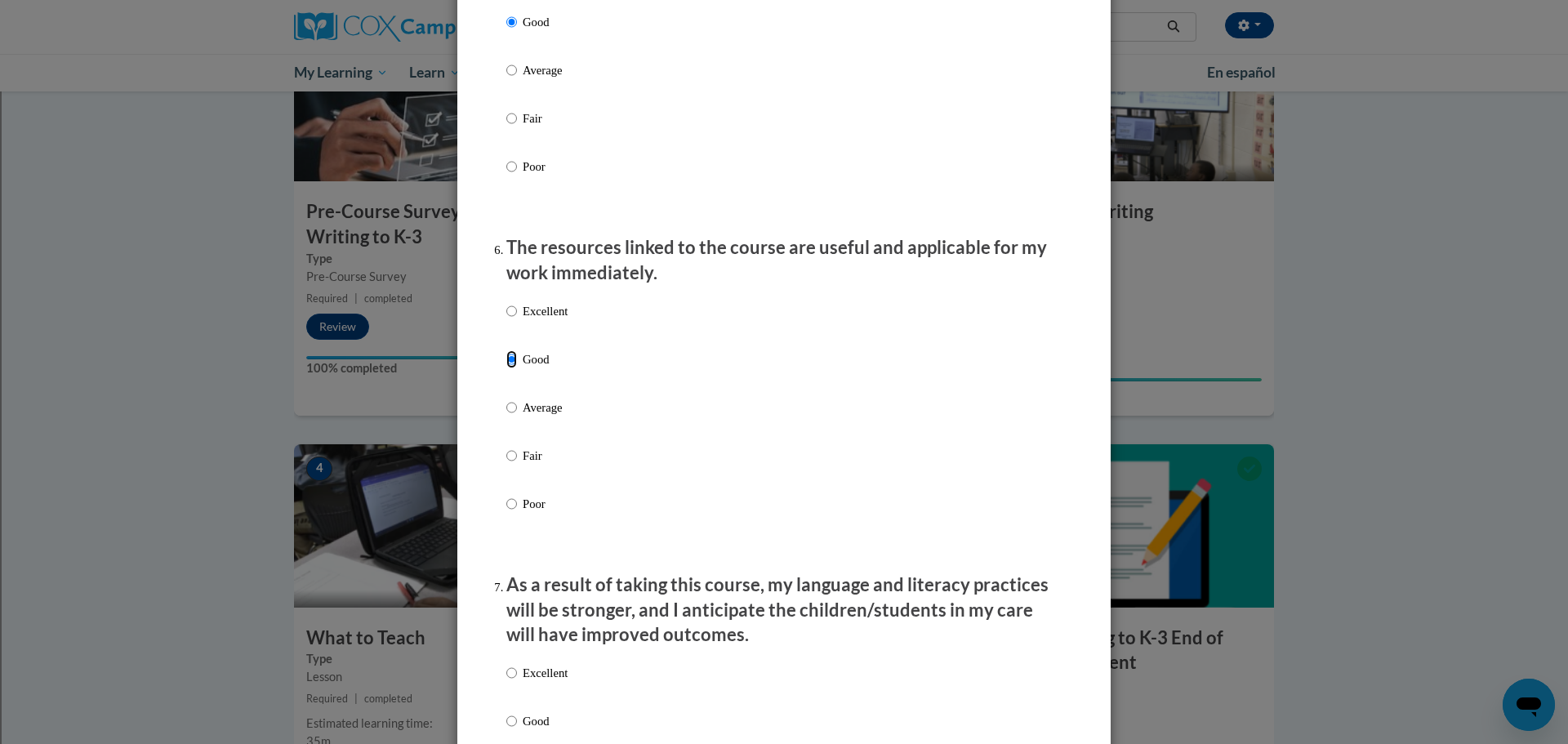
scroll to position [1714, 0]
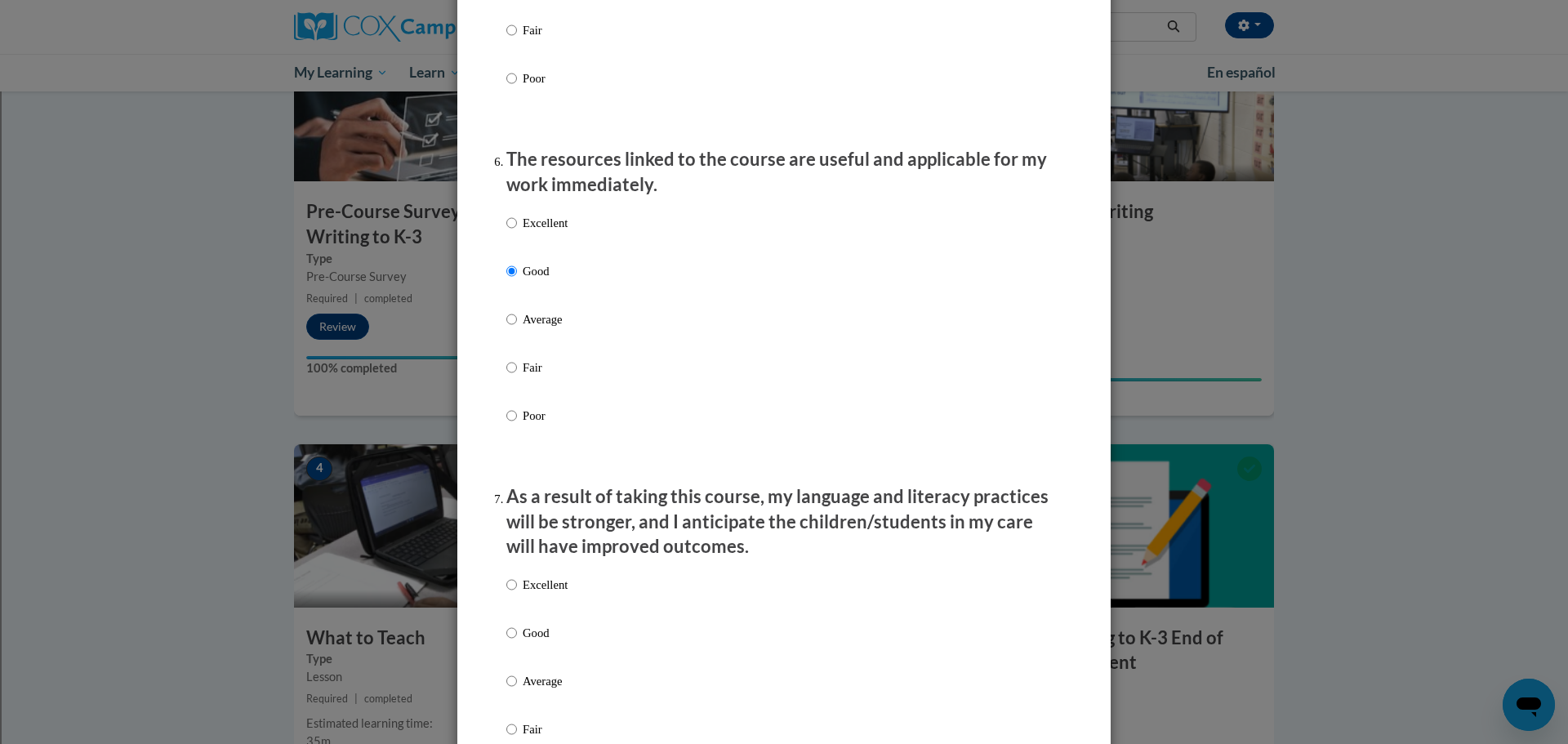
click at [499, 449] on ol "The structure of the course was clear, logical and easy to follow. Excellent Go…" at bounding box center [784, 65] width 580 height 3102
click at [506, 449] on input "Good" at bounding box center [511, 632] width 11 height 18
radio input "true"
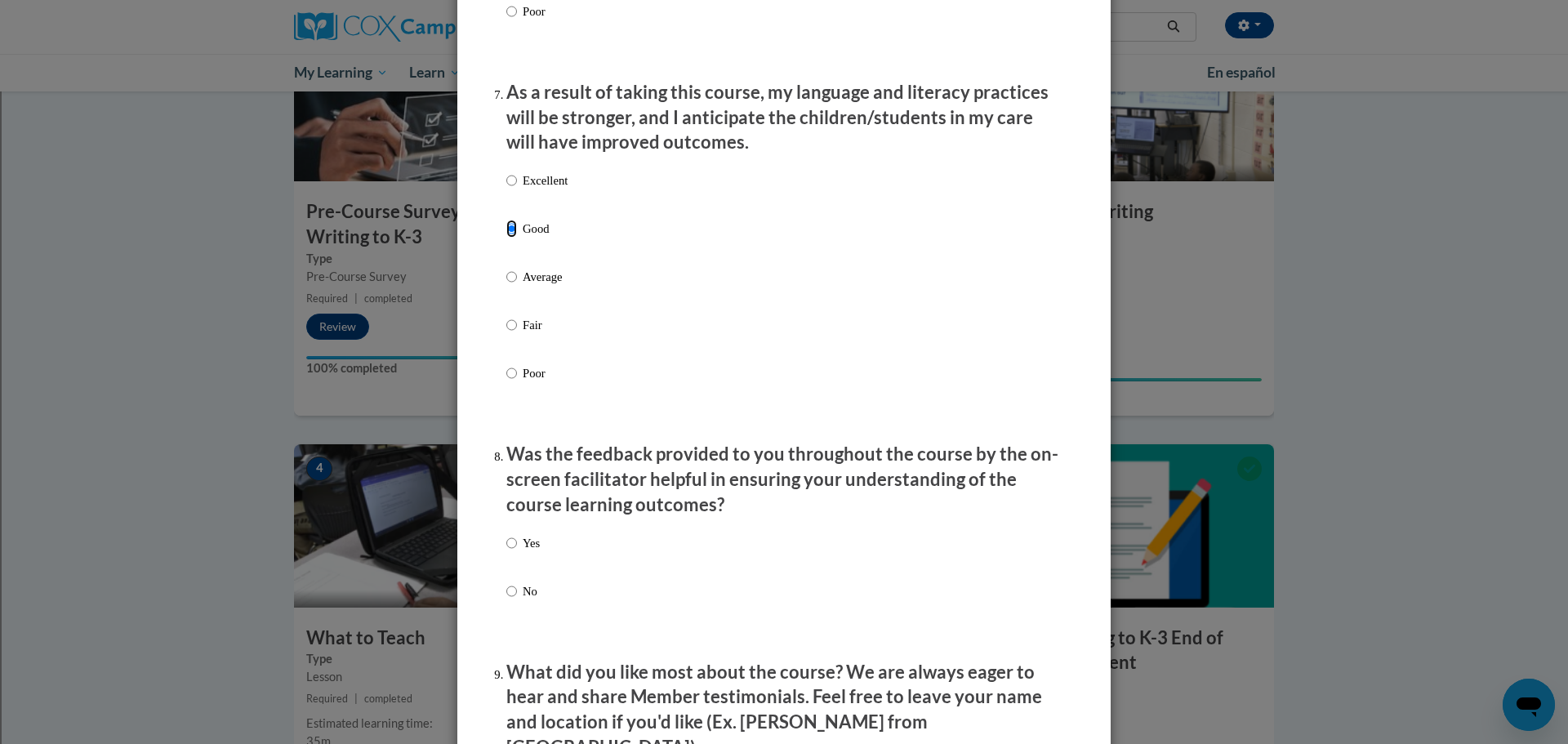
scroll to position [2122, 0]
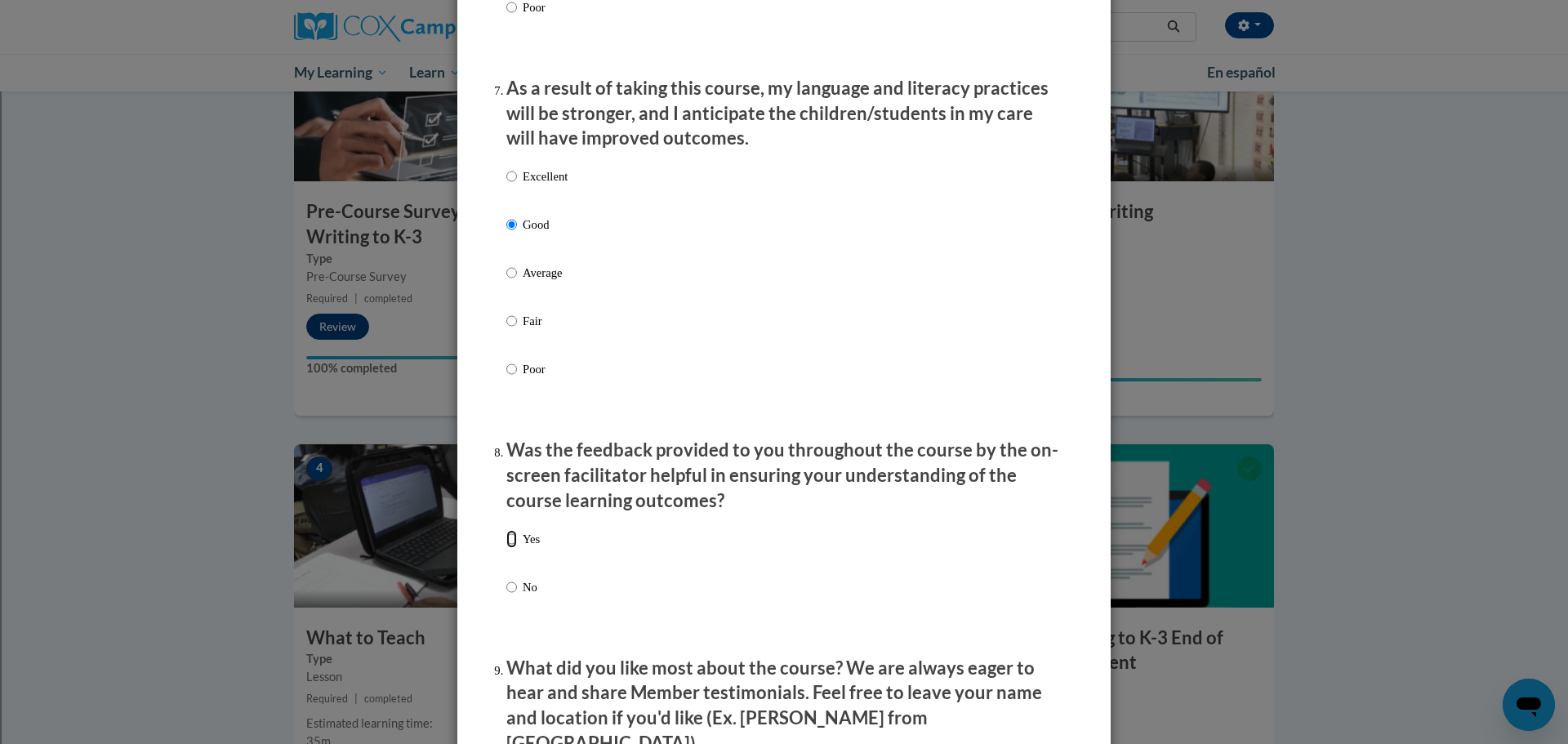
click at [506, 449] on input "Yes" at bounding box center [511, 538] width 11 height 18
radio input "true"
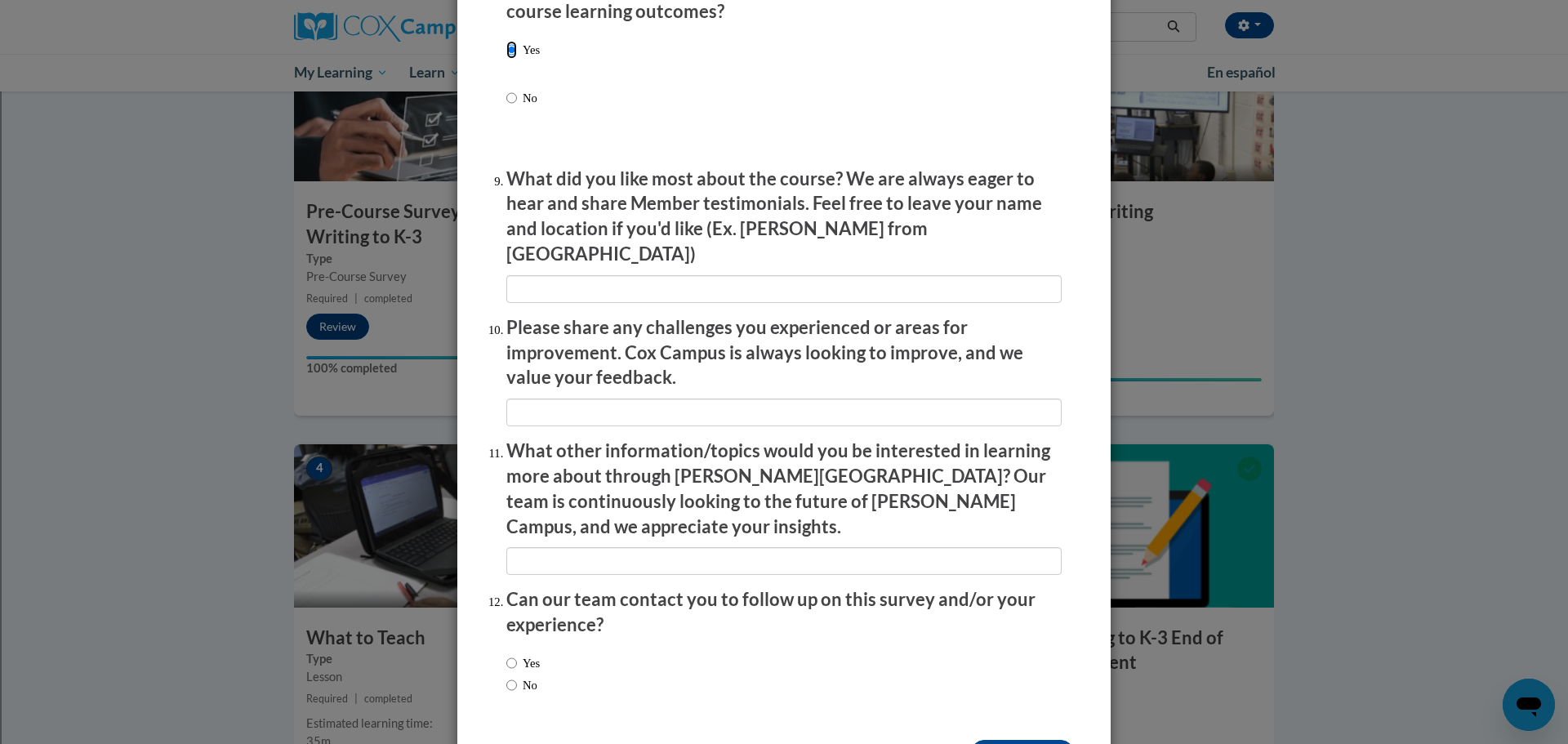
scroll to position [2612, 0]
click at [572, 274] on input "textbox" at bounding box center [783, 288] width 555 height 28
type input "na"
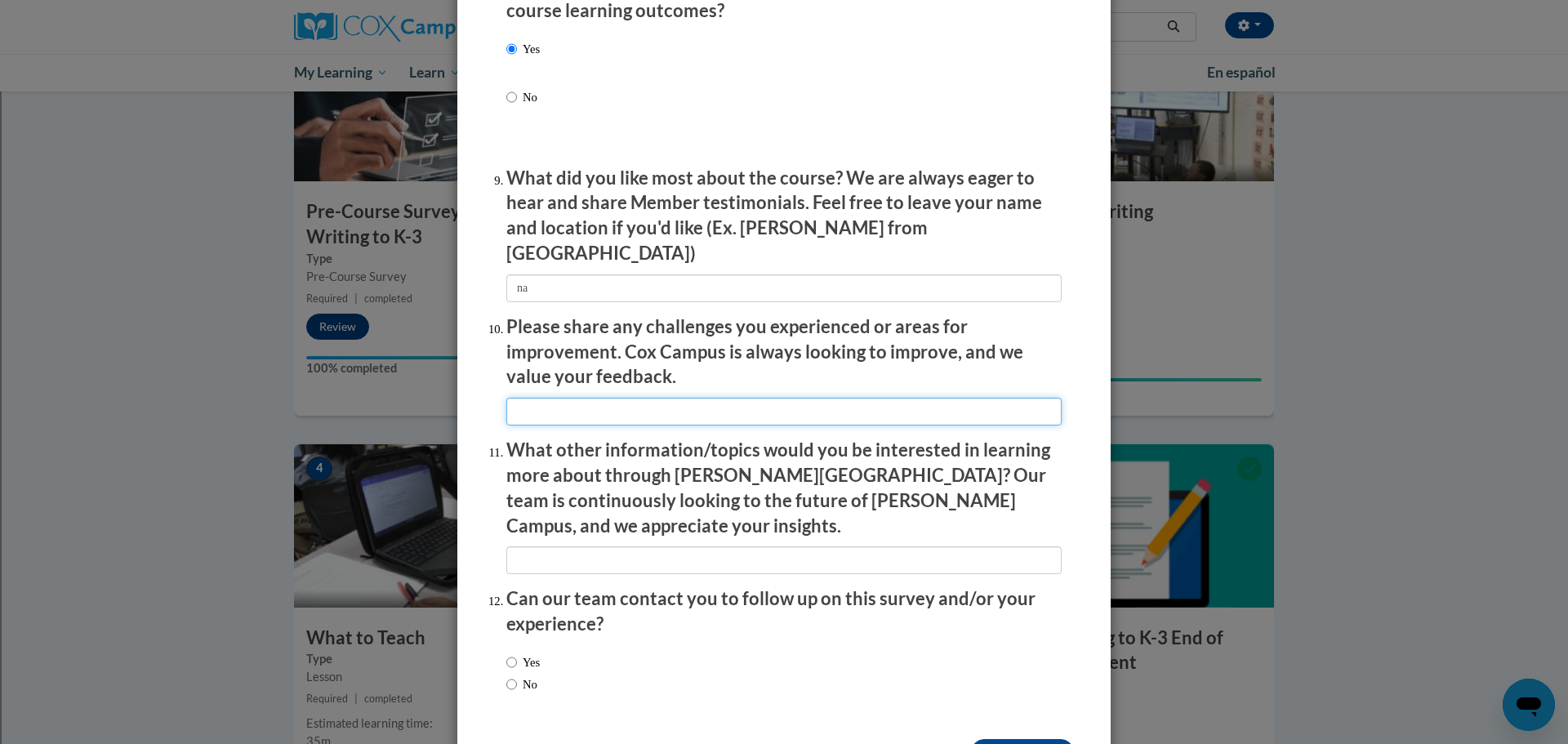
click at [632, 400] on input "textbox" at bounding box center [783, 411] width 555 height 28
type input "NA"
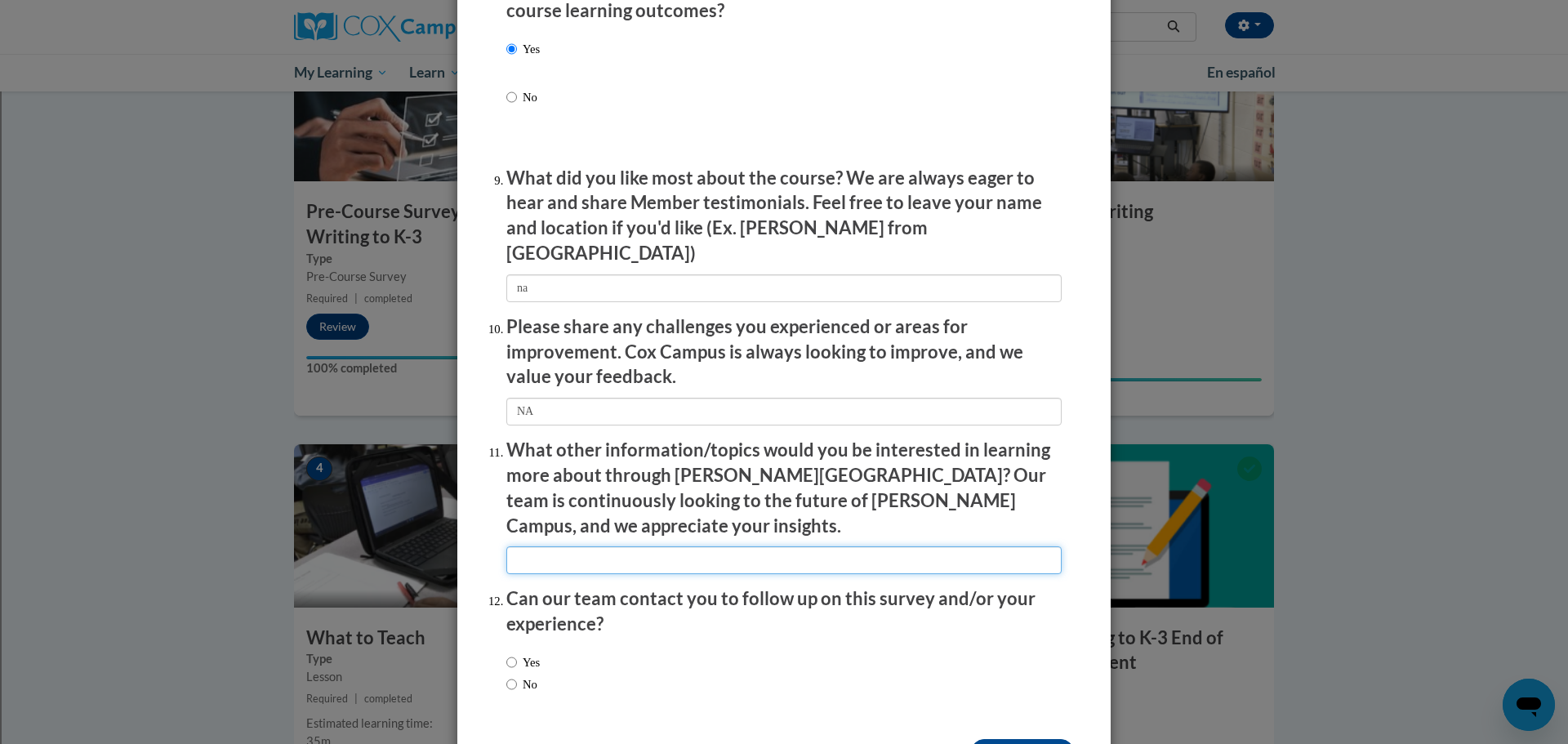
click at [647, 449] on input "textbox" at bounding box center [783, 560] width 555 height 28
type input "NA"
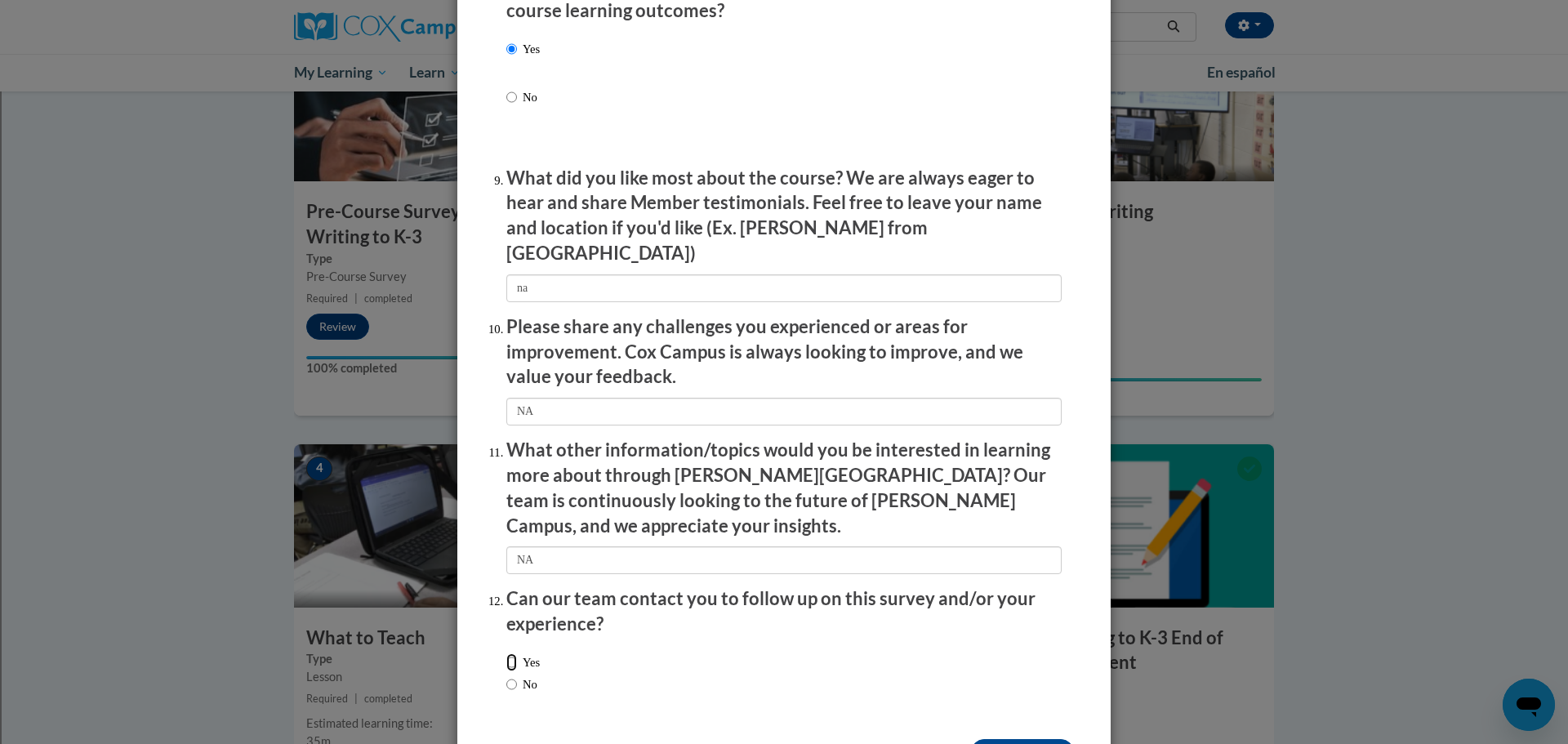
click at [507, 449] on input "Yes" at bounding box center [511, 662] width 11 height 18
radio input "true"
drag, startPoint x: 1032, startPoint y: 715, endPoint x: 994, endPoint y: 708, distance: 38.6
click at [1023, 449] on input "Submit feedback" at bounding box center [1022, 751] width 103 height 26
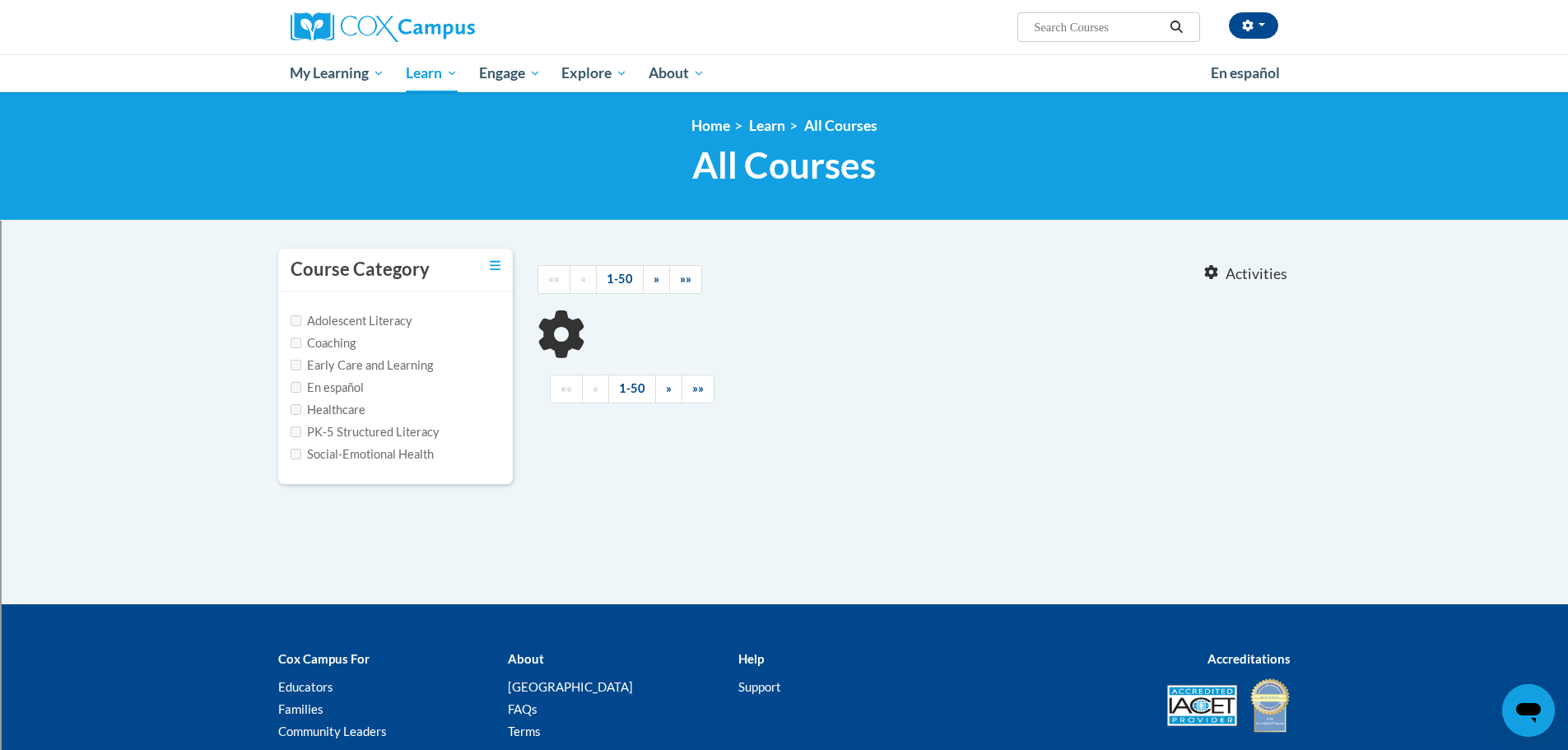
type input "data driven Instruction"
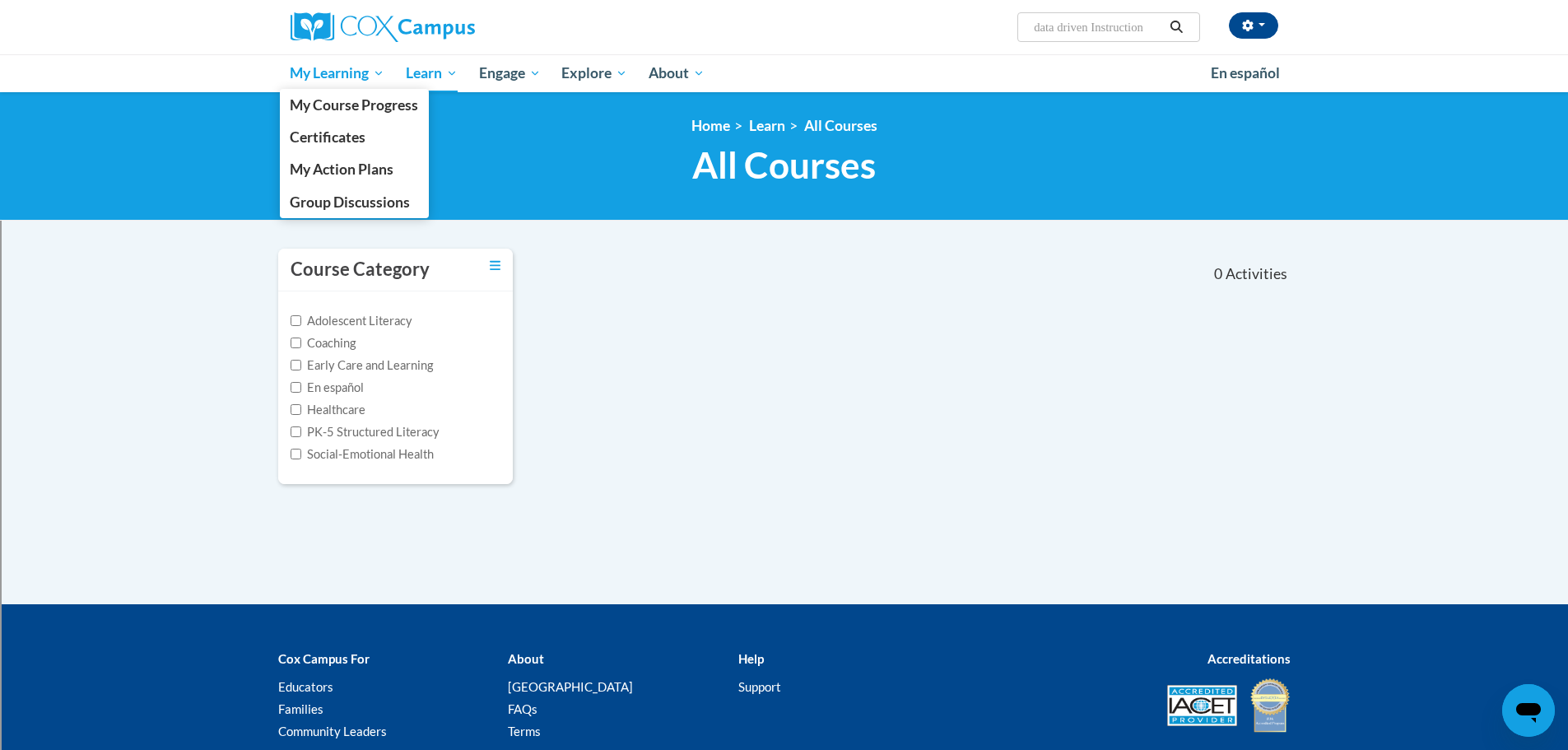
click at [317, 72] on span "My Learning" at bounding box center [337, 73] width 94 height 19
click at [324, 83] on link "My Learning" at bounding box center [338, 73] width 116 height 38
drag, startPoint x: 304, startPoint y: 69, endPoint x: 315, endPoint y: 57, distance: 16.3
click at [315, 57] on link "My Learning" at bounding box center [338, 73] width 116 height 38
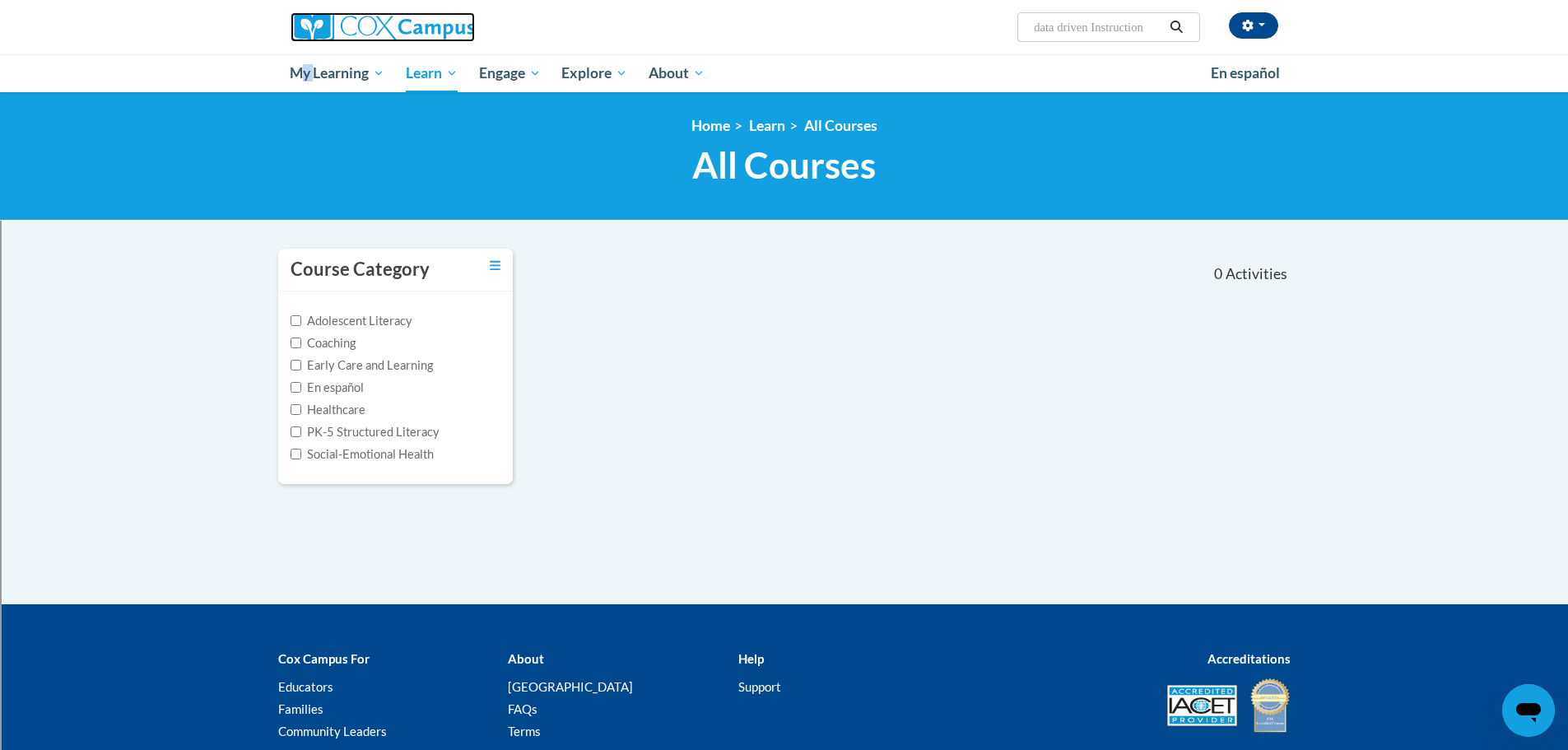
click at [384, 24] on img at bounding box center [383, 27] width 184 height 29
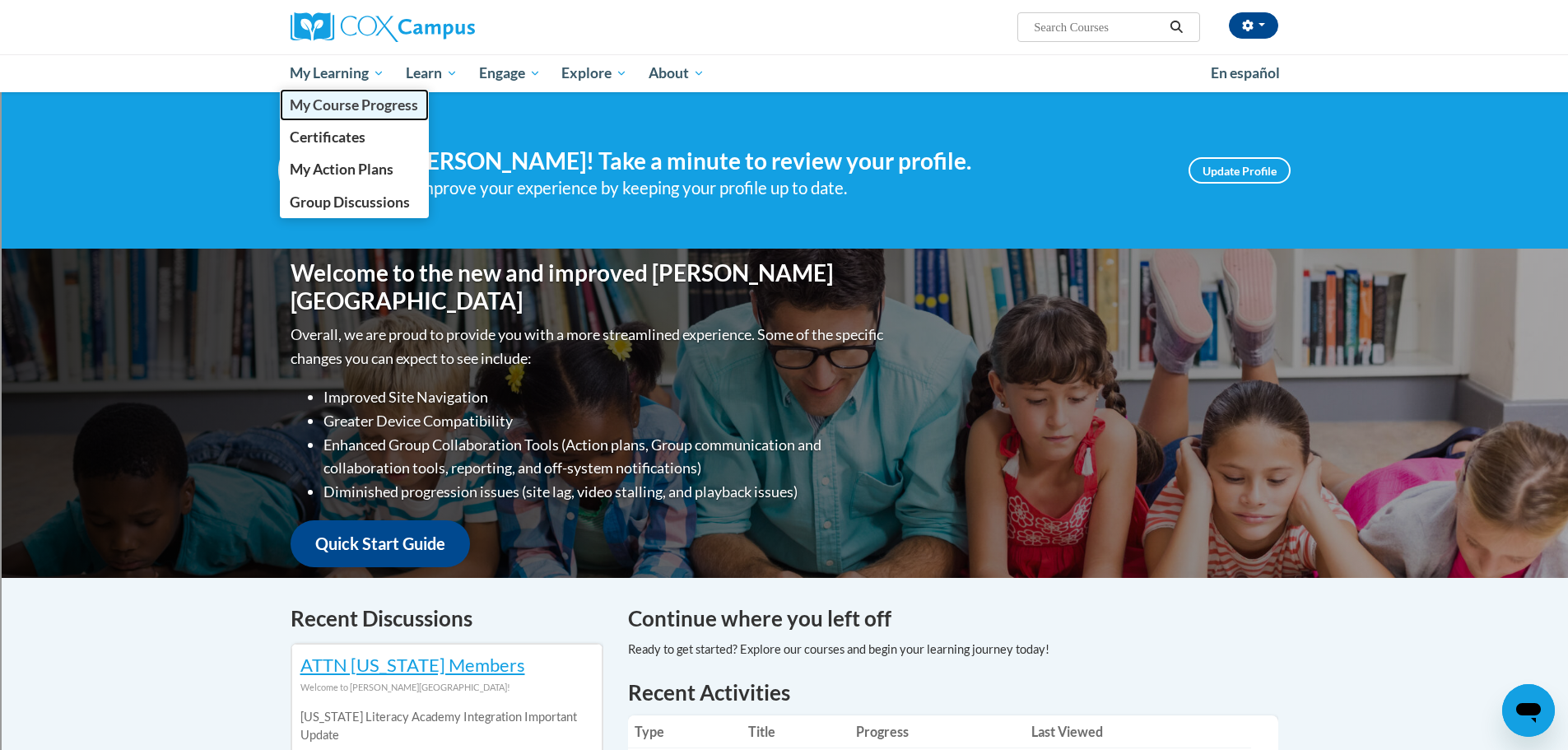
click at [321, 104] on span "My Course Progress" at bounding box center [354, 105] width 128 height 18
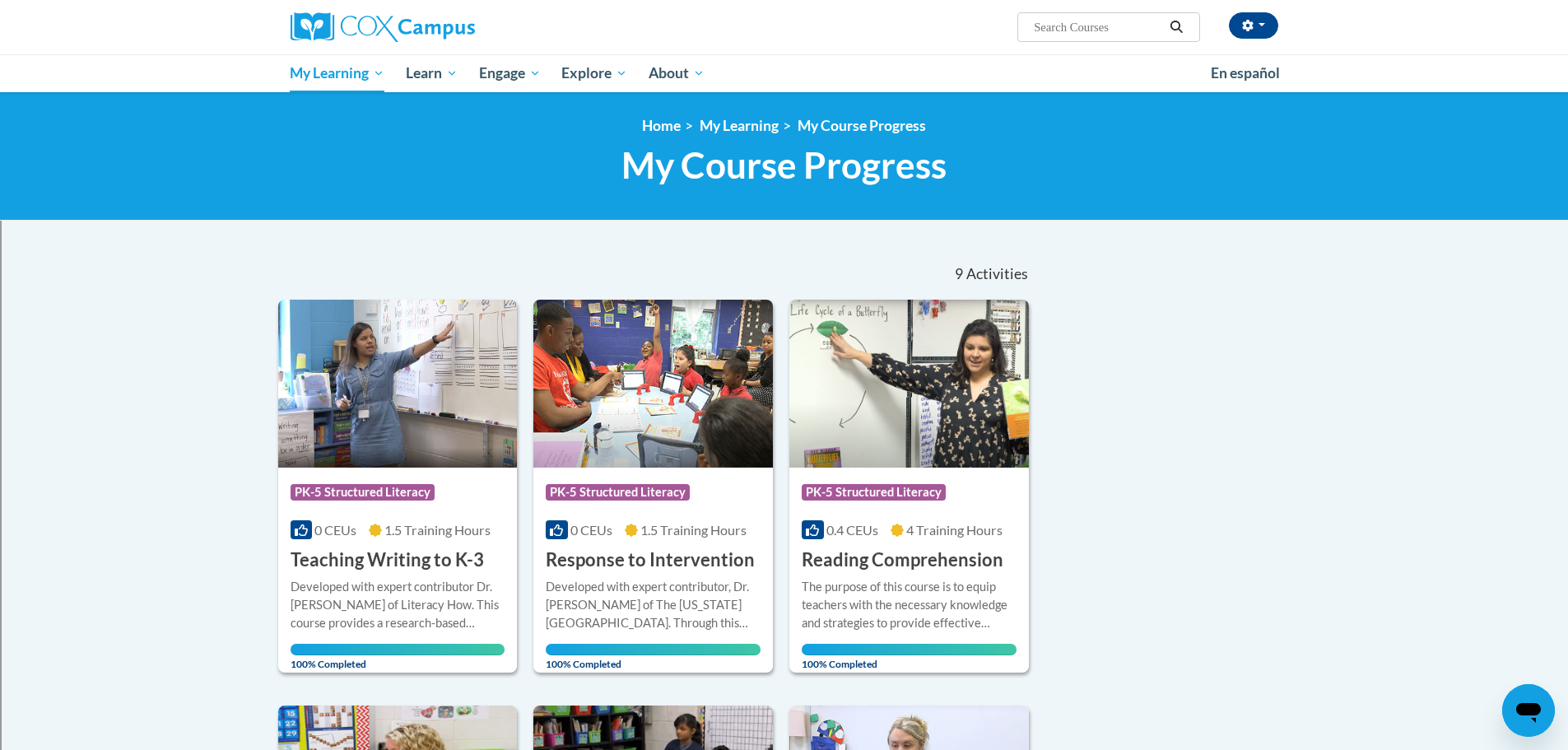
click at [1108, 33] on input "Search..." at bounding box center [1098, 27] width 131 height 19
type input "data driven"
click at [1177, 26] on icon "Search" at bounding box center [1176, 26] width 15 height 13
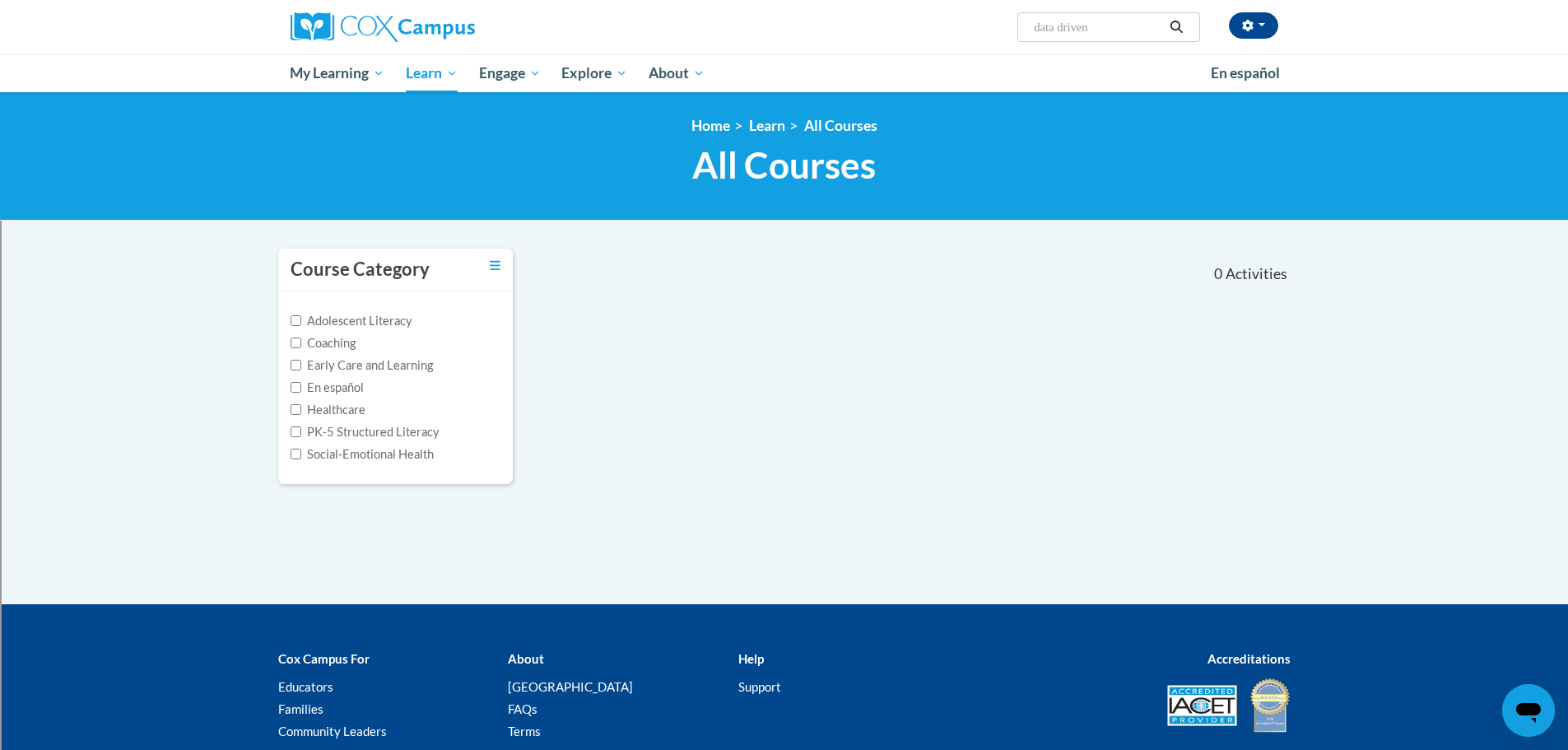
click at [1061, 24] on input "data driven" at bounding box center [1098, 27] width 131 height 19
drag, startPoint x: 1126, startPoint y: 31, endPoint x: 894, endPoint y: 30, distance: 232.0
click at [904, 35] on div "Luke Barnes (America/Chicago UTC-05:00) My Profile Inbox My Transcripts Log Out…" at bounding box center [954, 20] width 675 height 42
type input "reading fluency"
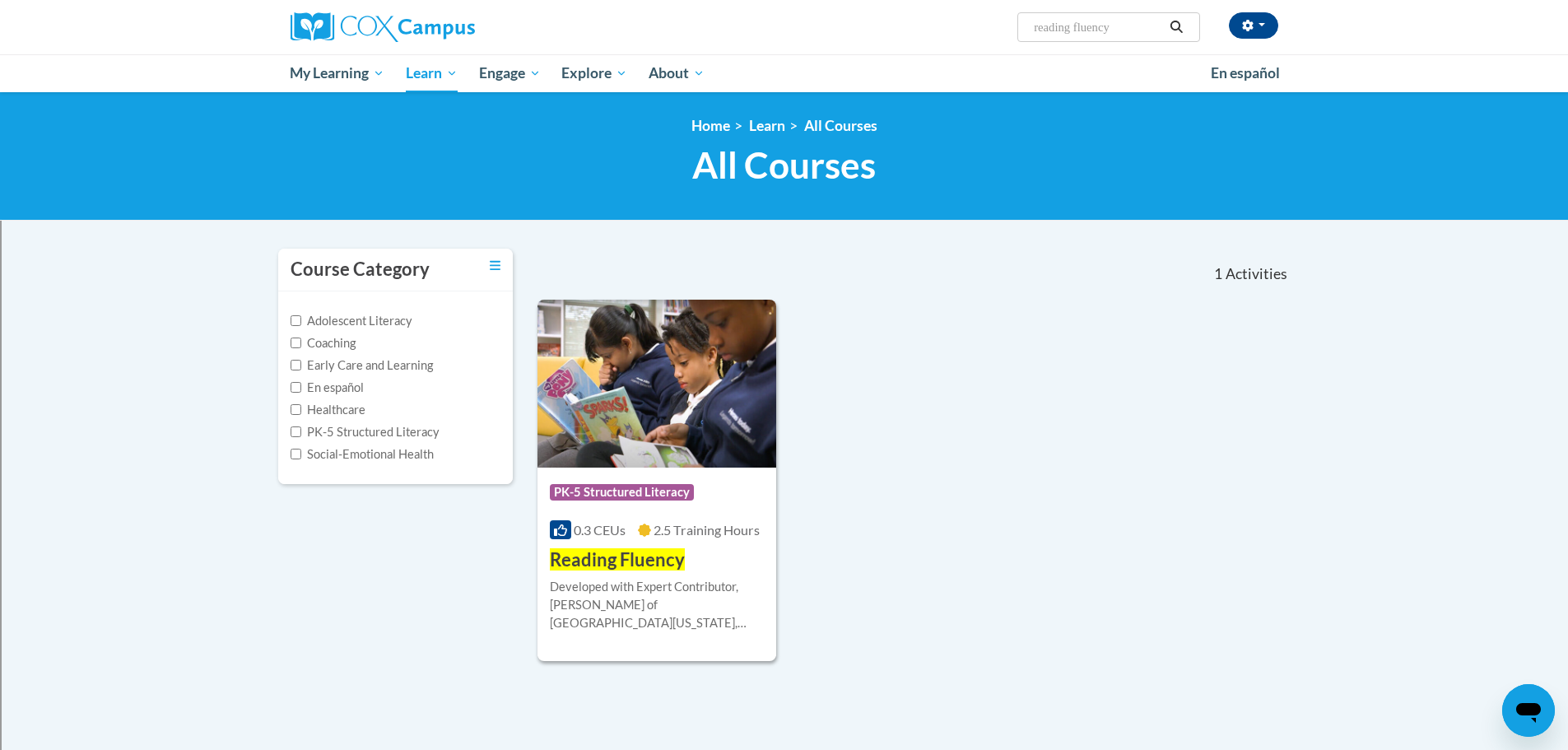
drag, startPoint x: 1124, startPoint y: 29, endPoint x: 936, endPoint y: 28, distance: 188.0
click at [936, 28] on div "[PERSON_NAME] ([GEOGRAPHIC_DATA]/[GEOGRAPHIC_DATA] UTC-05:00) My Profile Inbox …" at bounding box center [954, 20] width 675 height 42
type input "Data"
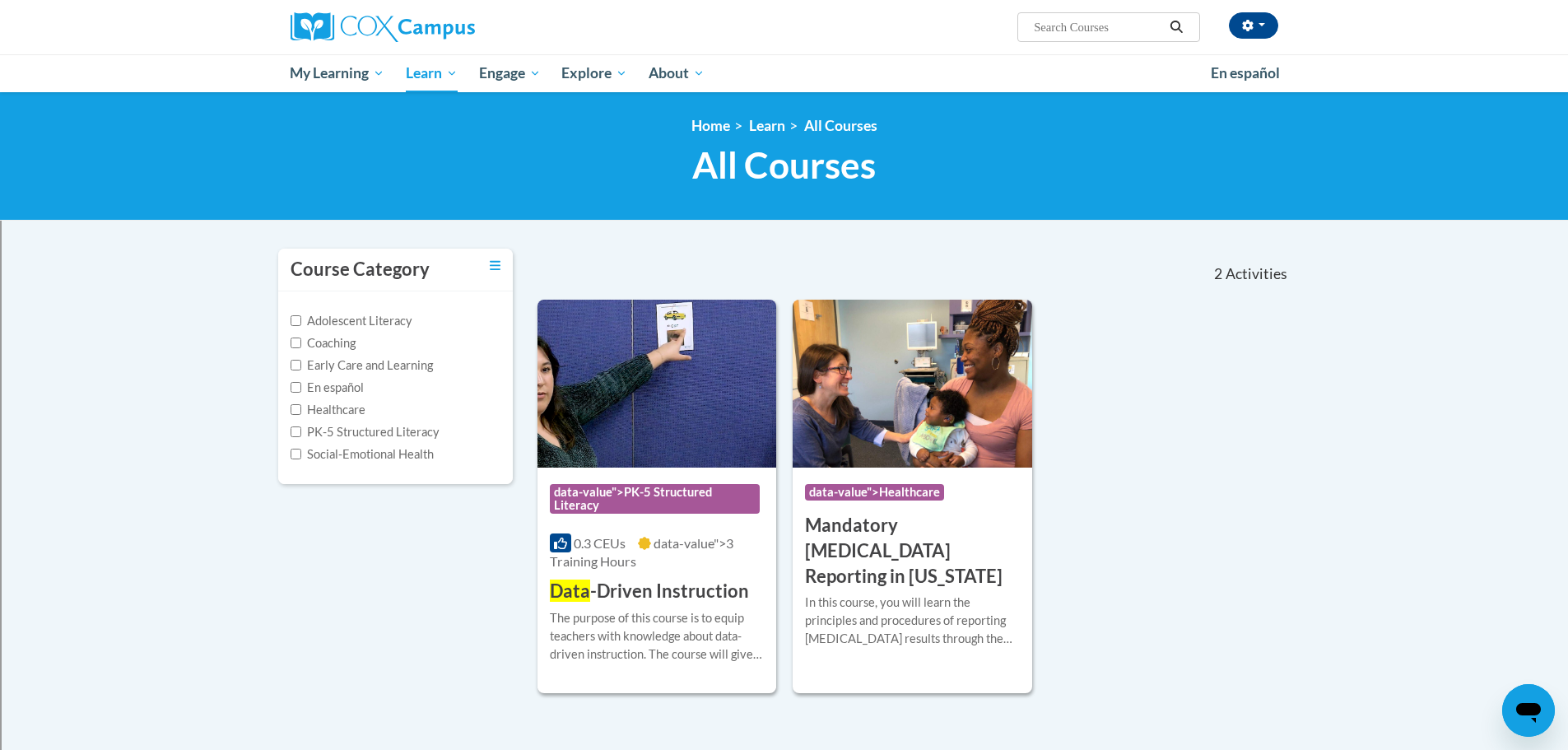
type input "Data"
click at [634, 589] on h3 "Data -Driven Instruction" at bounding box center [649, 591] width 200 height 25
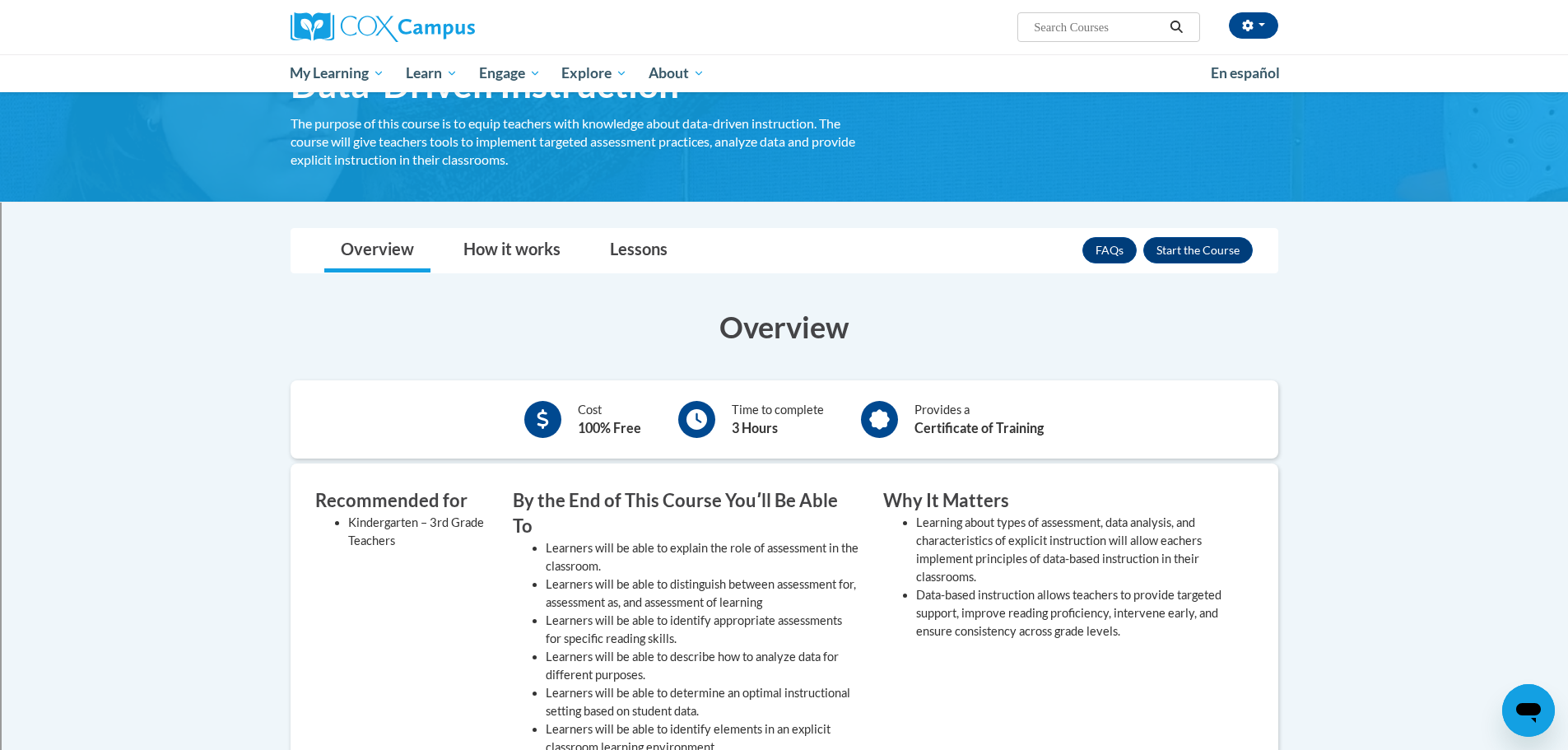
scroll to position [83, 0]
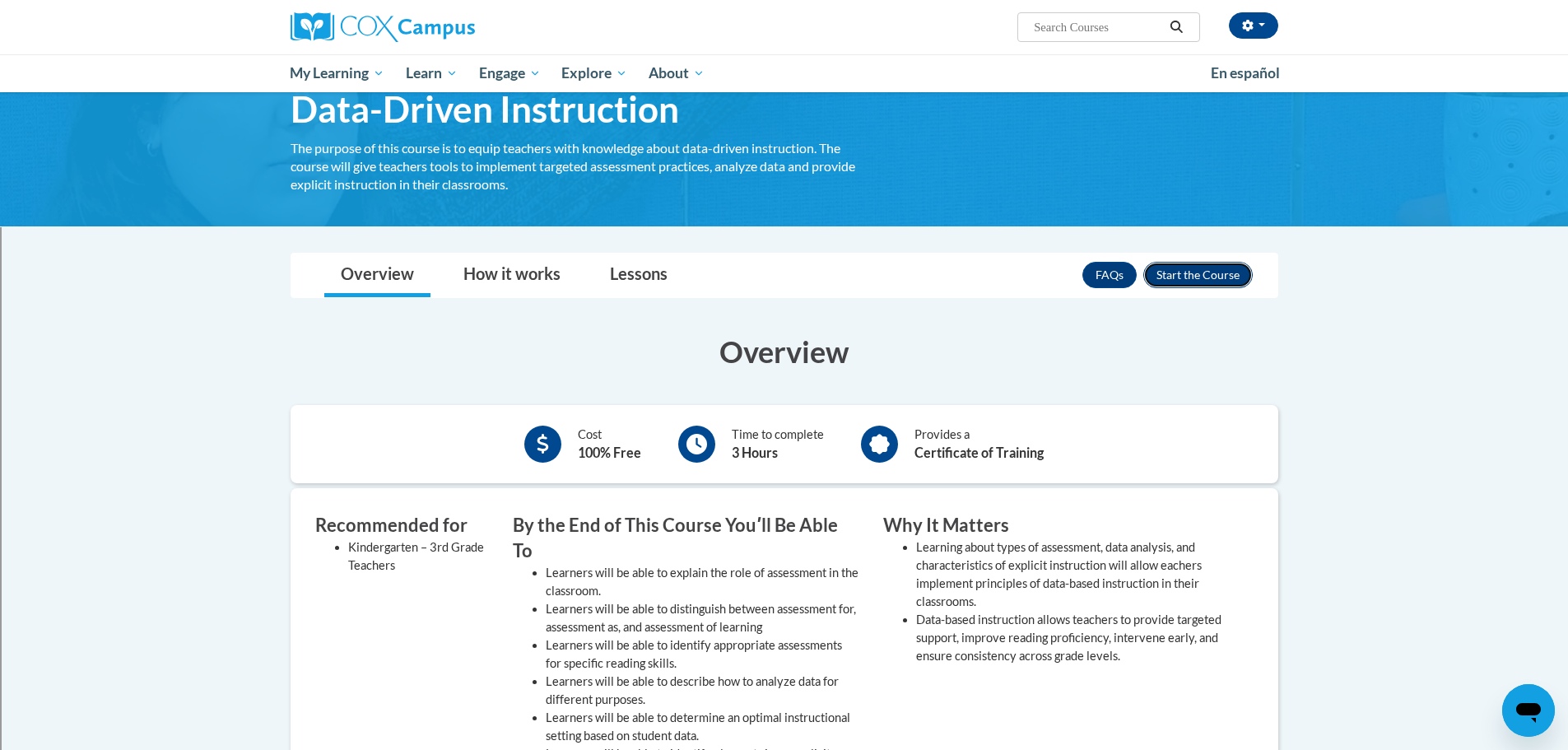
click at [1209, 275] on button "Enroll" at bounding box center [1198, 274] width 109 height 26
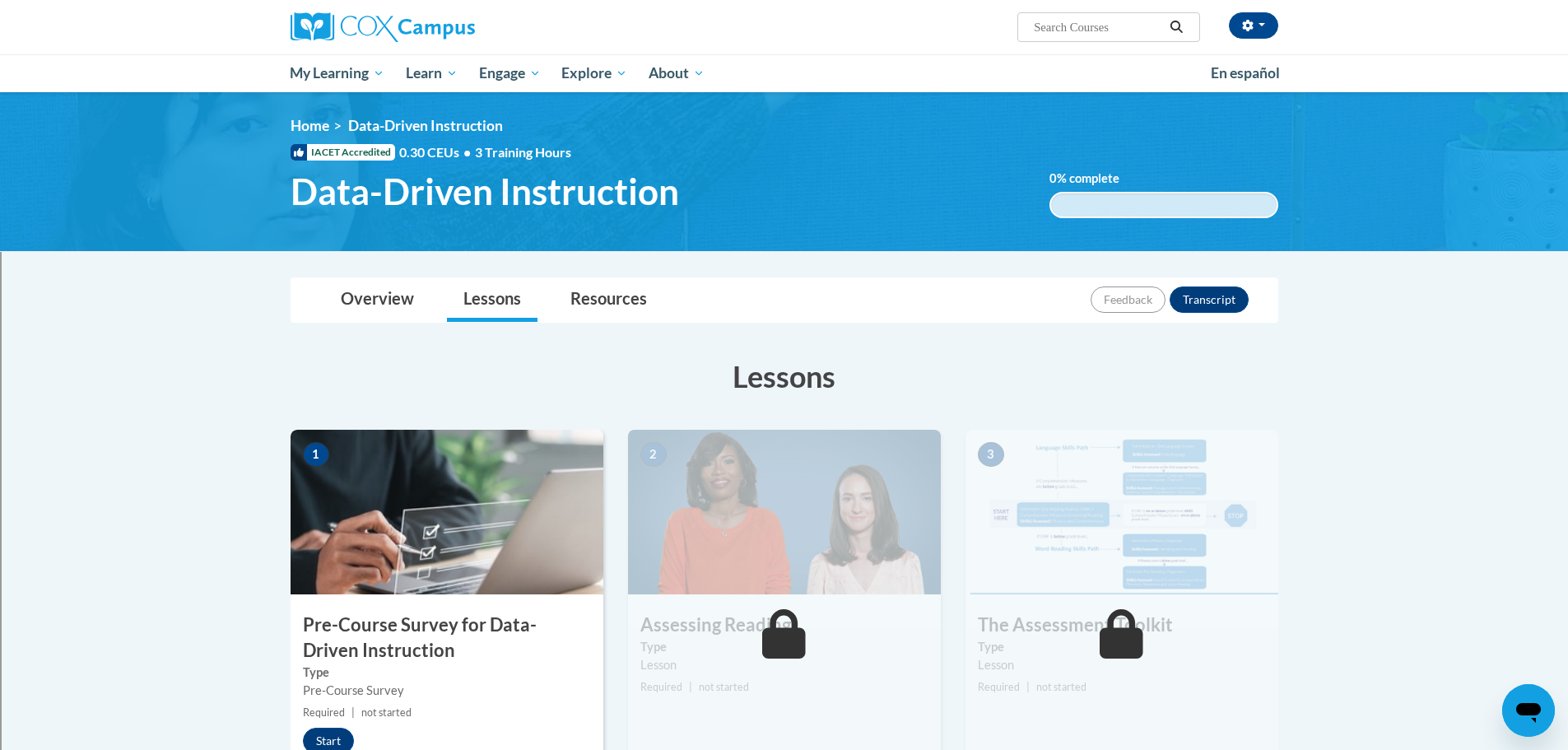
click at [1097, 30] on input "Search..." at bounding box center [1098, 27] width 131 height 19
type input "reading fluency"
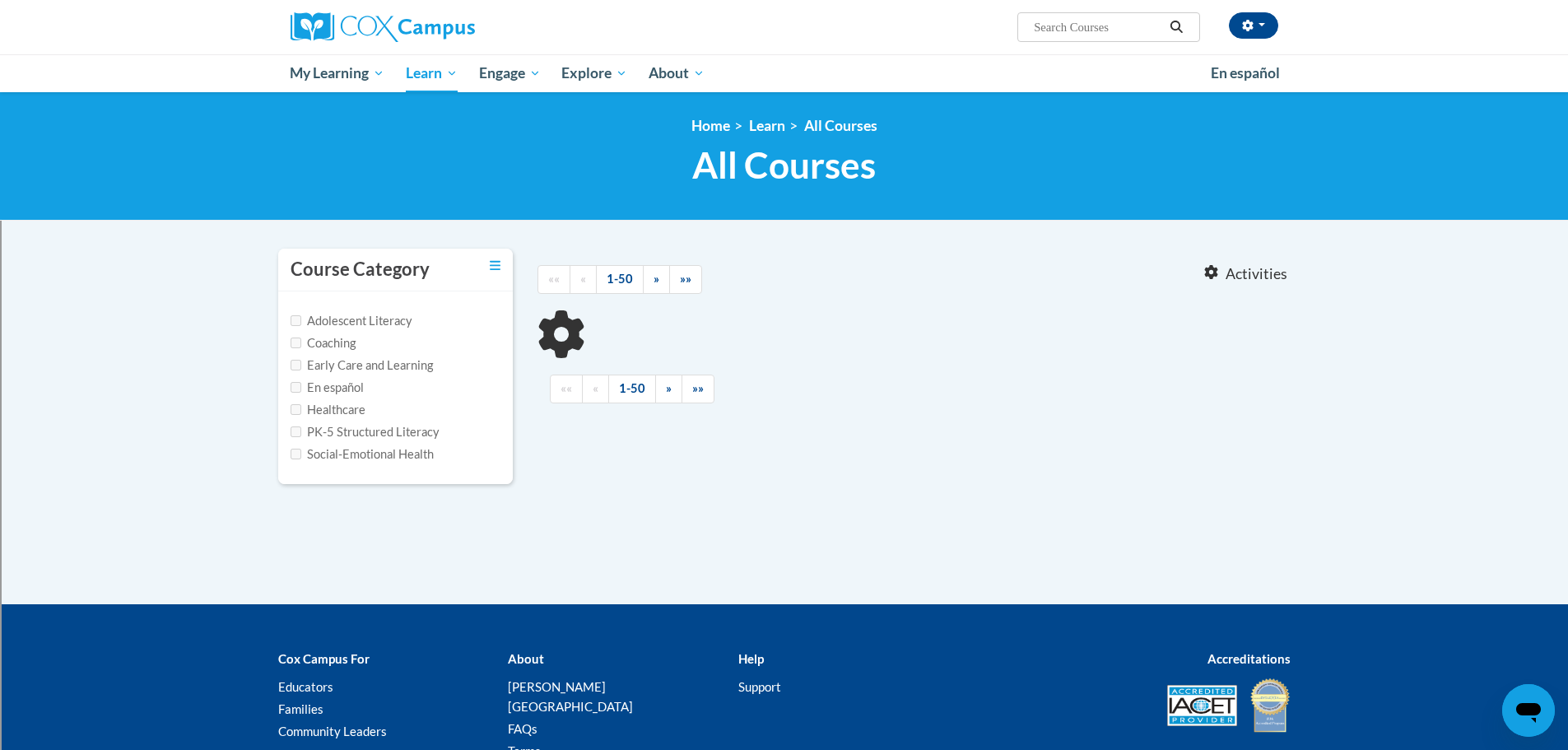
type input "reading fluency"
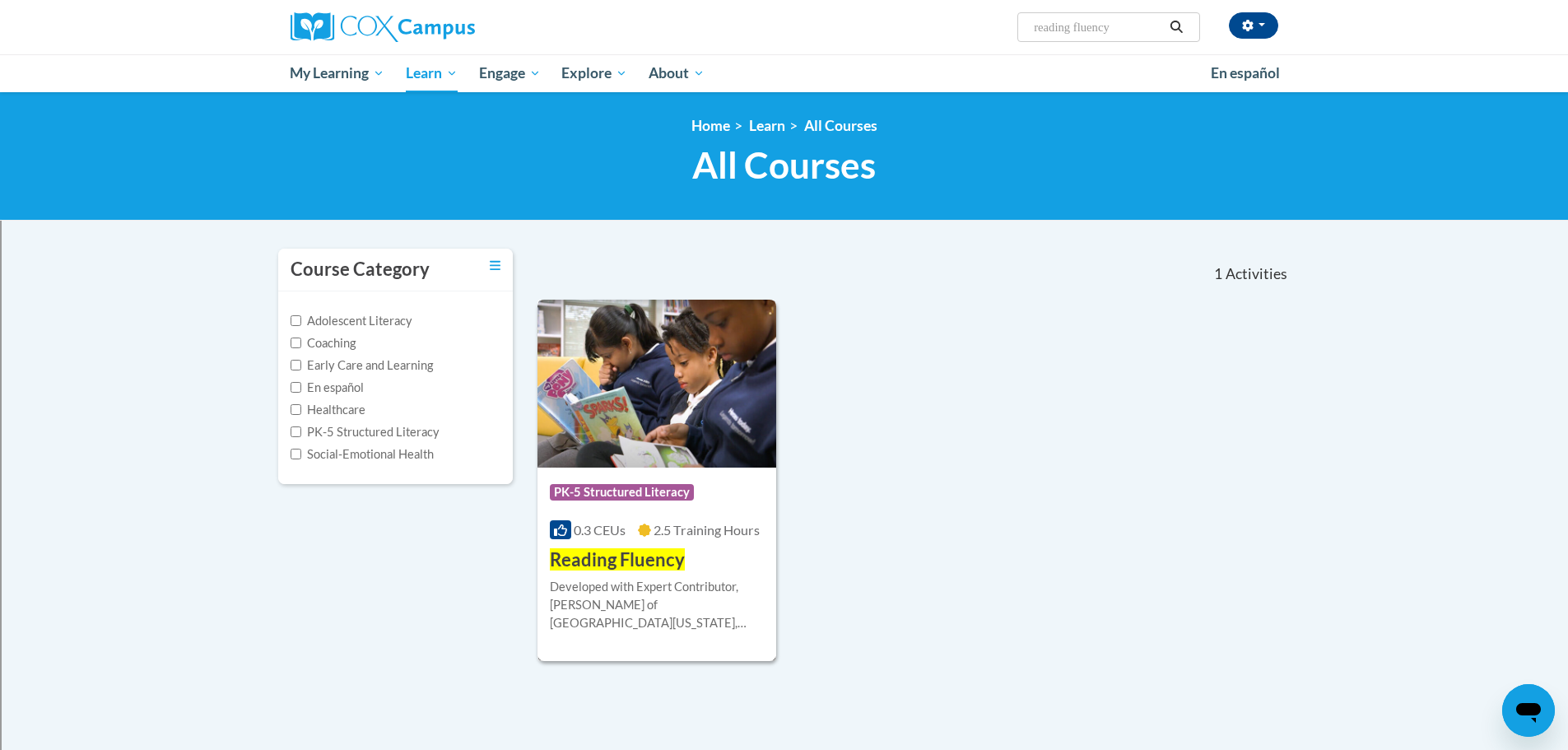
click at [636, 493] on span "PK-5 Structured Literacy" at bounding box center [622, 491] width 144 height 17
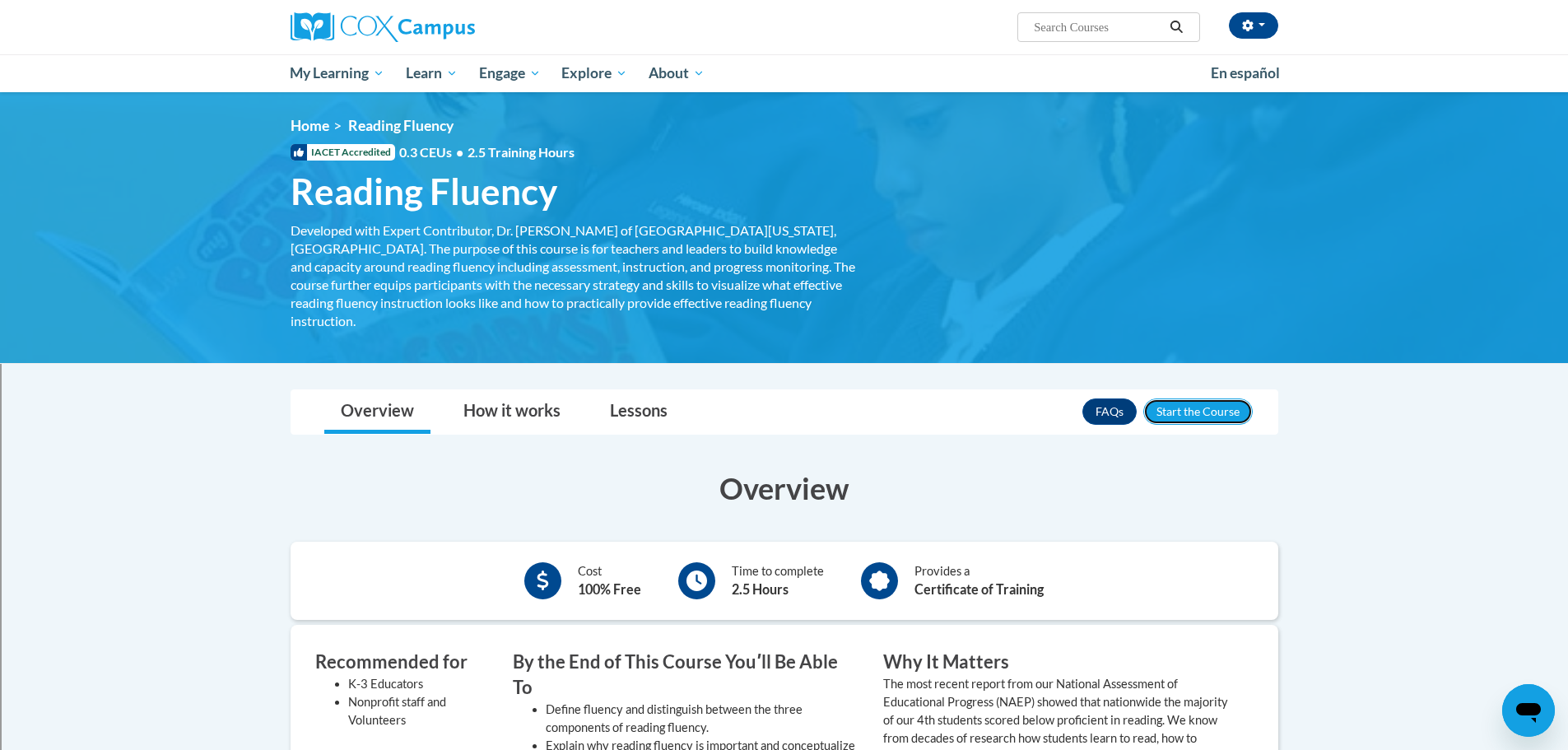
click at [1193, 398] on button "Enroll" at bounding box center [1198, 411] width 109 height 26
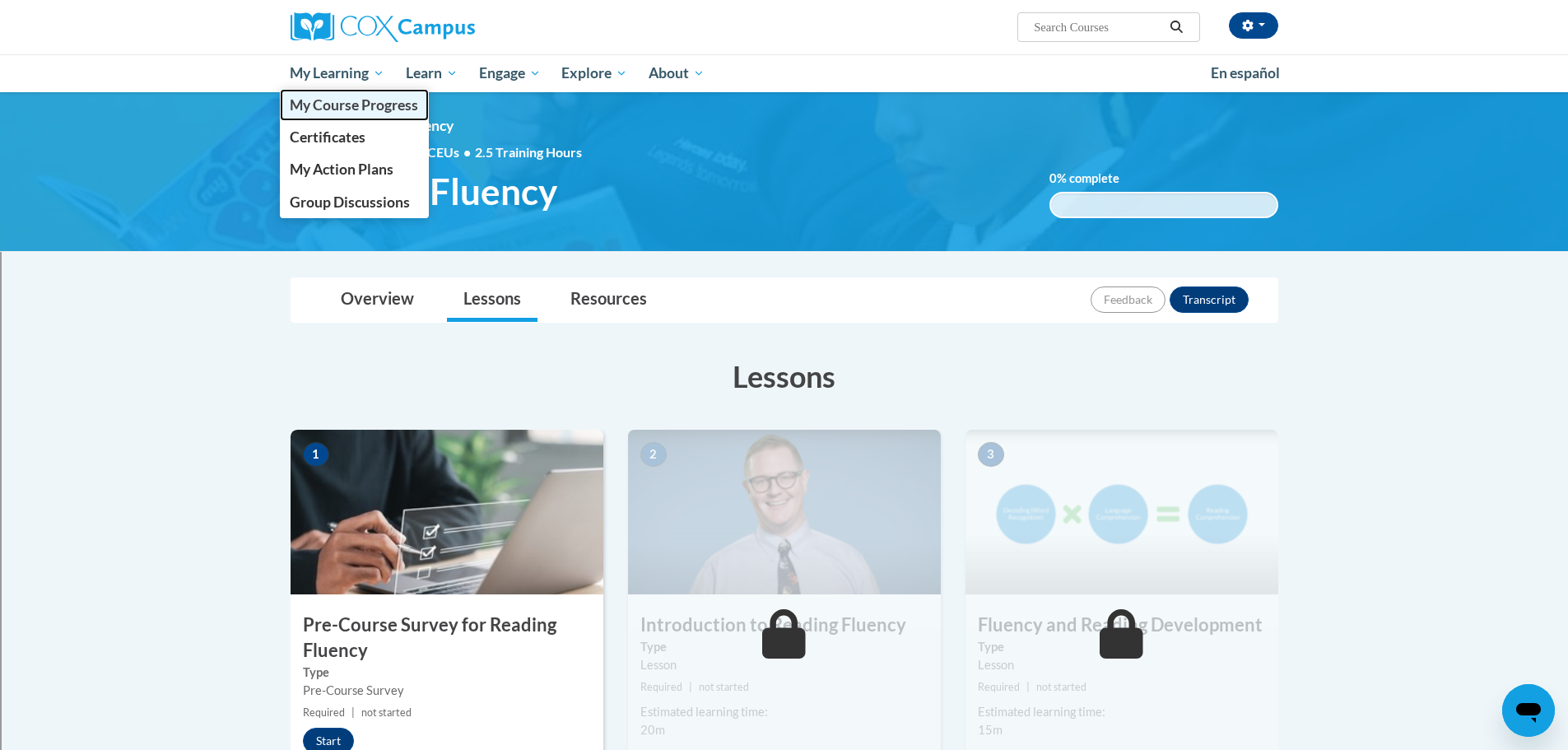
click at [319, 104] on span "My Course Progress" at bounding box center [354, 105] width 128 height 18
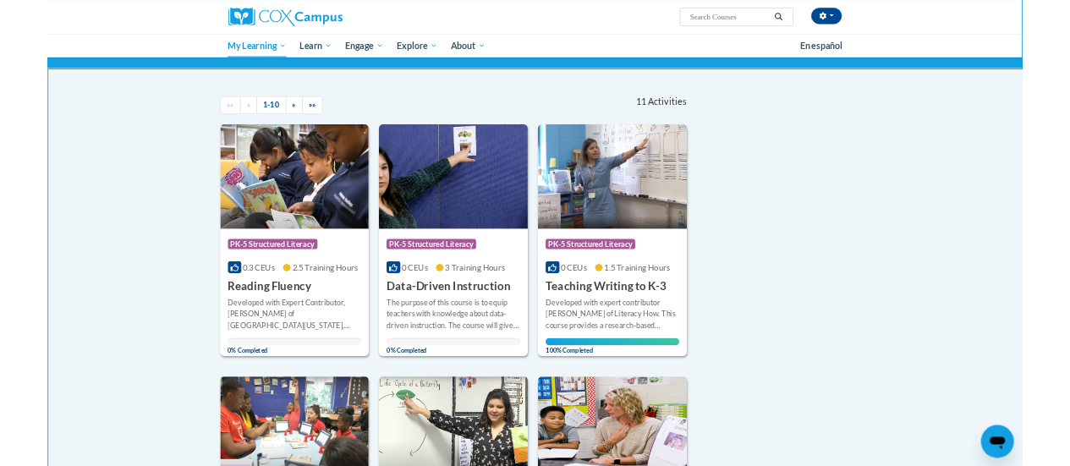
scroll to position [85, 0]
